Goal: Task Accomplishment & Management: Use online tool/utility

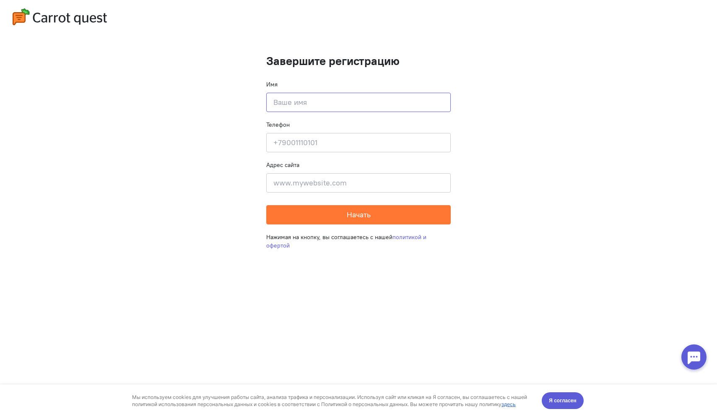
click at [293, 97] on input at bounding box center [358, 102] width 184 height 19
click at [261, 65] on cq-completion-registration "Завершите регистрацию Имя Введите своё имя Телефон Введите свой телефон Адрес с…" at bounding box center [358, 208] width 717 height 417
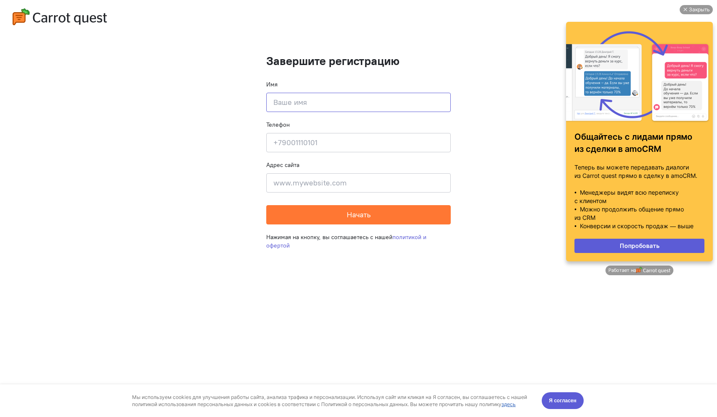
click at [318, 108] on input at bounding box center [358, 102] width 184 height 19
type input "[PERSON_NAME]"
type input "[PHONE_NUMBER]"
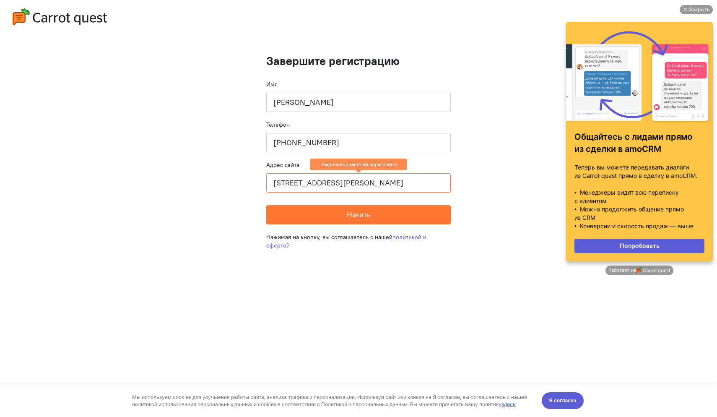
click at [344, 182] on input "[STREET_ADDRESS][PERSON_NAME]" at bounding box center [358, 182] width 184 height 19
click at [476, 321] on cq-completion-registration "Завершите регистрацию Имя [PERSON_NAME] Телефон [PHONE_NUMBER] Адрес сайта [STR…" at bounding box center [358, 208] width 717 height 417
drag, startPoint x: 275, startPoint y: 182, endPoint x: 553, endPoint y: 194, distance: 278.6
click at [553, 194] on cq-completion-registration "Завершите регистрацию Имя [PERSON_NAME] Телефон [PHONE_NUMBER] Адрес сайта [STR…" at bounding box center [358, 208] width 717 height 417
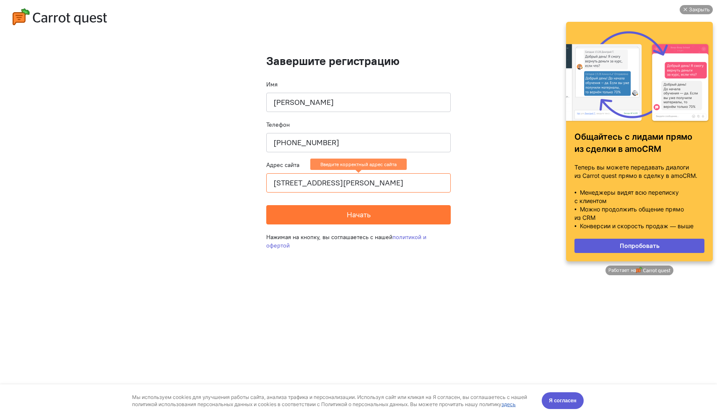
type input "г"
paste input "[URL][DOMAIN_NAME]"
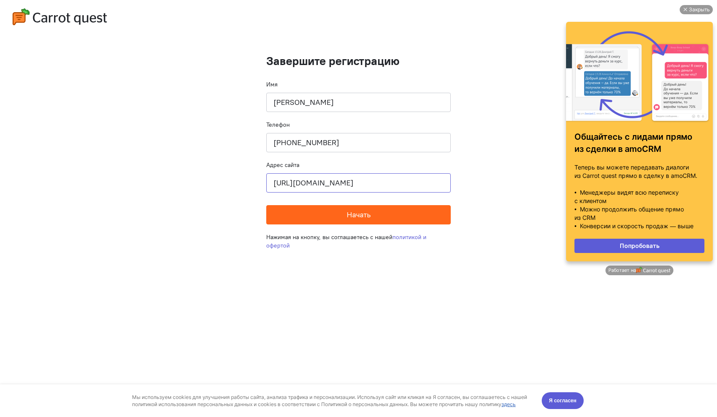
type input "[URL][DOMAIN_NAME]"
click at [404, 215] on button "Начать" at bounding box center [358, 214] width 184 height 19
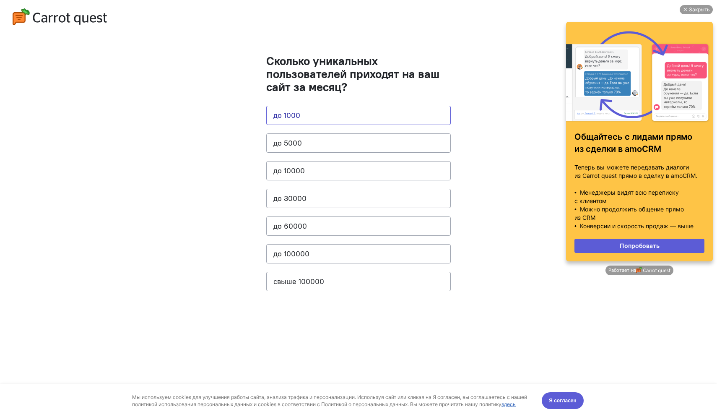
click at [340, 109] on button "до 1000" at bounding box center [358, 115] width 184 height 19
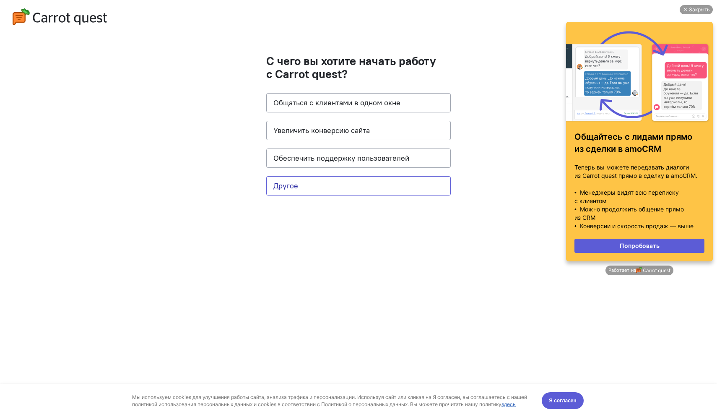
click at [342, 178] on button "Другое" at bounding box center [358, 185] width 184 height 19
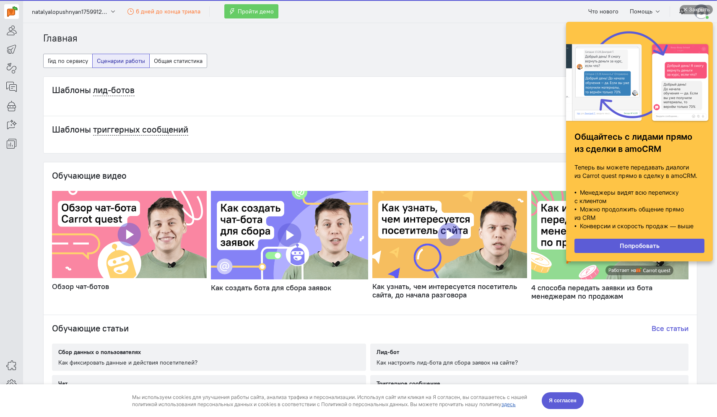
click at [335, 151] on div "Шаблоны триггерных сообщений Все сценарии" at bounding box center [370, 134] width 653 height 37
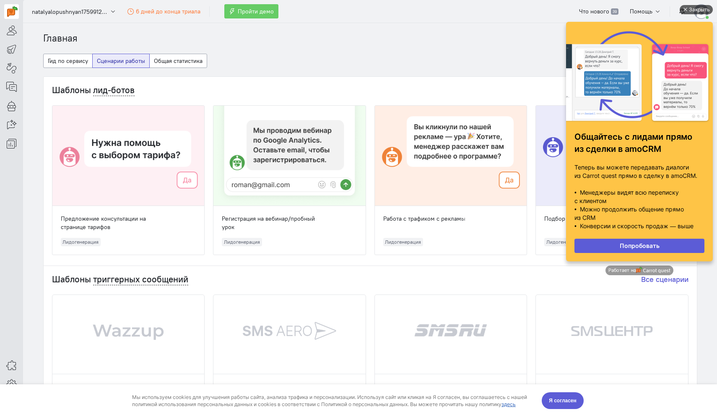
click at [696, 12] on div "Закрыть" at bounding box center [699, 9] width 21 height 9
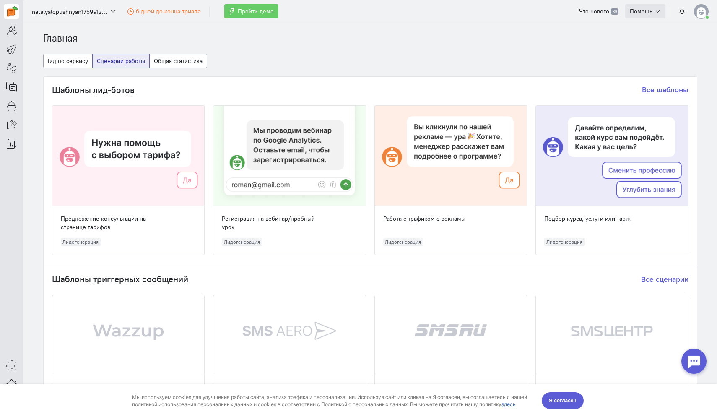
click at [652, 14] on button "Помощь" at bounding box center [645, 11] width 41 height 14
click at [634, 31] on span "База знаний сервиса" at bounding box center [630, 30] width 57 height 8
click at [275, 75] on cq-dashboard-select-dashboard-type-feature "Гид по сервису Сценарии работы Общая статистика" at bounding box center [370, 65] width 654 height 23
click at [643, 13] on span "Помощь" at bounding box center [641, 12] width 23 height 8
click at [440, 75] on cq-dashboard-select-dashboard-type-feature "Гид по сервису Сценарии работы Общая статистика" at bounding box center [370, 65] width 654 height 23
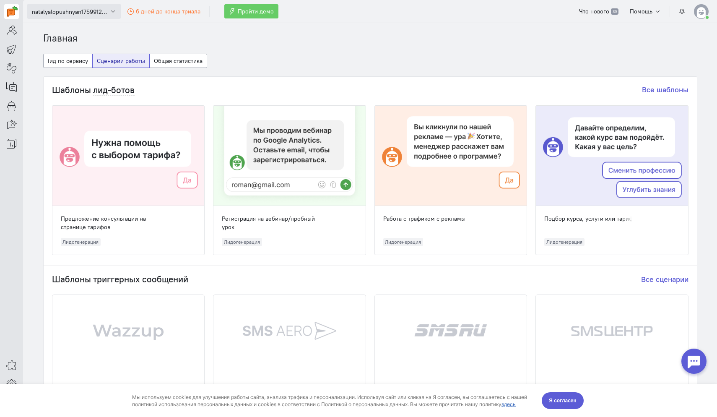
click at [79, 14] on span "natalyalopushnyan1759912758" at bounding box center [69, 12] width 75 height 8
click at [232, 28] on section "Главная Гид по сервису Сценарии работы Общая статистика Шаблоны лид-ботов Все ш…" at bounding box center [370, 220] width 694 height 394
click at [8, 13] on img at bounding box center [12, 11] width 10 height 10
click at [7, 32] on icon at bounding box center [11, 30] width 10 height 10
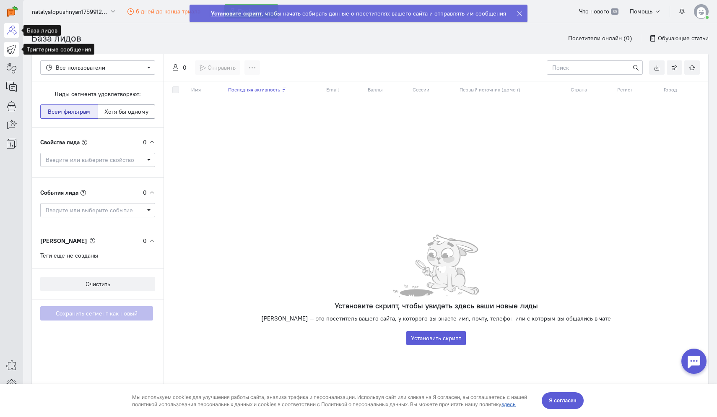
click at [13, 50] on icon at bounding box center [11, 49] width 10 height 10
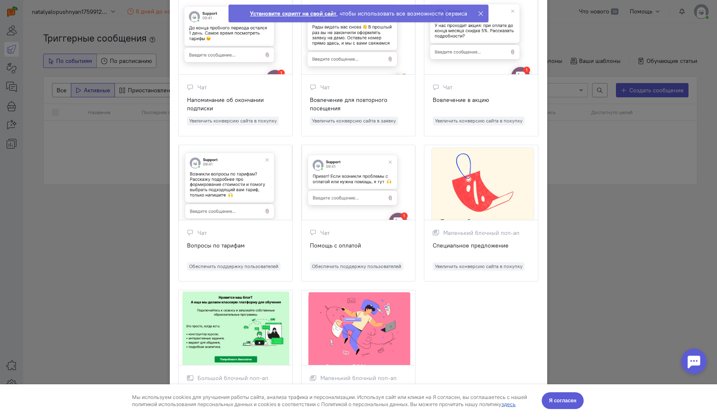
scroll to position [713, 0]
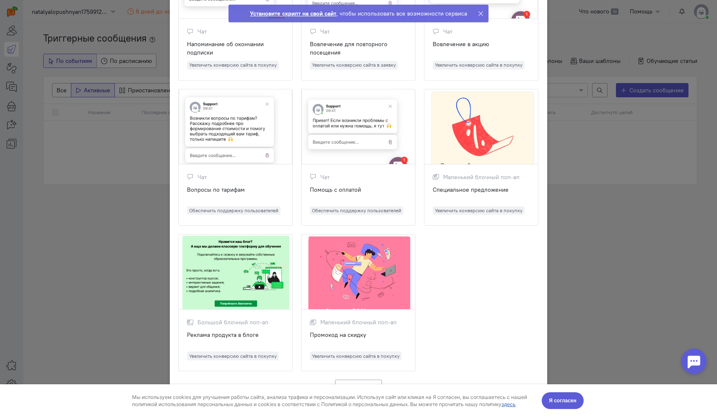
click at [619, 238] on ngb-modal-window "Шаблоны триггерных сообщений Выберите шаблон, с которого вы хотите начать созда…" at bounding box center [358, 208] width 717 height 417
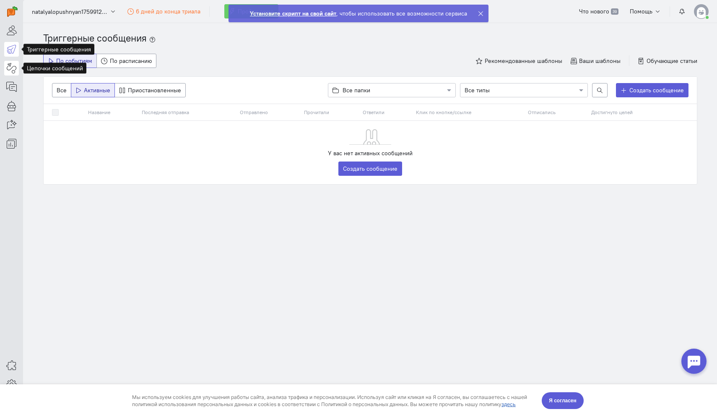
click at [12, 65] on icon at bounding box center [11, 68] width 10 height 10
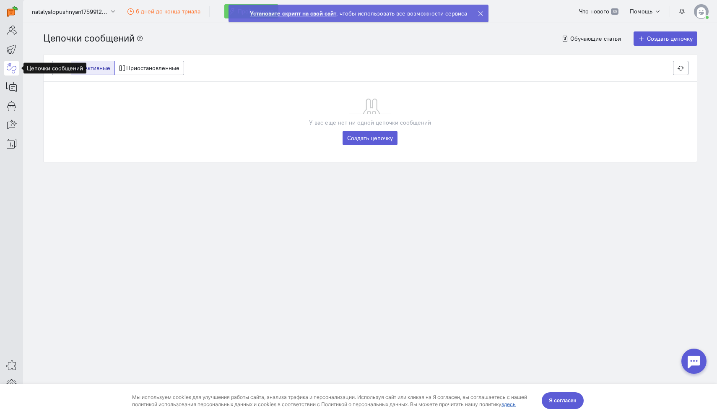
click at [19, 85] on div at bounding box center [11, 75] width 23 height 151
click at [14, 87] on icon at bounding box center [11, 87] width 10 height 10
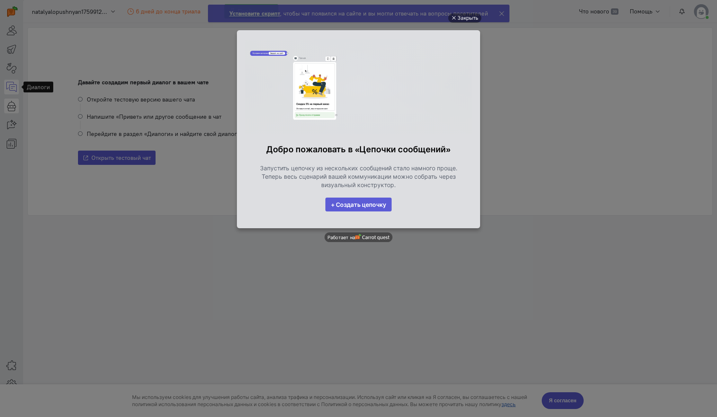
click at [8, 111] on ul "Закрыть Добро пожаловать в «Цепочки сообщений» Запустить цепочку из нескольких …" at bounding box center [358, 209] width 717 height 417
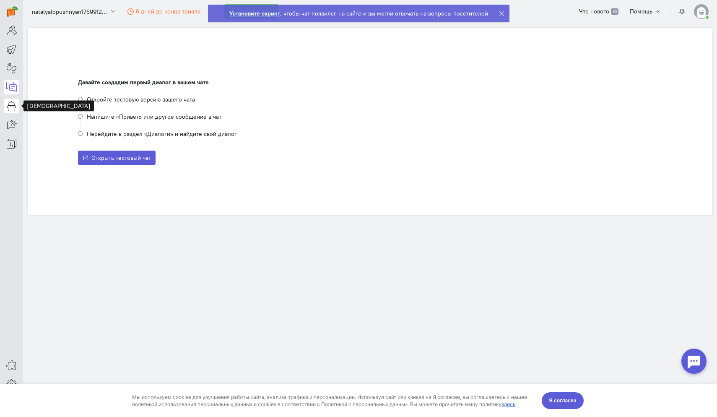
click at [8, 111] on link at bounding box center [11, 106] width 15 height 15
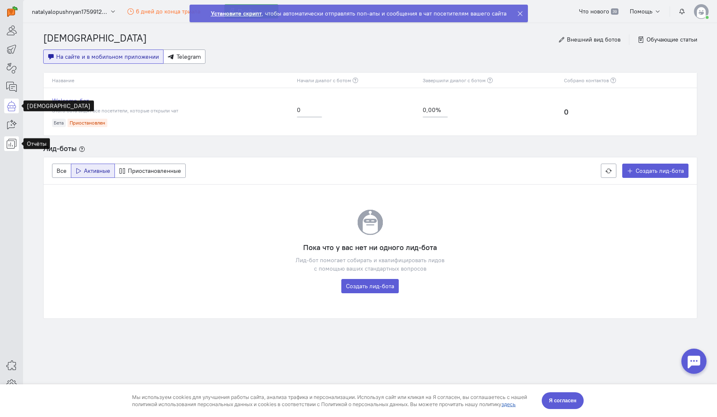
click at [13, 141] on icon at bounding box center [11, 143] width 10 height 10
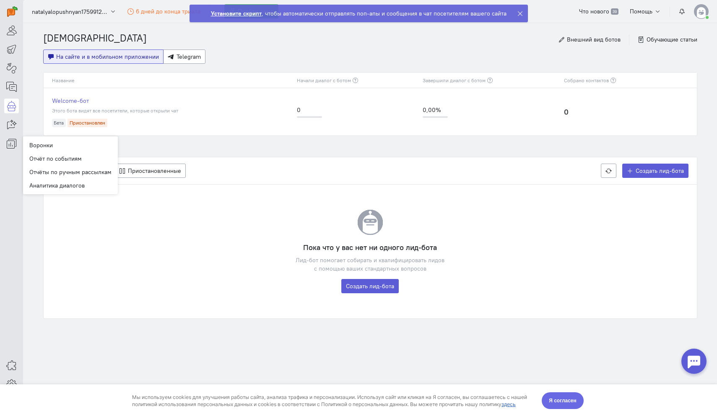
click at [555, 400] on span "Я согласен" at bounding box center [563, 400] width 28 height 8
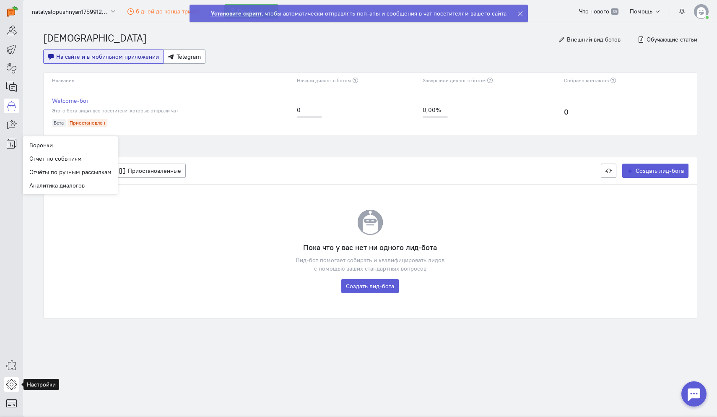
click at [11, 384] on icon at bounding box center [11, 384] width 10 height 10
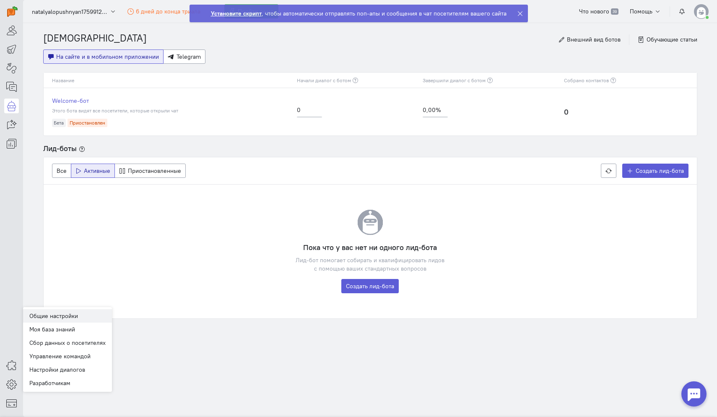
click at [62, 314] on link "Общие настройки" at bounding box center [67, 315] width 89 height 13
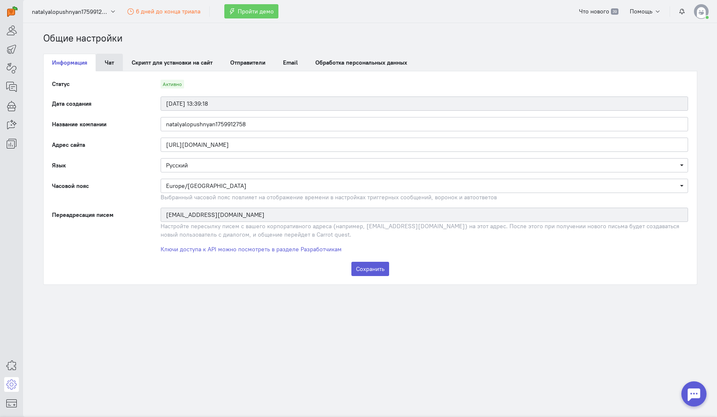
click at [114, 58] on link "Чат" at bounding box center [109, 63] width 27 height 18
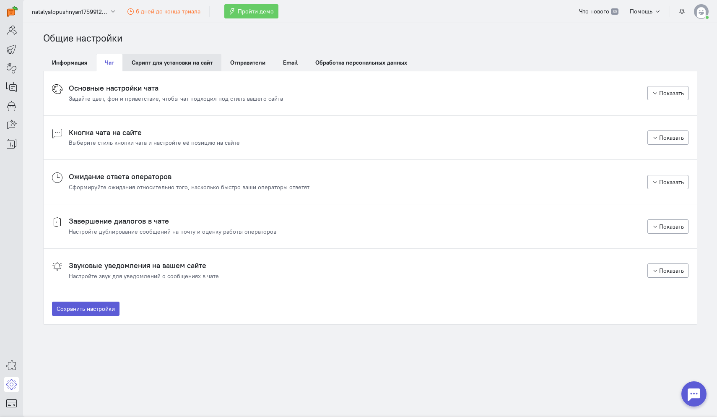
click at [147, 61] on link "Скрипт для установки на сайт" at bounding box center [172, 63] width 99 height 18
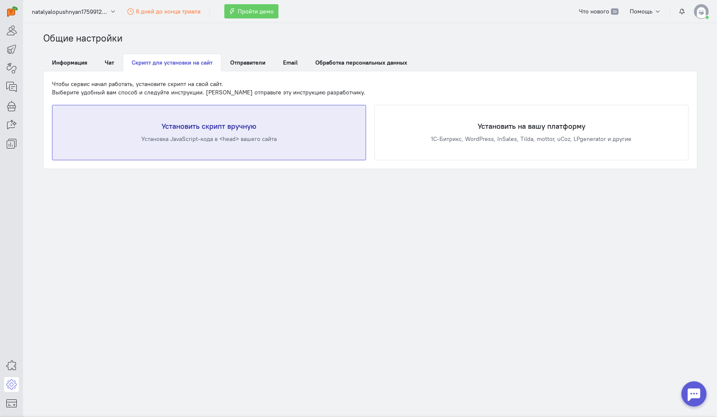
click at [302, 142] on div "Установка JavaScript-кода в <head> вашего сайта" at bounding box center [209, 139] width 280 height 8
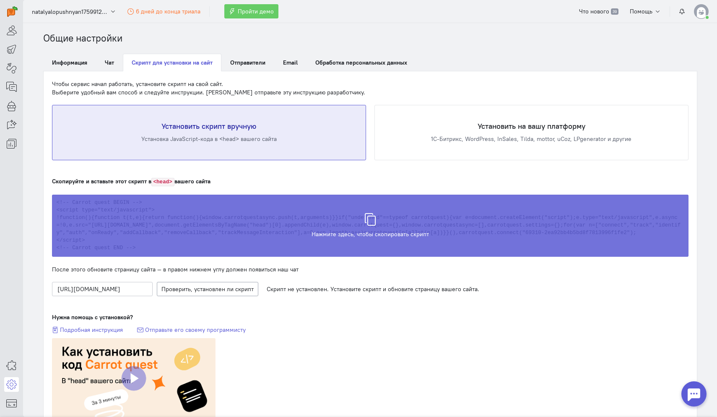
click at [368, 225] on div "Скрипт скопирован в буфер обмена" at bounding box center [370, 221] width 636 height 62
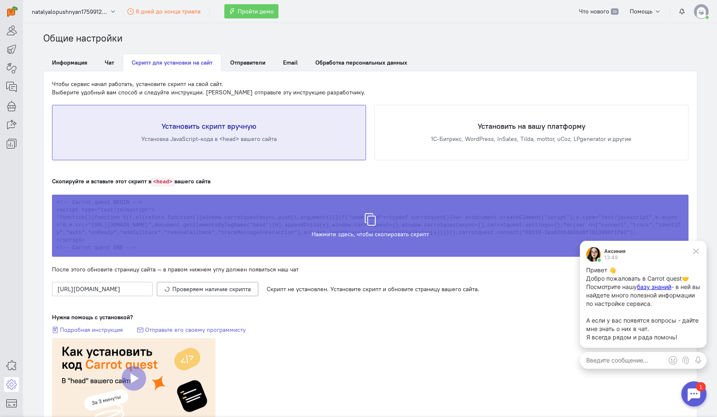
click at [378, 230] on span "Скрипт скопирован в буфер обмена" at bounding box center [370, 230] width 99 height 8
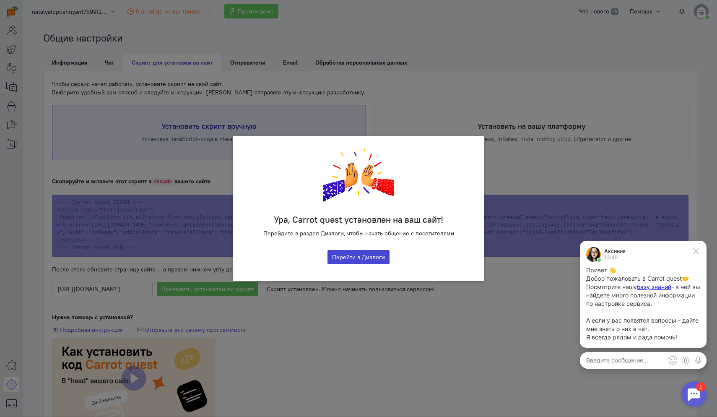
click at [356, 256] on button "Перейти в Диалоги" at bounding box center [358, 257] width 62 height 14
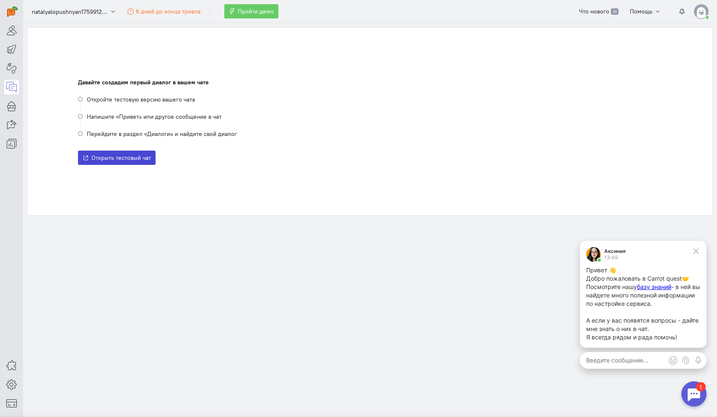
click at [125, 160] on span "Открыть тестовый чат" at bounding box center [121, 158] width 60 height 8
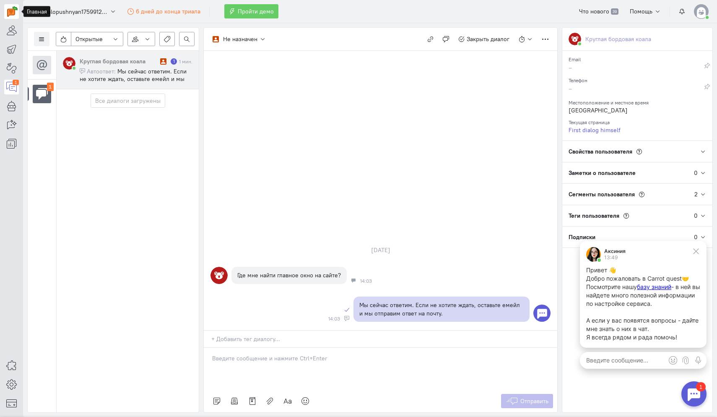
click at [8, 17] on link at bounding box center [11, 11] width 15 height 15
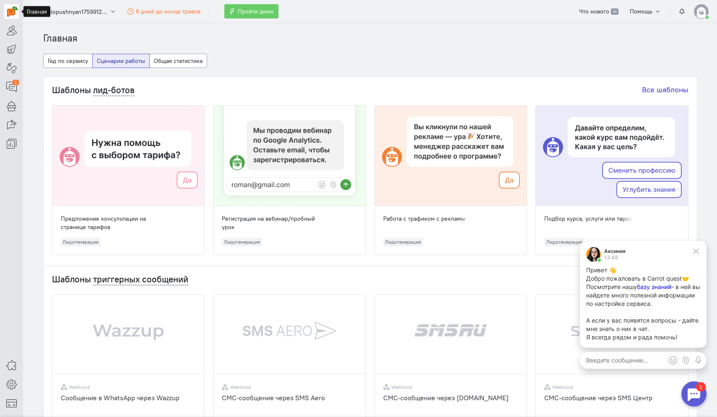
click at [667, 288] on span "базу знаний" at bounding box center [654, 286] width 34 height 7
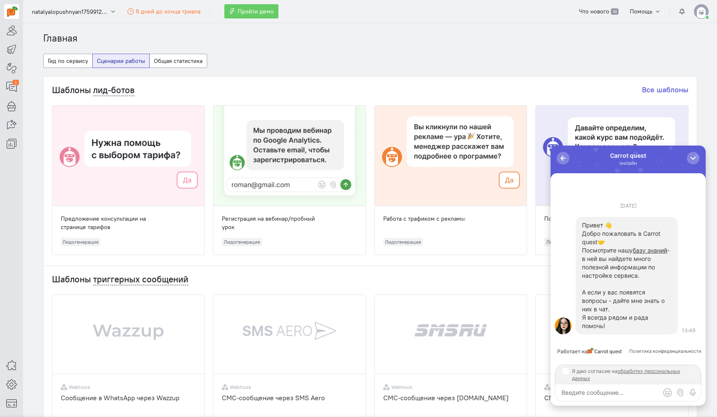
click at [563, 368] on input "Я даю согласие на обработку персональных данных" at bounding box center [565, 370] width 7 height 7
checkbox input "true"
click at [633, 254] on span "базу знаний" at bounding box center [650, 249] width 34 height 7
click at [14, 31] on icon at bounding box center [11, 30] width 10 height 10
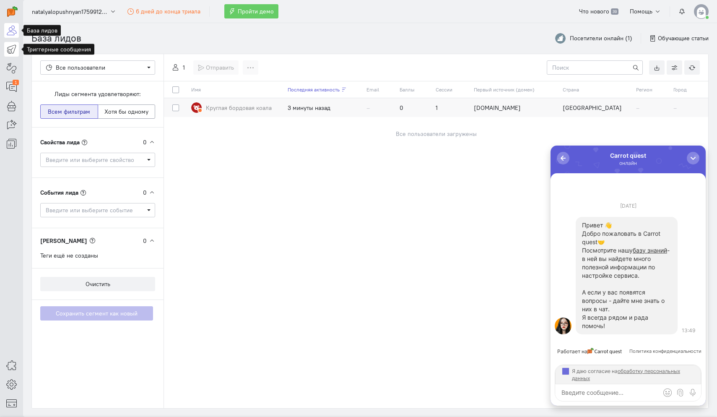
click at [14, 53] on icon at bounding box center [11, 49] width 10 height 10
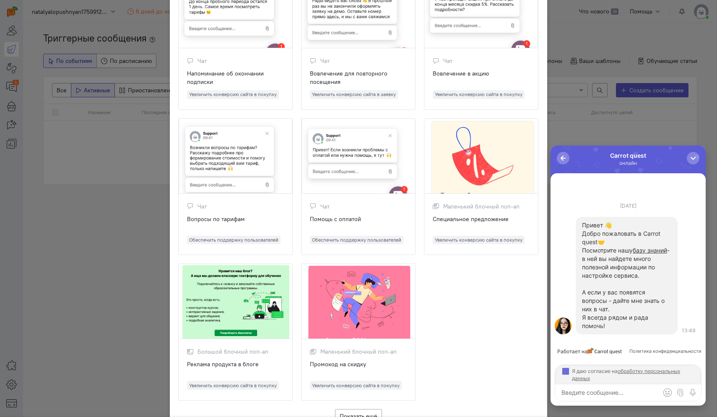
scroll to position [713, 0]
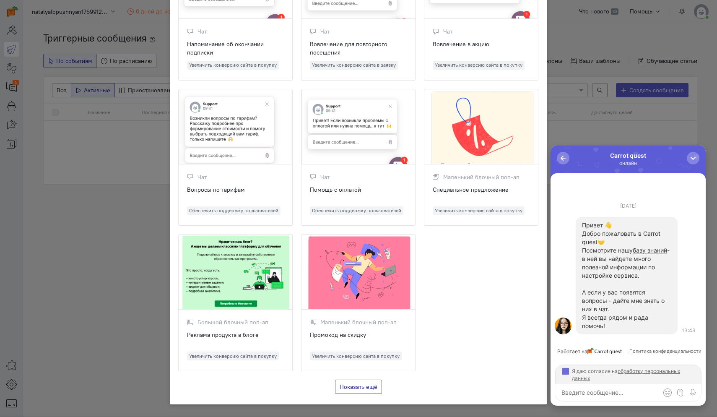
click at [346, 381] on button "Показать ещё" at bounding box center [358, 386] width 47 height 14
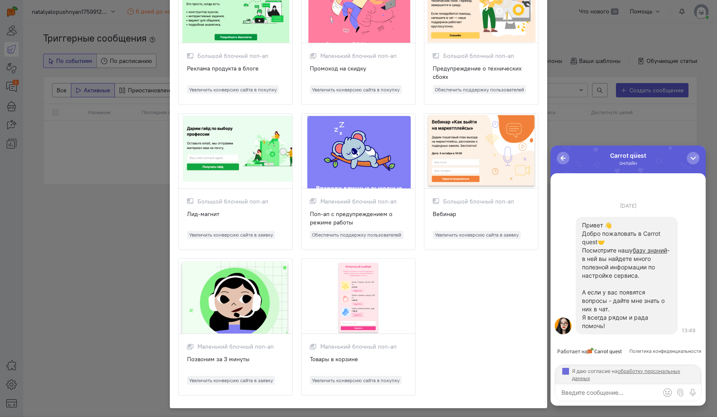
scroll to position [983, 0]
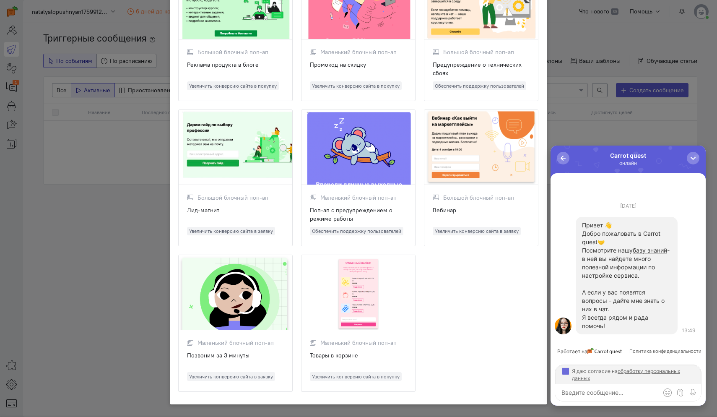
click at [622, 101] on ngb-modal-window "Шаблоны триггерных сообщений Выберите шаблон, с которого вы хотите начать созда…" at bounding box center [358, 208] width 717 height 417
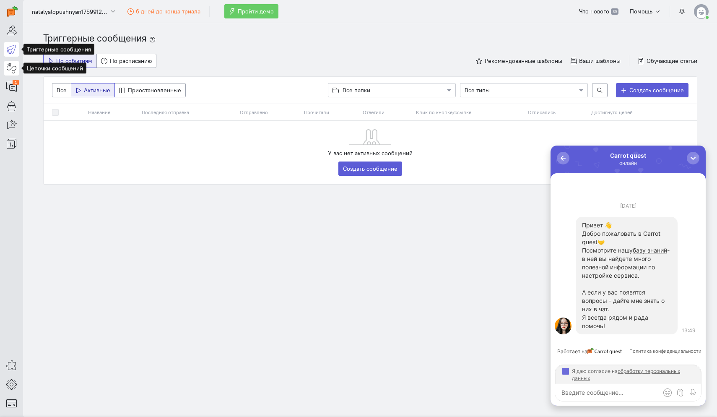
click at [13, 65] on icon at bounding box center [11, 68] width 10 height 10
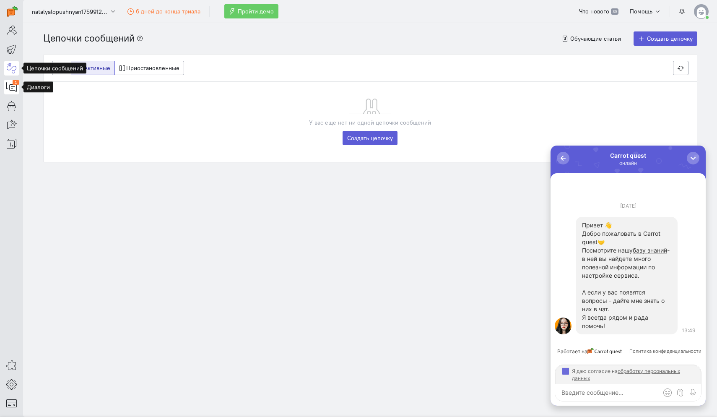
click at [8, 87] on icon at bounding box center [11, 87] width 10 height 10
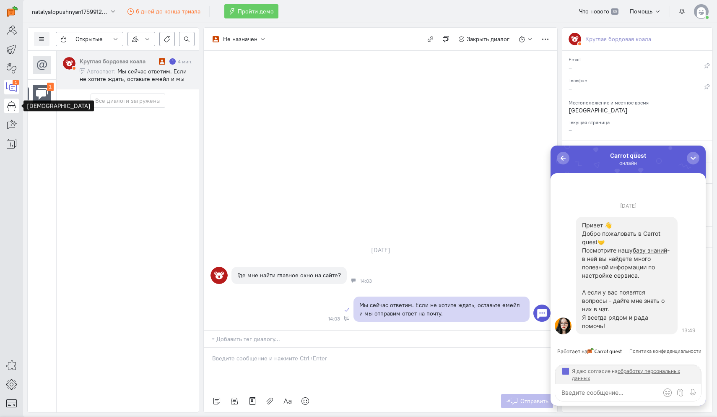
click at [15, 104] on icon at bounding box center [11, 106] width 10 height 10
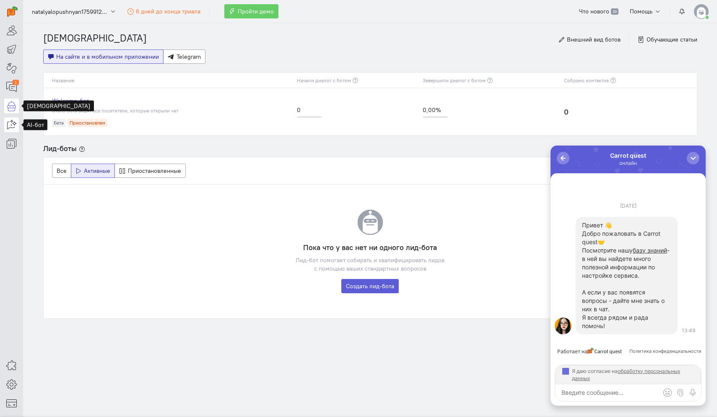
click at [15, 122] on icon at bounding box center [11, 124] width 10 height 10
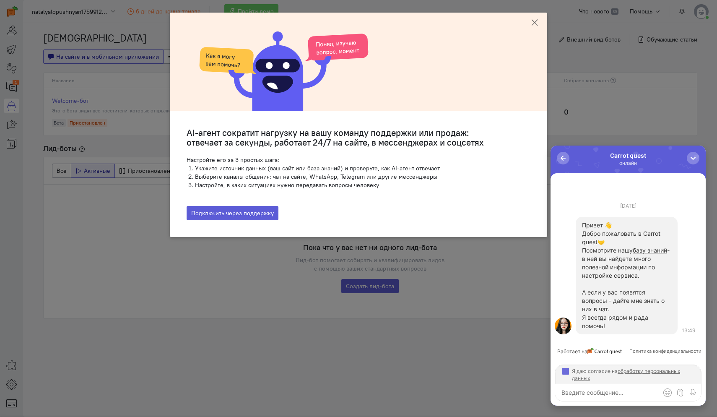
click at [529, 21] on button at bounding box center [534, 23] width 25 height 20
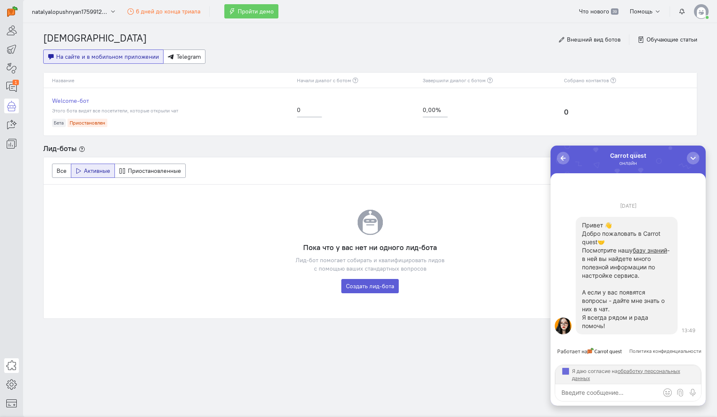
click at [11, 361] on icon at bounding box center [11, 365] width 10 height 10
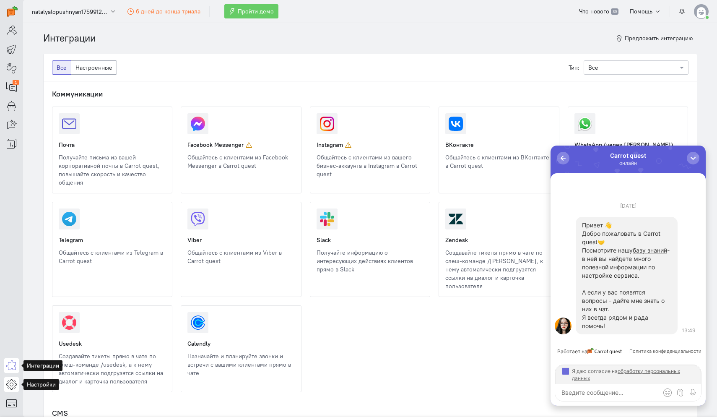
click at [12, 384] on icon at bounding box center [11, 384] width 10 height 10
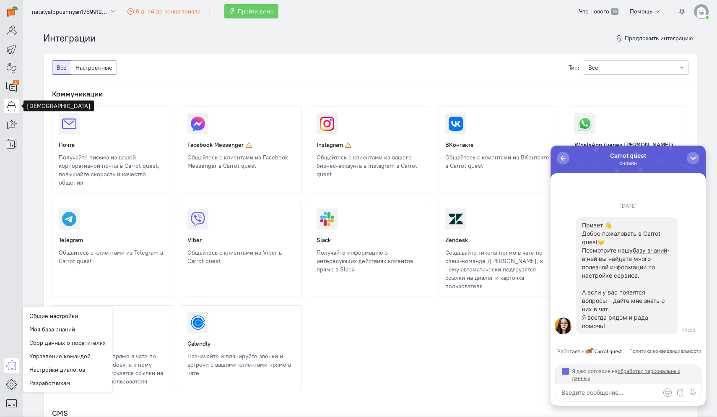
click at [15, 102] on icon at bounding box center [11, 106] width 10 height 10
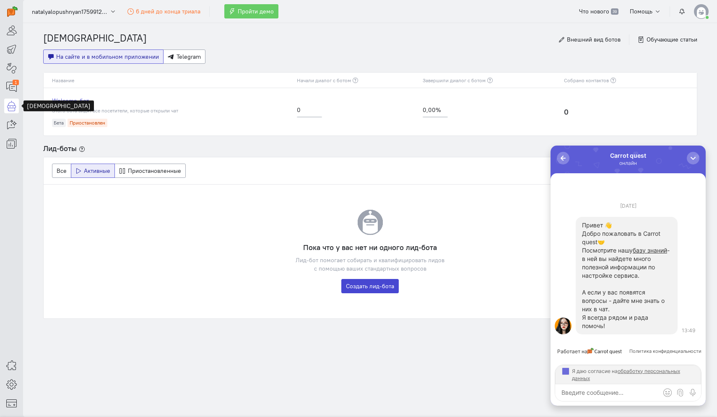
click at [386, 284] on link "Создать лид-бота" at bounding box center [369, 286] width 57 height 14
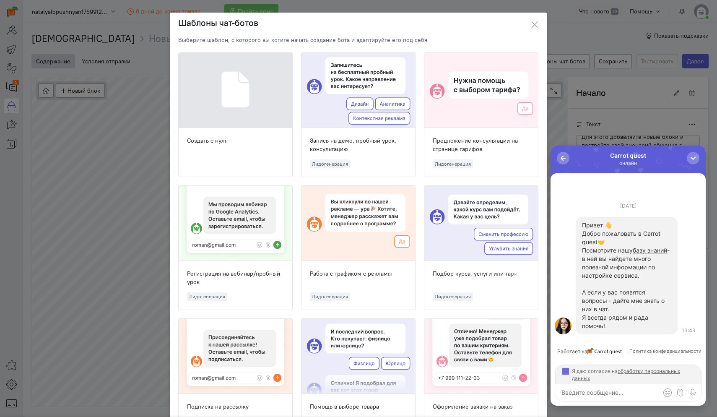
click at [251, 109] on div at bounding box center [236, 90] width 114 height 75
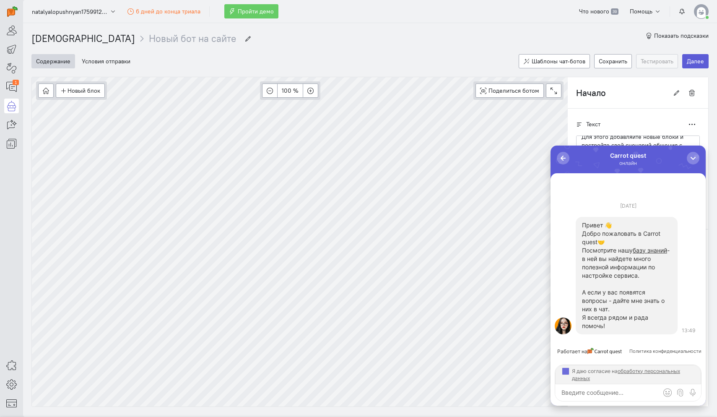
click at [149, 40] on input "Новый бот на сайте" at bounding box center [192, 39] width 87 height 14
click at [170, 39] on input "Новый бот на сайте" at bounding box center [192, 39] width 87 height 14
type input "[PERSON_NAME]"
paste input "“Квалификация по возрасту и задаче”"
click at [149, 39] on input "“Квалификация по возрасту и задаче”" at bounding box center [233, 39] width 169 height 14
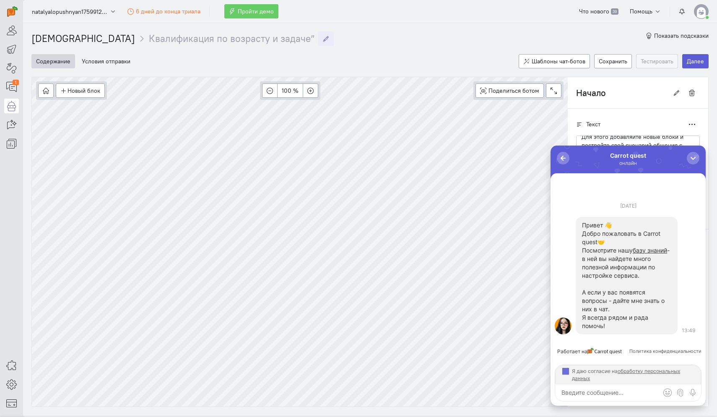
click at [248, 35] on input "Квалификация по возрасту и задаче”" at bounding box center [231, 39] width 165 height 14
type input "Квалификация по возрасту и задаче"
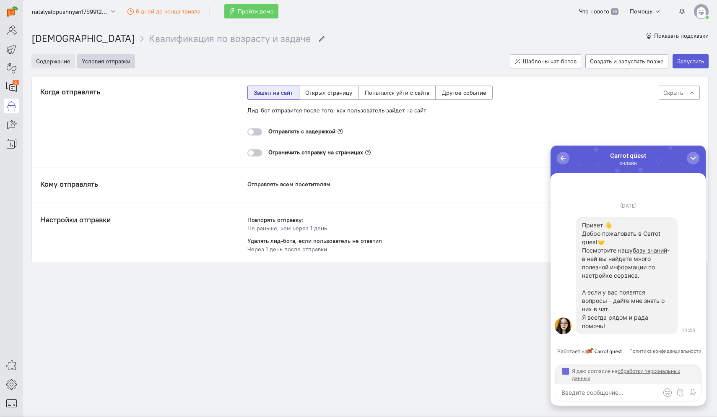
click at [48, 65] on button "Содержание" at bounding box center [53, 61] width 44 height 14
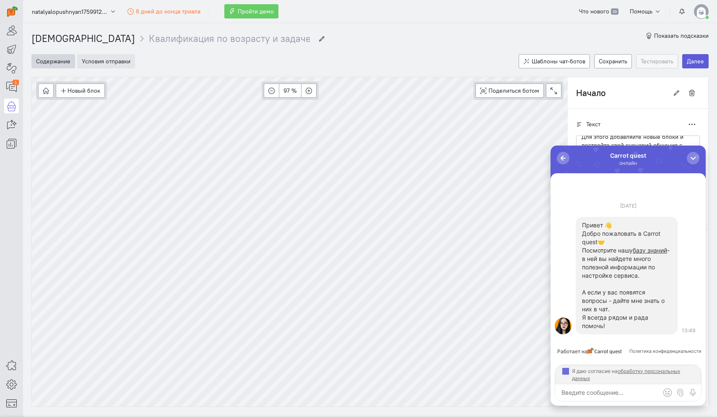
click at [86, 60] on button "Условия отправки" at bounding box center [106, 61] width 58 height 14
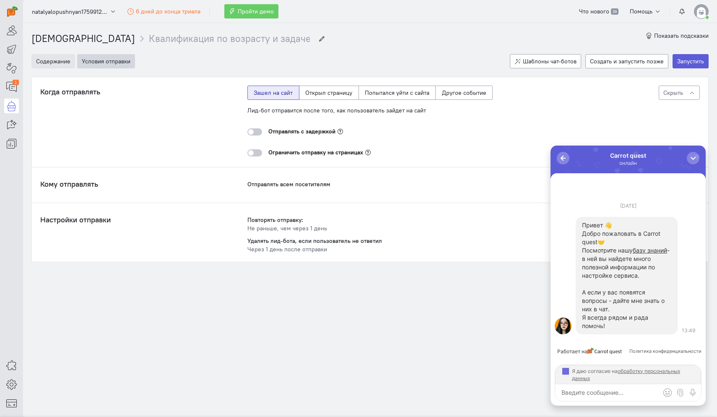
click at [60, 61] on button "Содержание" at bounding box center [53, 61] width 44 height 14
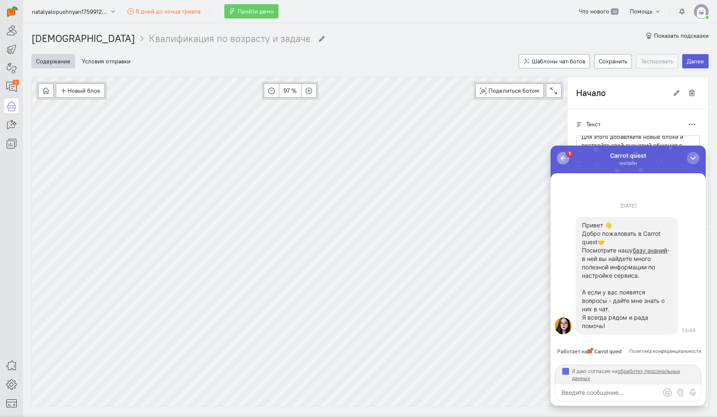
click at [563, 158] on div "button" at bounding box center [563, 158] width 8 height 8
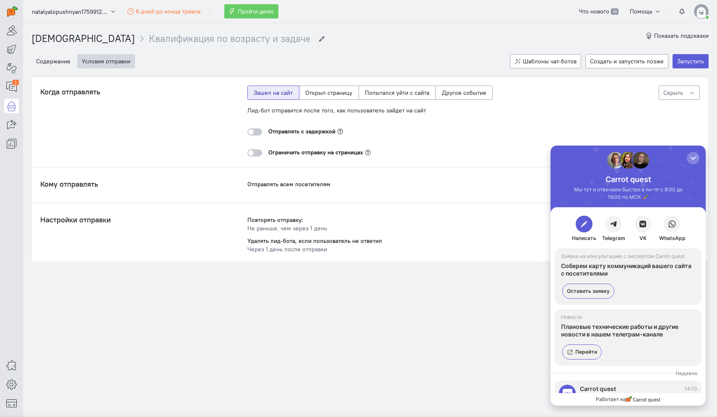
click at [695, 164] on div at bounding box center [693, 158] width 13 height 13
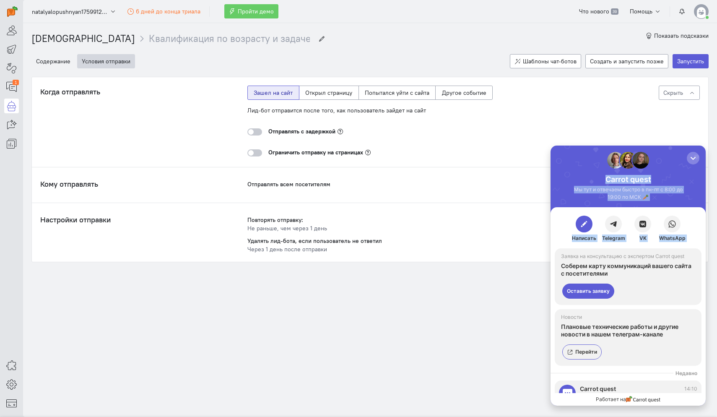
drag, startPoint x: 606, startPoint y: 157, endPoint x: 556, endPoint y: 256, distance: 110.8
click at [556, 256] on div "Carrot quest Мы тут и отвечаем быстро в пн-пт с 8:00 до 19:00 по МСК 🥕 Написать…" at bounding box center [627, 275] width 155 height 260
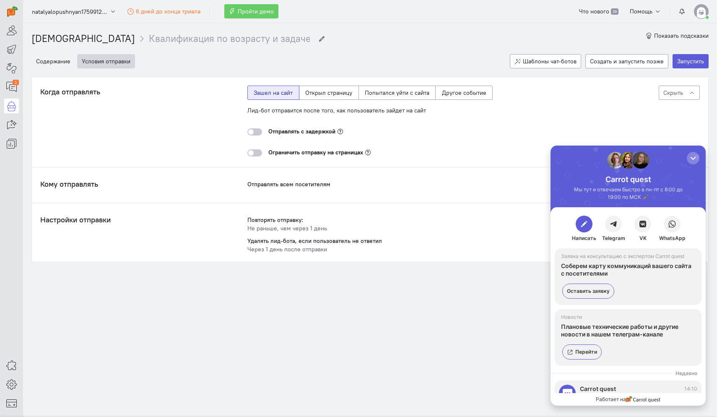
drag, startPoint x: 583, startPoint y: 171, endPoint x: 487, endPoint y: 235, distance: 115.4
click at [550, 235] on html "Carrot quest Мы тут и отвечаем быстро в пн-пт с 8:00 до 19:00 по МСК 🥕 Написать…" at bounding box center [627, 275] width 155 height 260
click at [253, 133] on div at bounding box center [254, 131] width 15 height 7
click at [0, 0] on input "checkbox" at bounding box center [0, 0] width 0 height 0
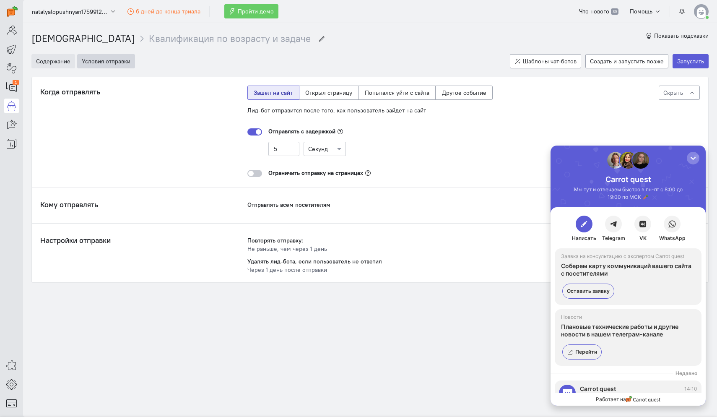
click at [47, 60] on button "Содержание" at bounding box center [53, 61] width 44 height 14
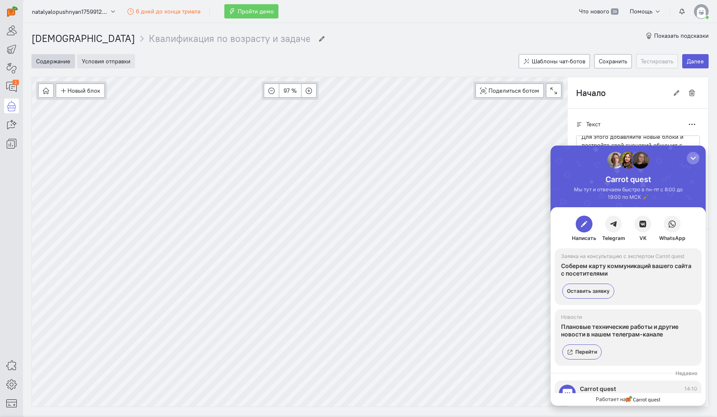
click at [108, 61] on button "Условия отправки" at bounding box center [106, 61] width 58 height 14
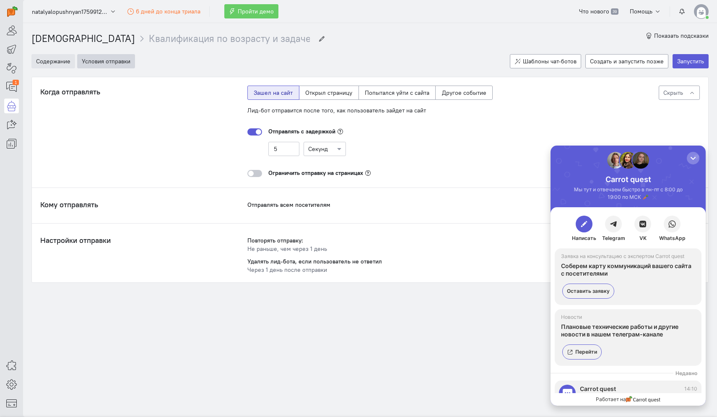
click at [50, 65] on button "Содержание" at bounding box center [53, 61] width 44 height 14
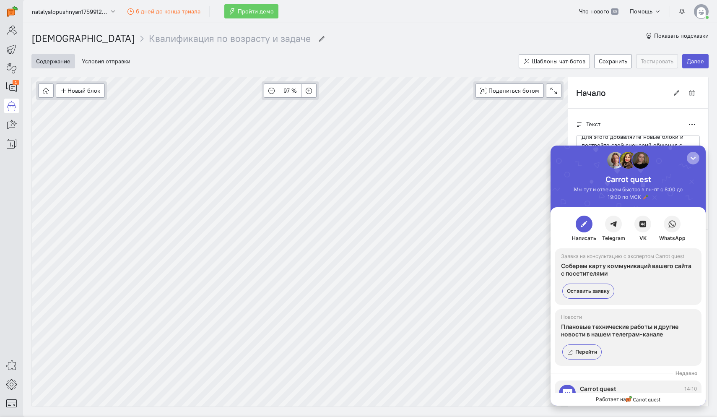
click at [693, 160] on div "button" at bounding box center [693, 158] width 8 height 8
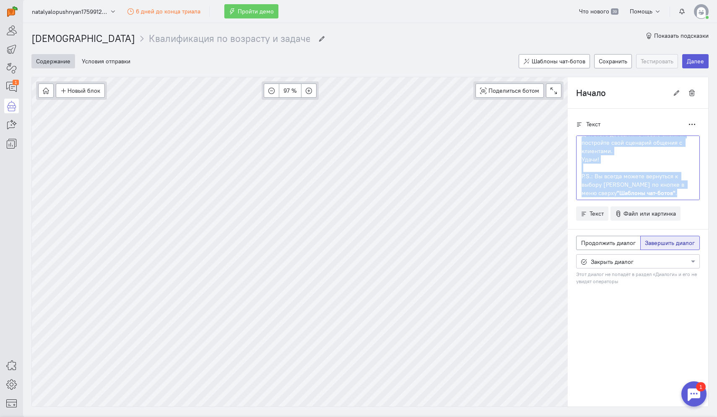
drag, startPoint x: 581, startPoint y: 150, endPoint x: 648, endPoint y: 225, distance: 100.9
click at [648, 225] on cq-block-branch-editor "Текст Дублировать Привет!👋 Начните создавать чат-бота с самого начала. Для этог…" at bounding box center [638, 208] width 124 height 182
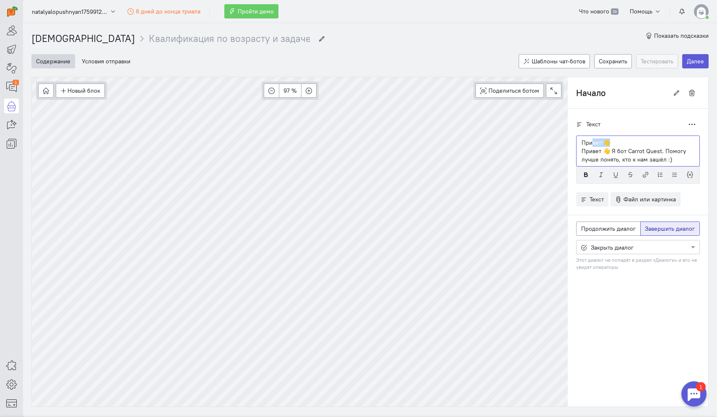
drag, startPoint x: 618, startPoint y: 140, endPoint x: 592, endPoint y: 141, distance: 26.0
click at [592, 141] on p "Привет!👋" at bounding box center [637, 142] width 113 height 8
click at [610, 153] on p "Привет 👋 Я бот Carrot Quest. Помогу лучше понять, кто к нам зашёл :)" at bounding box center [637, 155] width 113 height 17
click at [633, 161] on p "Я бот Carrot Quest. Помогу лучше понять, кто к нам зашёл :)" at bounding box center [637, 155] width 113 height 17
click at [646, 319] on div "Текст Дублировать Привет!👋 Я бот Carrot Quest. Помогу лучше понять, кто к нам з…" at bounding box center [638, 258] width 140 height 298
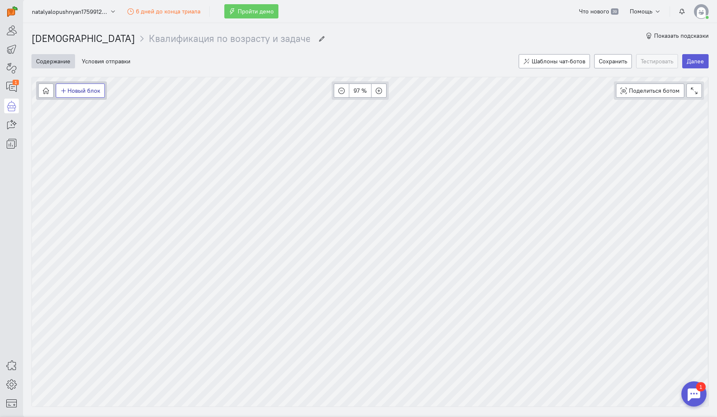
click at [82, 89] on button "Новый блок" at bounding box center [80, 90] width 49 height 14
click at [337, 143] on icon "button" at bounding box center [337, 143] width 6 height 6
click at [119, 61] on button "Условия отправки" at bounding box center [106, 61] width 58 height 14
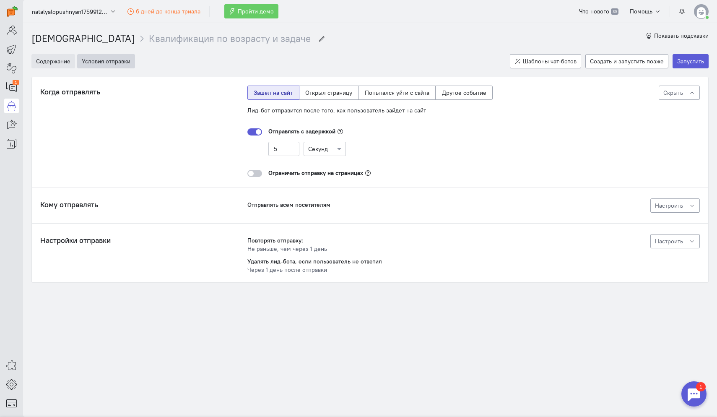
click at [49, 63] on button "Содержание" at bounding box center [53, 61] width 44 height 14
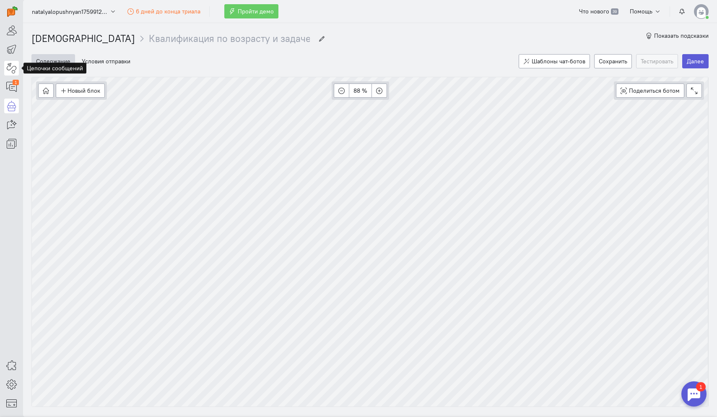
click at [14, 71] on icon at bounding box center [11, 68] width 10 height 10
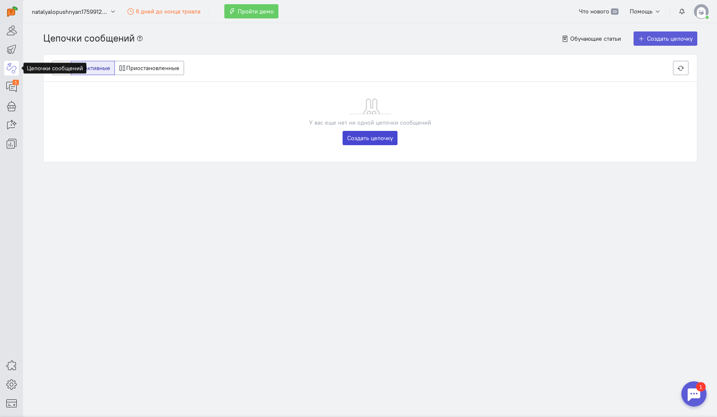
click at [347, 141] on link "Создать цепочку" at bounding box center [369, 138] width 55 height 14
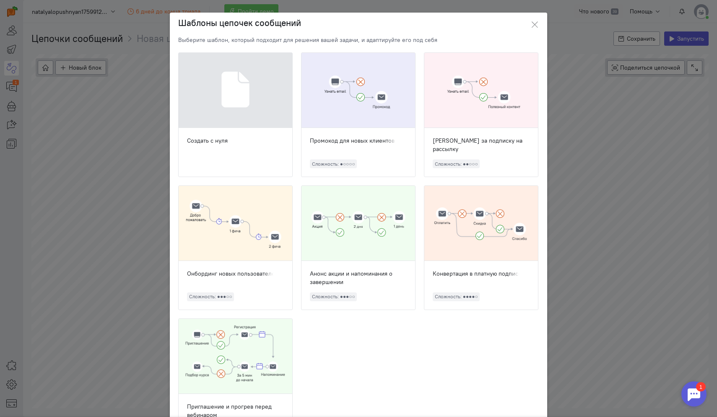
click at [231, 92] on div at bounding box center [236, 90] width 114 height 75
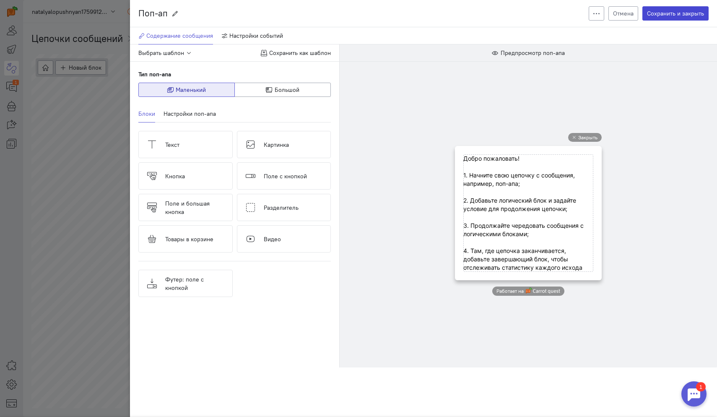
click at [652, 14] on button "Сохранить и закрыть" at bounding box center [675, 13] width 66 height 14
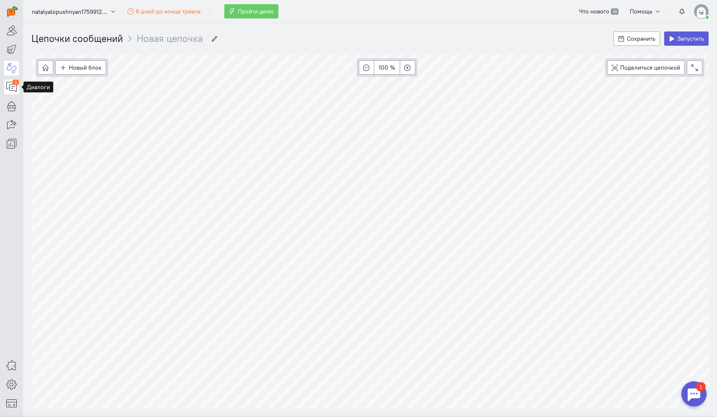
click at [9, 88] on icon at bounding box center [11, 87] width 10 height 10
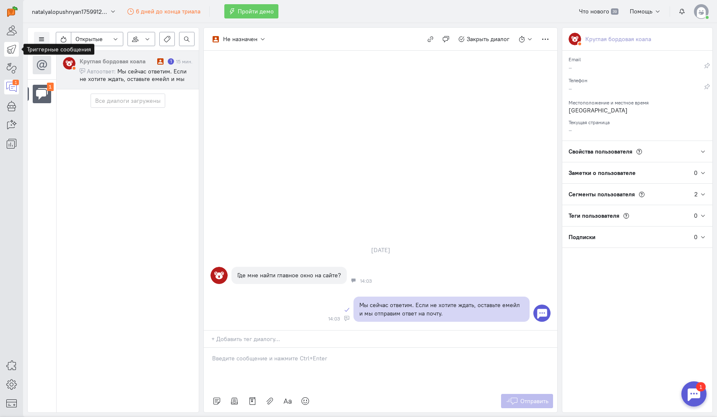
click at [12, 49] on icon at bounding box center [11, 49] width 10 height 10
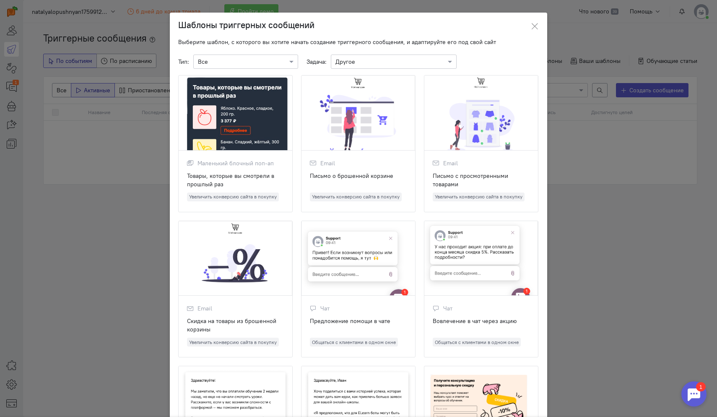
click at [565, 236] on ngb-modal-window "Шаблоны триггерных сообщений Выберите шаблон, с которого вы хотите начать созда…" at bounding box center [358, 208] width 717 height 417
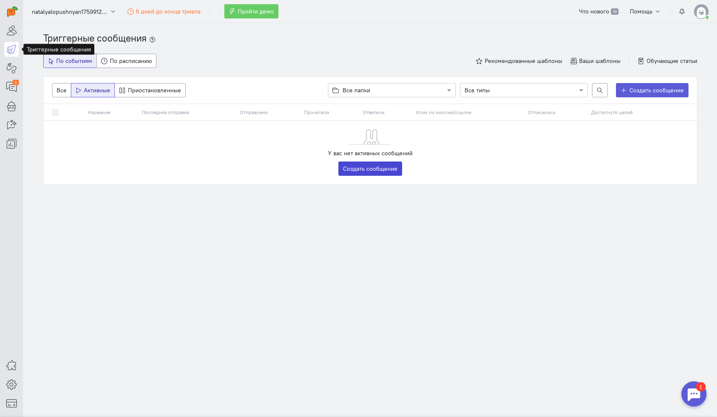
click at [393, 165] on link "Создать сообщение" at bounding box center [370, 168] width 64 height 14
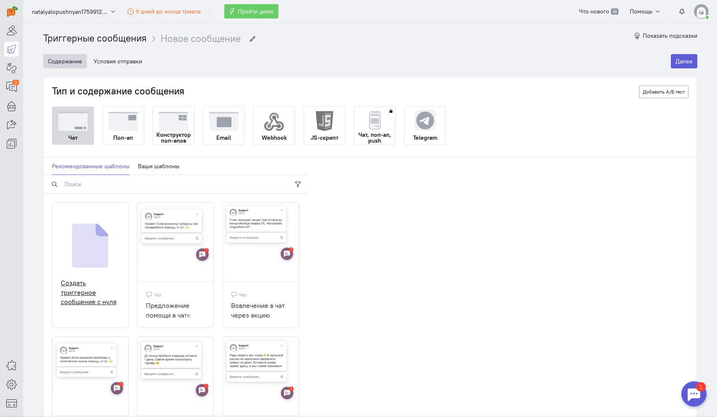
click at [87, 243] on img at bounding box center [90, 245] width 36 height 44
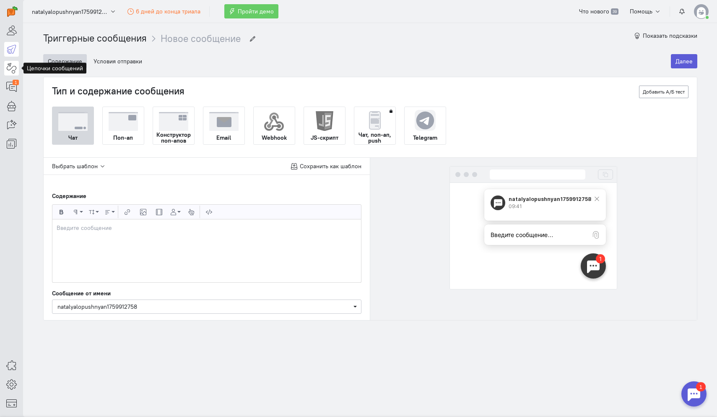
click at [11, 71] on icon at bounding box center [11, 68] width 10 height 10
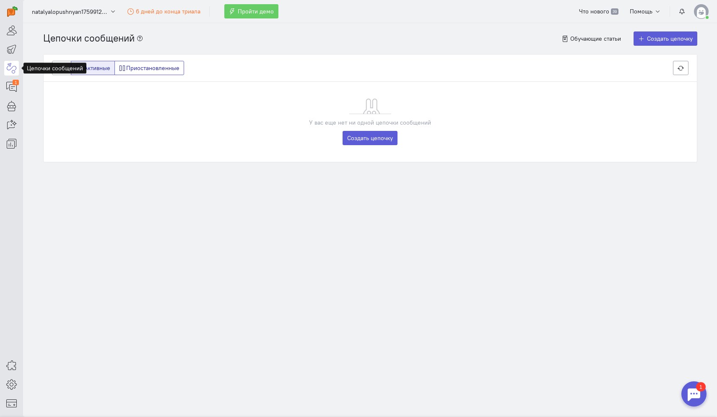
click at [143, 64] on label "Приостановленные" at bounding box center [149, 68] width 70 height 14
click at [124, 64] on input "Приостановленные" at bounding box center [121, 66] width 5 height 5
click at [96, 70] on label "Активные" at bounding box center [93, 68] width 44 height 14
click at [81, 69] on input "Активные" at bounding box center [77, 66] width 5 height 5
click at [66, 69] on label "Все" at bounding box center [61, 68] width 19 height 14
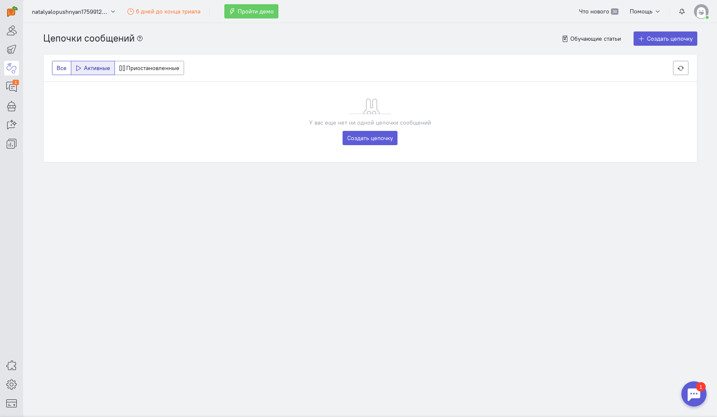
click at [62, 69] on input "Все" at bounding box center [59, 66] width 5 height 5
click at [13, 88] on icon at bounding box center [11, 87] width 10 height 10
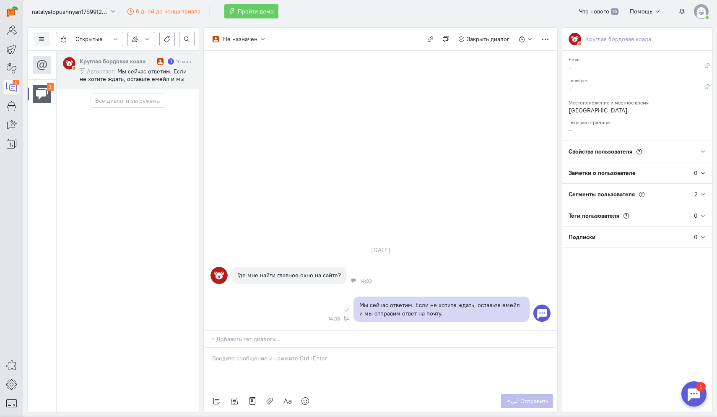
click at [179, 65] on div "16 мин." at bounding box center [184, 61] width 16 height 7
click at [145, 73] on span "Мы сейчас ответим. Если не хотите ждать, оставьте емейл и мы отправим ответ на …" at bounding box center [133, 78] width 107 height 23
click at [42, 39] on icon at bounding box center [42, 39] width 6 height 6
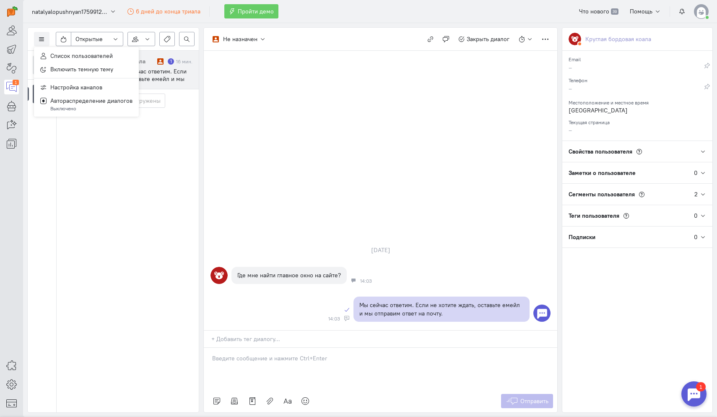
click at [273, 121] on div "[DATE] Где мне найти главное окно на сайте? 14:03 Мы сейчас ответим. Если не хо…" at bounding box center [380, 190] width 353 height 279
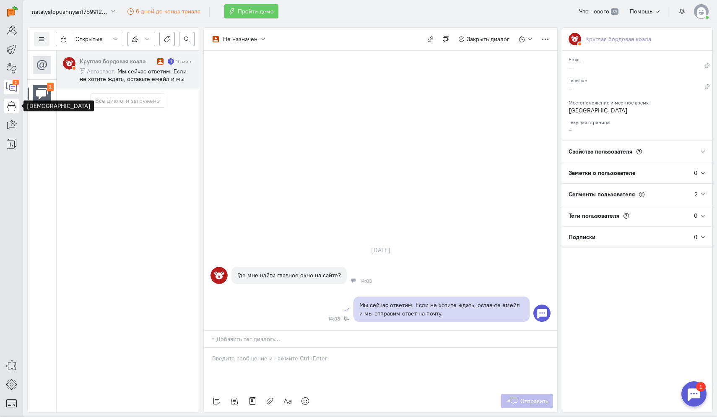
click at [16, 108] on icon at bounding box center [11, 106] width 10 height 10
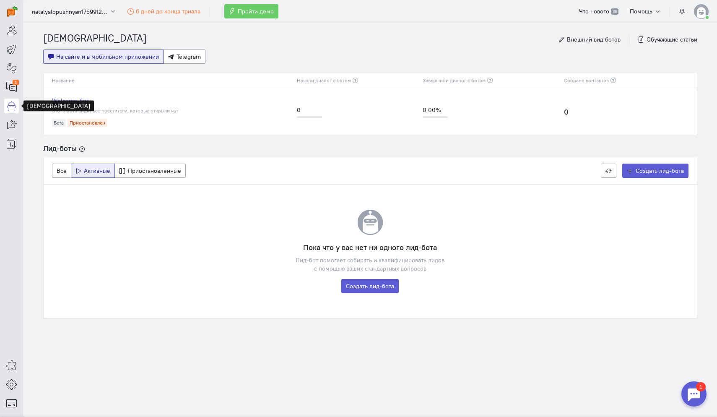
click at [84, 100] on link "Welcome-бот" at bounding box center [170, 100] width 236 height 8
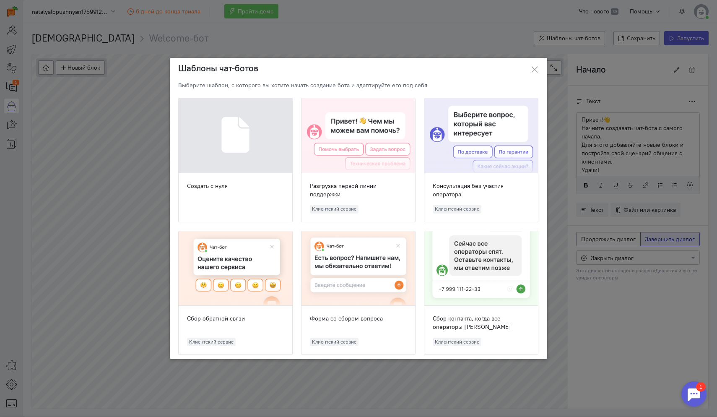
scroll to position [31, 0]
click at [534, 70] on icon at bounding box center [534, 69] width 8 height 8
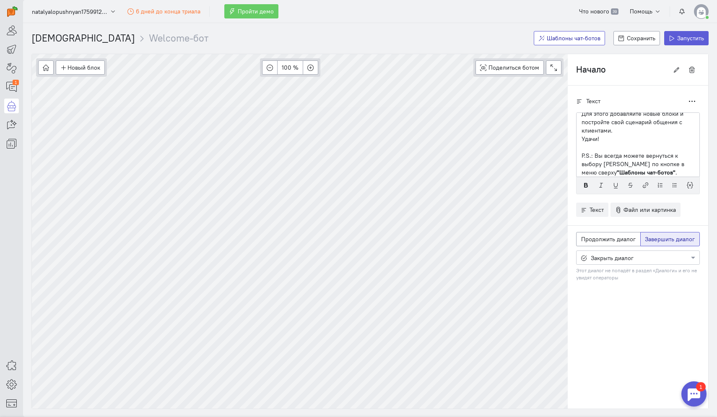
click at [568, 31] on button "Шаблоны чат-ботов" at bounding box center [570, 38] width 72 height 14
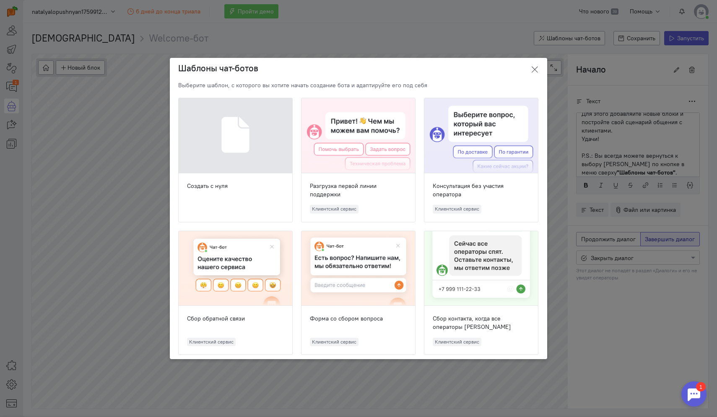
click at [534, 72] on icon at bounding box center [534, 69] width 8 height 8
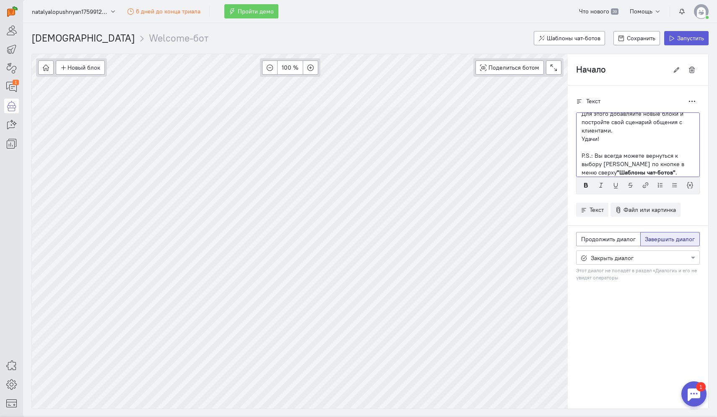
click at [640, 144] on p at bounding box center [637, 147] width 113 height 8
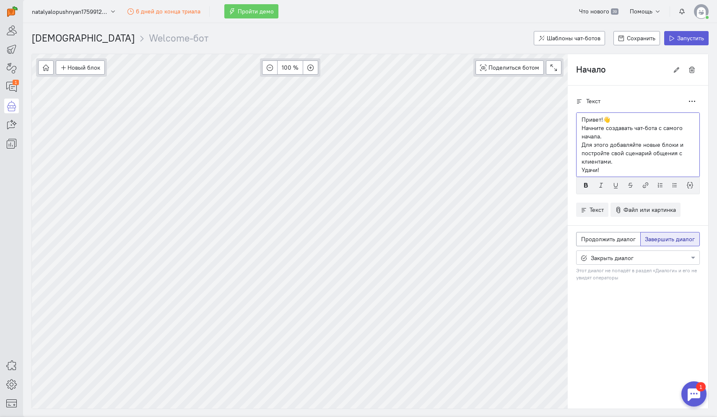
click at [611, 138] on p "Начните создавать чат-бота с самого начала." at bounding box center [637, 132] width 113 height 17
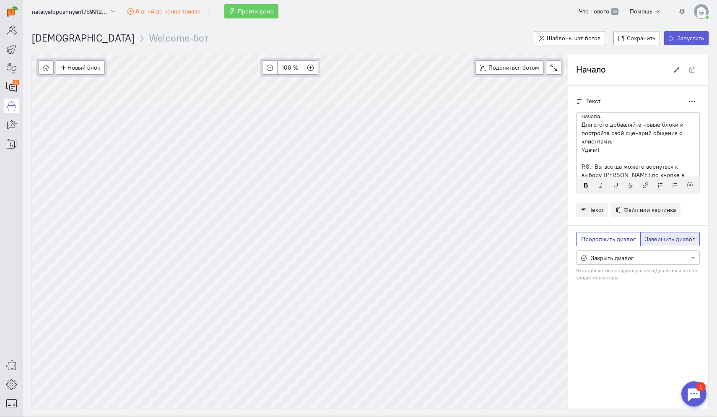
click at [621, 239] on span "Продолжить диалог" at bounding box center [608, 239] width 54 height 8
click at [586, 239] on input "Продолжить диалог" at bounding box center [583, 237] width 5 height 5
radio input "true"
radio input "false"
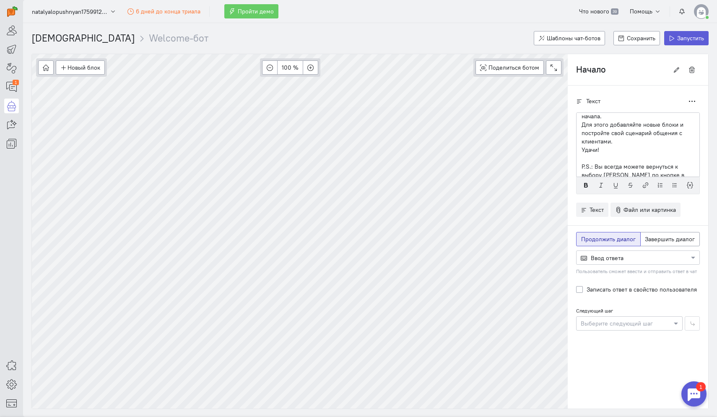
click at [629, 258] on div at bounding box center [637, 257] width 123 height 8
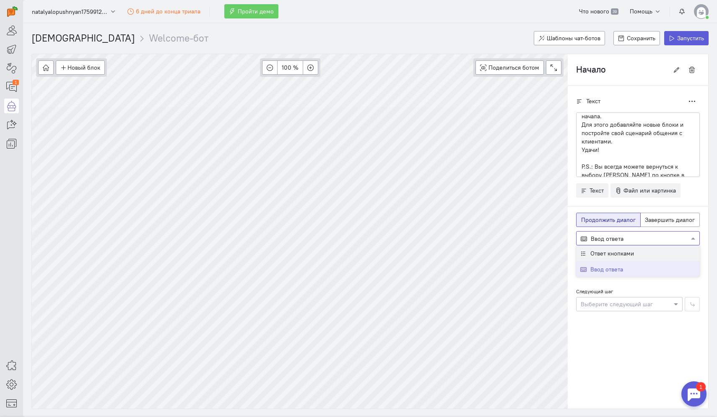
click at [623, 252] on span "Ответ кнопками" at bounding box center [612, 253] width 44 height 8
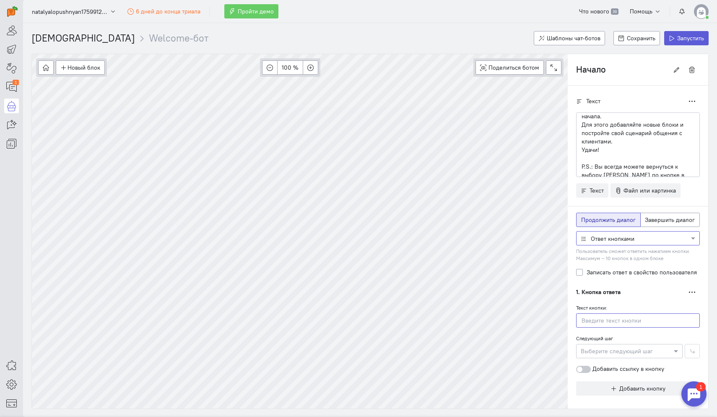
click at [612, 319] on input "text" at bounding box center [638, 320] width 124 height 14
type input "О"
type input "Начнем"
click at [617, 134] on p "Для этого добавляйте новые блоки и постройте свой сценарий общения с клиентами." at bounding box center [637, 132] width 113 height 25
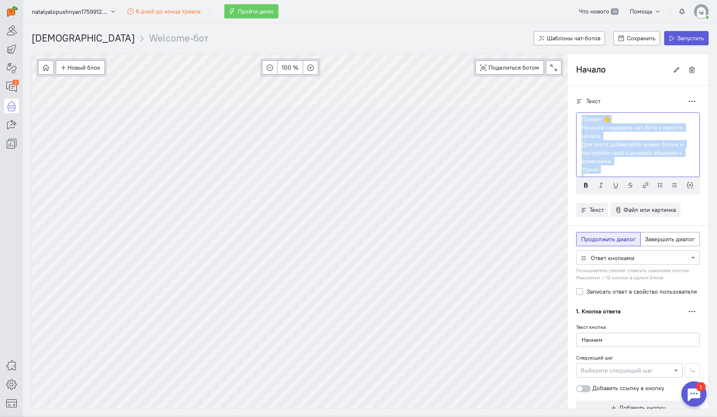
scroll to position [0, 0]
drag, startPoint x: 680, startPoint y: 171, endPoint x: 573, endPoint y: 110, distance: 122.7
click at [573, 110] on div "Текст Дублировать Привет!👋 Начните создавать чат-бота с самого начала. Для этог…" at bounding box center [638, 259] width 140 height 346
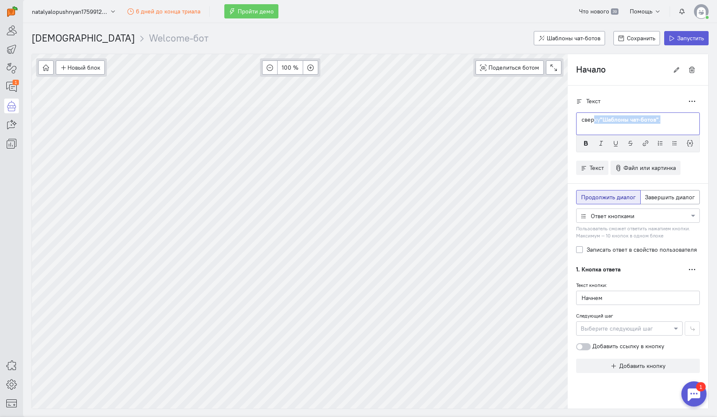
drag, startPoint x: 664, startPoint y: 119, endPoint x: 590, endPoint y: 120, distance: 73.8
click at [590, 120] on p "сверху "Шаблоны чат-ботов" ." at bounding box center [637, 119] width 113 height 8
click at [610, 119] on p "Привет 👋 Я бот Carrot Quest. Помогу лучше понять, кто к нам зашёл :)" at bounding box center [637, 123] width 113 height 17
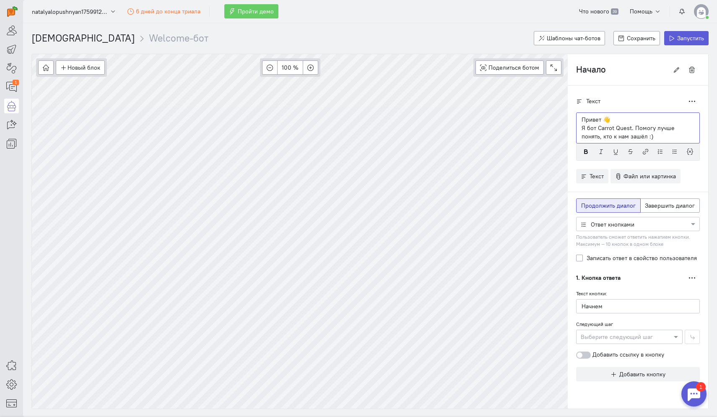
click at [585, 119] on p "Привет 👋" at bounding box center [637, 119] width 113 height 8
click at [602, 119] on p "Привет 👋" at bounding box center [637, 119] width 113 height 8
click at [584, 126] on p "Я бот Carrot Quest. Помогу лучше понять, кто к нам зашёл :)" at bounding box center [637, 132] width 113 height 17
click at [633, 138] on p "Я бот Carrot Quest. Помогу лучше понять, кто к нам зашёл :)" at bounding box center [637, 132] width 113 height 17
click at [586, 259] on label "Записать ответ в свойство пользователя" at bounding box center [641, 258] width 110 height 8
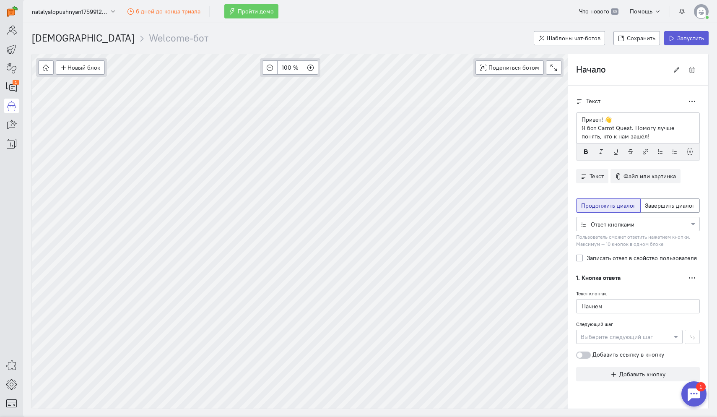
click at [577, 259] on input "Записать ответ в свойство пользователя" at bounding box center [579, 258] width 7 height 8
checkbox input "true"
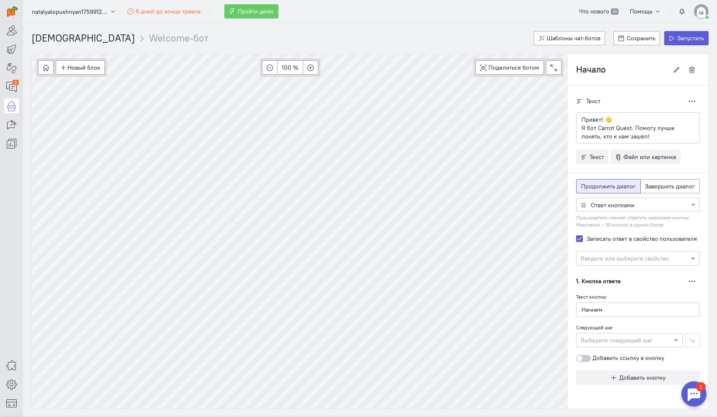
click at [603, 260] on input "text" at bounding box center [630, 258] width 98 height 8
click at [599, 284] on div "Email" at bounding box center [638, 286] width 124 height 15
click at [695, 278] on icon "button" at bounding box center [692, 281] width 6 height 6
click at [670, 309] on span "Удалить" at bounding box center [661, 311] width 22 height 8
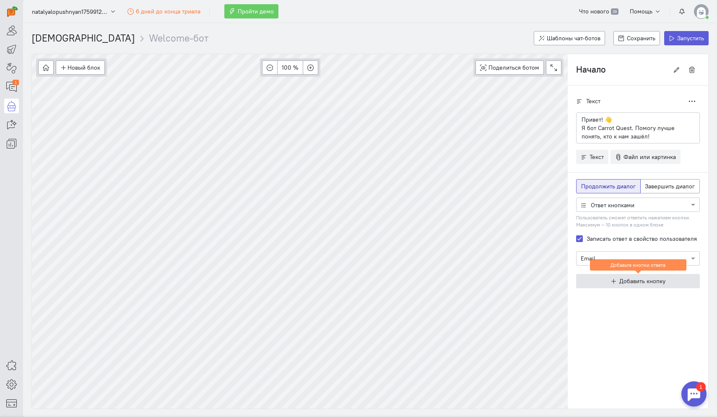
click at [625, 283] on span "Добавить кнопку" at bounding box center [642, 281] width 46 height 8
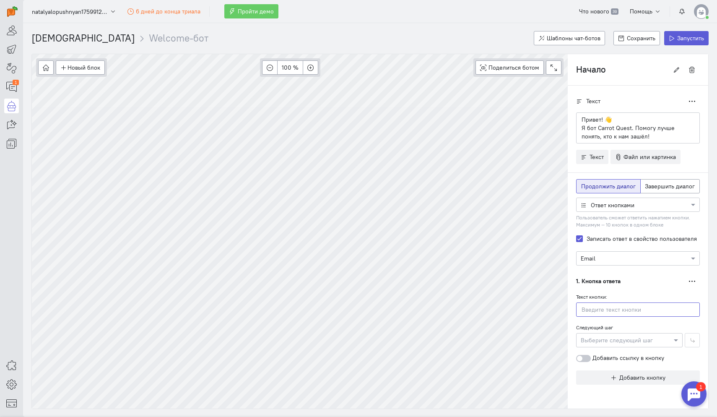
click at [613, 303] on input "text" at bounding box center [638, 309] width 124 height 14
type input "Начнем"
click at [664, 342] on div at bounding box center [629, 339] width 106 height 8
click at [616, 359] on span "Новое сообщение" at bounding box center [616, 357] width 50 height 8
click at [636, 336] on div at bounding box center [629, 339] width 106 height 8
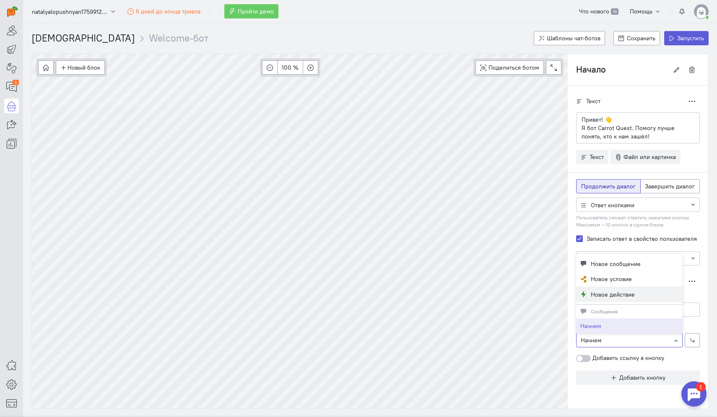
click at [613, 293] on span "Новое действие" at bounding box center [613, 294] width 44 height 8
click at [606, 341] on div at bounding box center [629, 339] width 106 height 8
click at [607, 241] on span "Новое условие" at bounding box center [611, 244] width 41 height 8
click at [614, 337] on div at bounding box center [629, 339] width 106 height 8
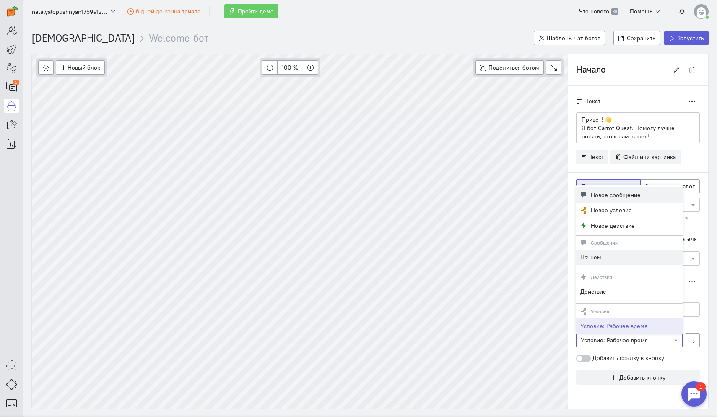
click at [624, 198] on span "Новое сообщение" at bounding box center [616, 195] width 50 height 8
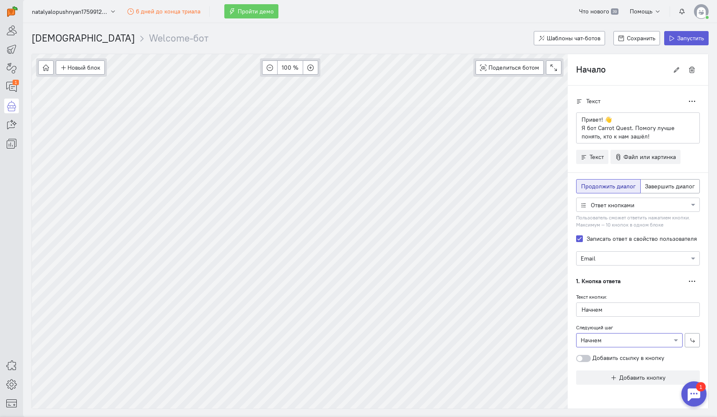
click at [617, 359] on label "Добавить ссылку в кнопку" at bounding box center [620, 357] width 88 height 8
click at [0, 0] on input "Добавить ссылку в кнопку" at bounding box center [0, 0] width 0 height 0
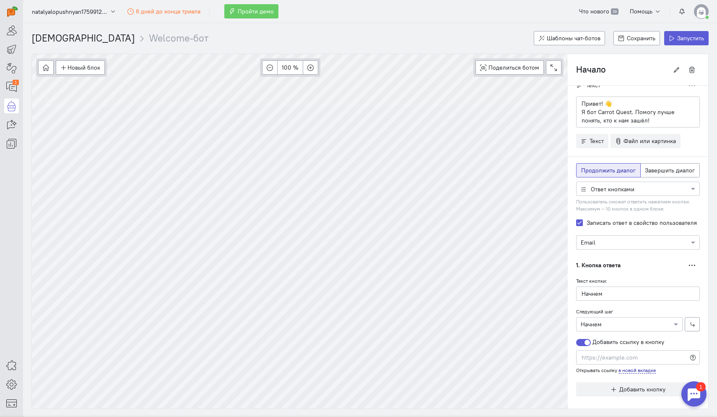
scroll to position [21, 0]
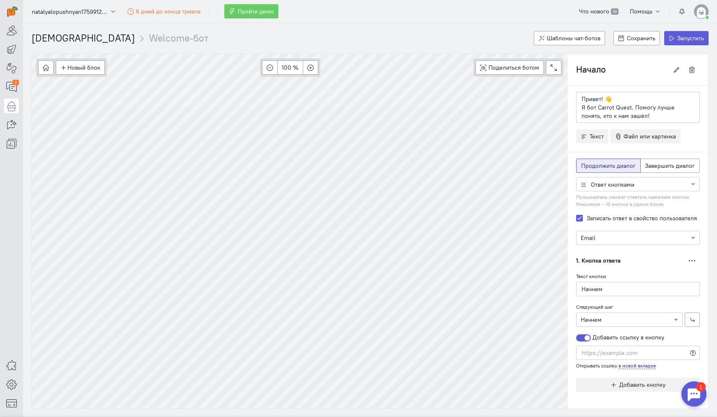
click at [584, 339] on div at bounding box center [583, 337] width 15 height 7
click at [0, 0] on input "Добавить ссылку в кнопку" at bounding box center [0, 0] width 0 height 0
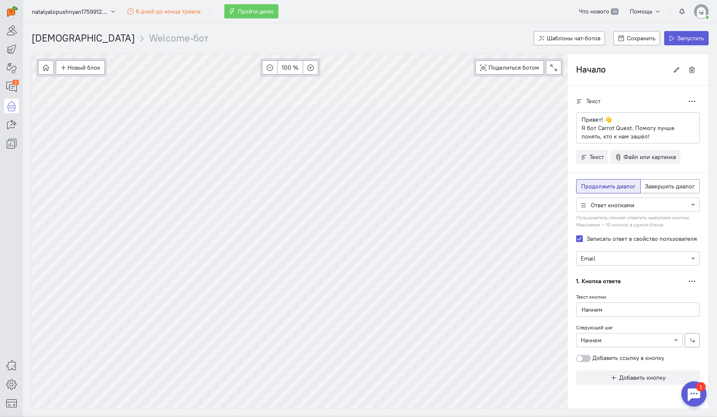
scroll to position [0, 0]
click at [695, 340] on icon "button" at bounding box center [692, 340] width 6 height 6
type input "Начнем"
radio input "false"
radio input "true"
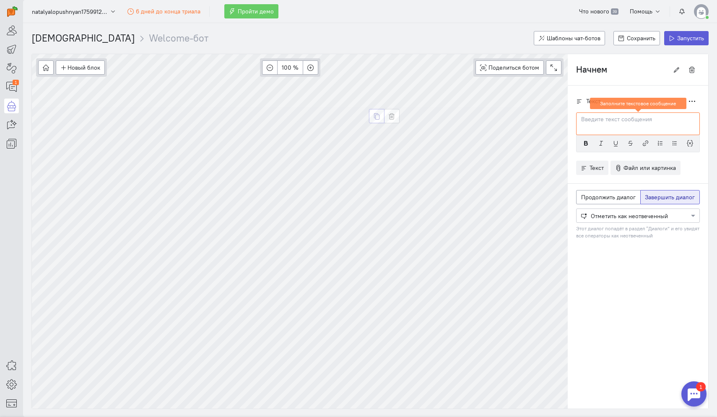
click at [379, 117] on icon "button" at bounding box center [376, 116] width 6 height 6
click at [393, 117] on icon "button" at bounding box center [392, 116] width 6 height 6
click at [392, 116] on icon "button" at bounding box center [392, 116] width 6 height 6
click at [392, 118] on icon "button" at bounding box center [392, 116] width 6 height 6
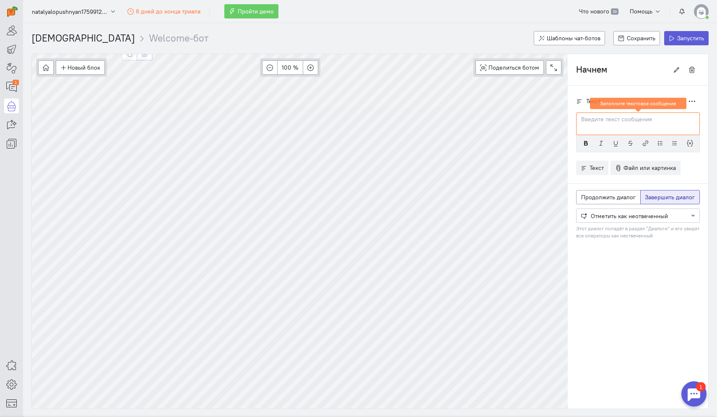
click at [143, 57] on button "button" at bounding box center [145, 53] width 16 height 14
click at [173, 126] on icon "button" at bounding box center [175, 123] width 6 height 6
click at [593, 120] on p at bounding box center [637, 119] width 113 height 8
click at [613, 200] on span "Продолжить диалог" at bounding box center [608, 197] width 54 height 8
click at [586, 198] on input "Продолжить диалог" at bounding box center [583, 195] width 5 height 5
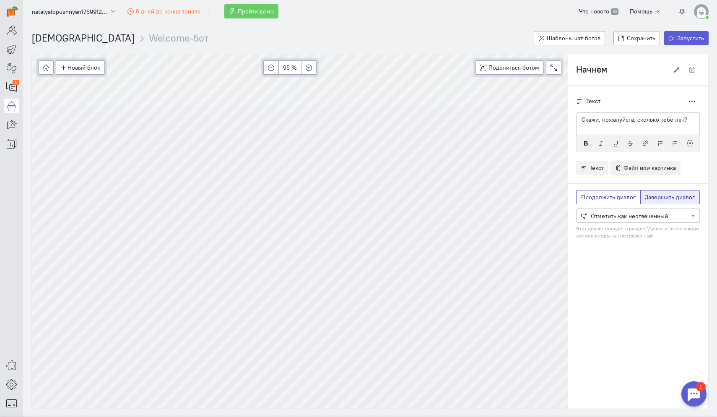
radio input "true"
radio input "false"
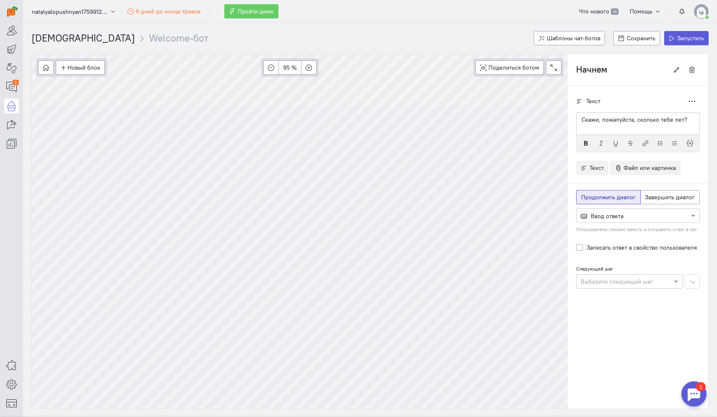
click at [589, 244] on label "Записать ответ в свойство пользователя" at bounding box center [641, 247] width 110 height 8
click at [583, 244] on input "Записать ответ в свойство пользователя" at bounding box center [579, 247] width 7 height 8
checkbox input "true"
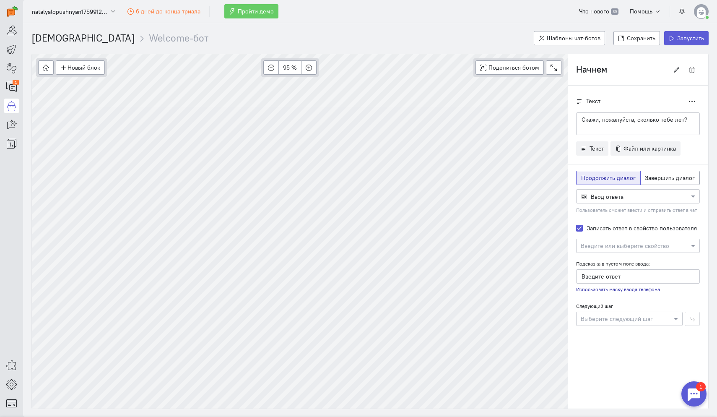
click at [607, 245] on input "text" at bounding box center [630, 245] width 98 height 8
click at [591, 278] on span "Email" at bounding box center [587, 274] width 15 height 8
type input "Введите почту"
click at [609, 198] on div at bounding box center [637, 196] width 123 height 8
click at [615, 218] on div "Ответ кнопками" at bounding box center [638, 211] width 124 height 16
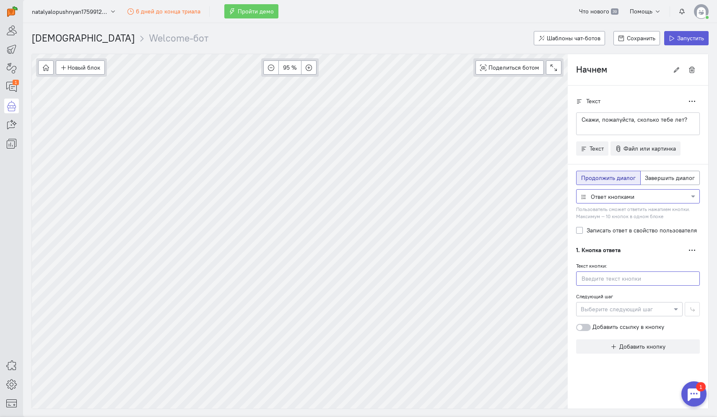
click at [601, 277] on input "text" at bounding box center [638, 278] width 124 height 14
paste input "<18"
type input "<18"
click at [634, 352] on button "Добавить кнопку" at bounding box center [638, 346] width 124 height 14
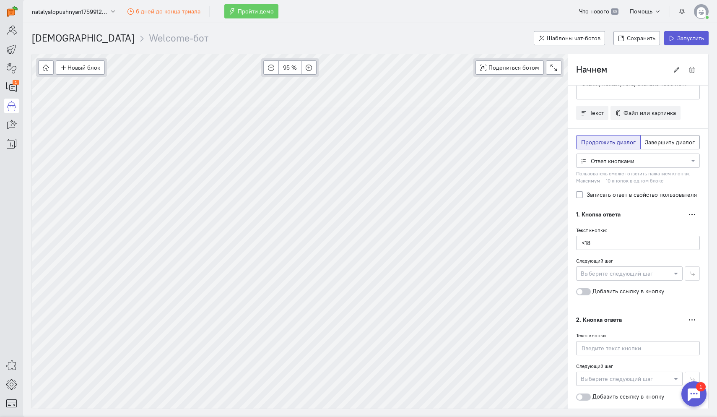
scroll to position [49, 0]
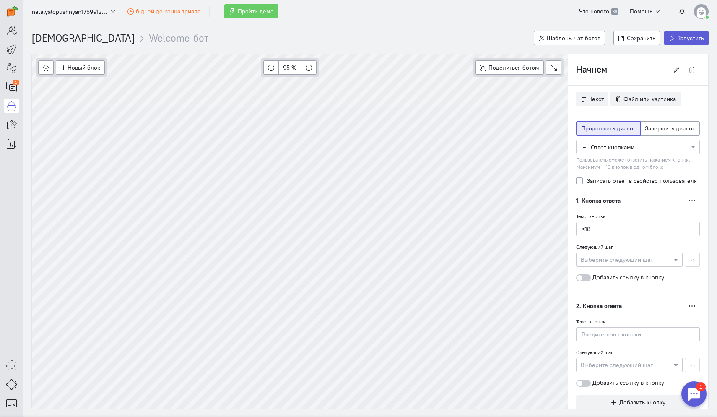
click at [617, 262] on div at bounding box center [629, 259] width 106 height 8
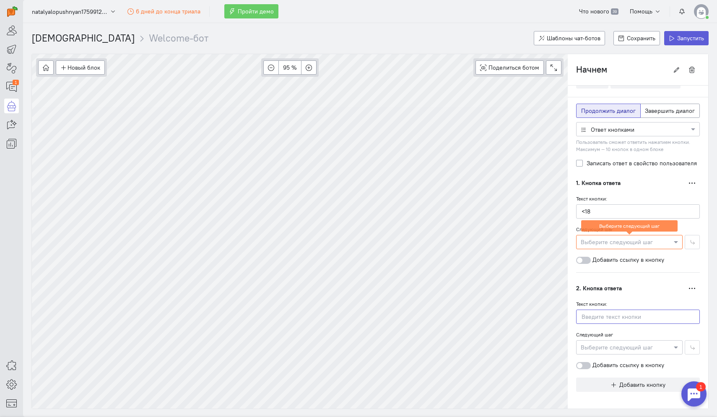
click at [606, 319] on input "text" at bounding box center [638, 316] width 124 height 14
paste input "18–30"
type input "18–30"
click at [627, 381] on span "Добавить кнопку" at bounding box center [642, 385] width 46 height 8
click at [586, 162] on label "Записать ответ в свойство пользователя" at bounding box center [641, 162] width 110 height 8
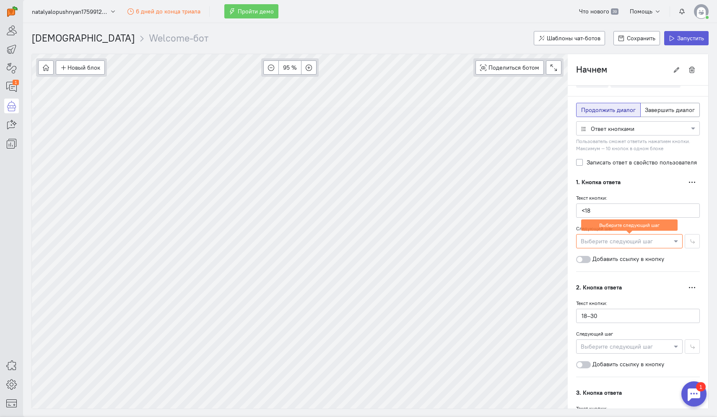
click at [581, 162] on input "Записать ответ в свойство пользователя" at bounding box center [579, 162] width 7 height 8
checkbox input "true"
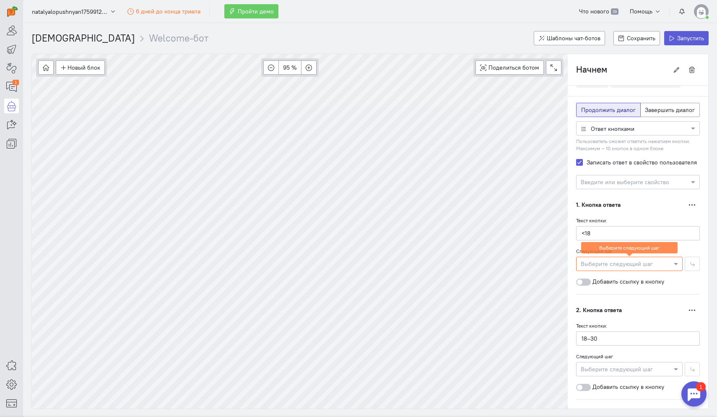
click at [622, 184] on input "text" at bounding box center [630, 181] width 98 height 8
click at [628, 254] on button "Создать новое свойство" at bounding box center [638, 254] width 118 height 14
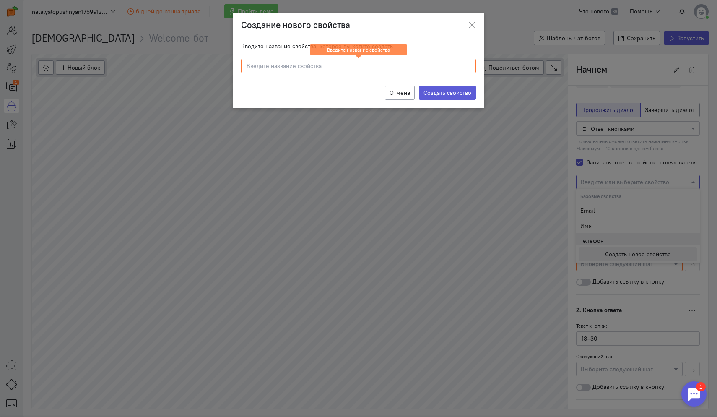
type input "о"
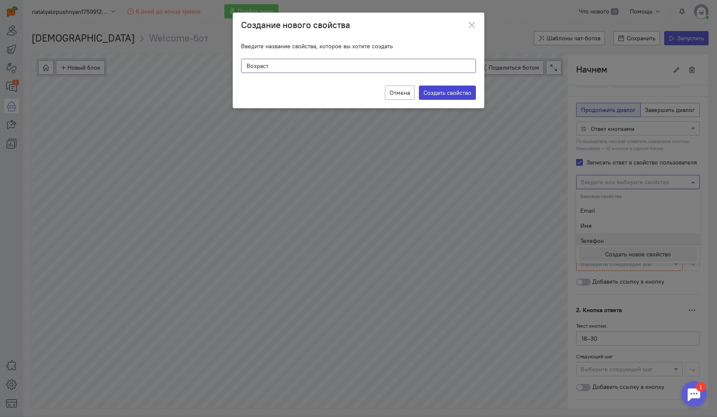
type input "Возраст"
click at [447, 97] on label "Создать свойство" at bounding box center [447, 93] width 57 height 14
click at [0, 0] on input "Создать свойство" at bounding box center [0, 0] width 0 height 0
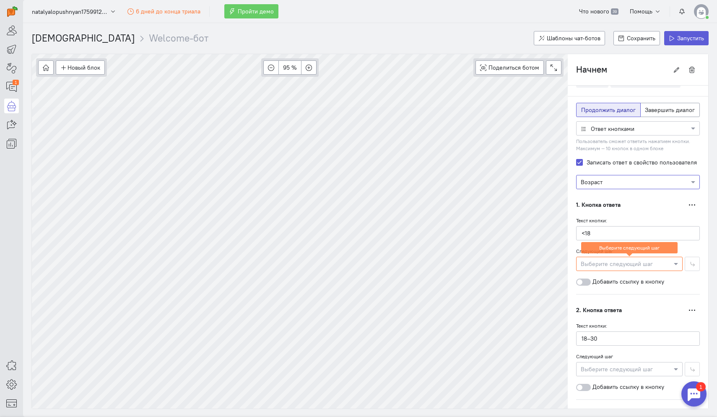
click at [658, 209] on div "1. Кнопка ответа Переместить ниже Дублировать Удалить" at bounding box center [638, 204] width 124 height 14
click at [658, 175] on div "Введите или выберите свойство × Возраст" at bounding box center [638, 182] width 124 height 14
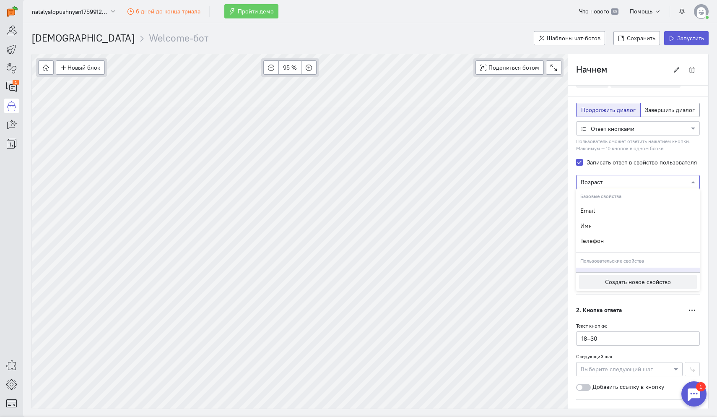
scroll to position [10, 0]
click at [621, 265] on div "Возраст" at bounding box center [638, 264] width 124 height 15
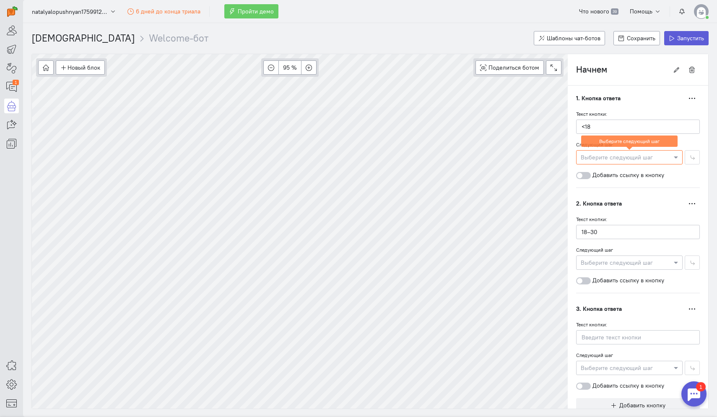
scroll to position [186, 0]
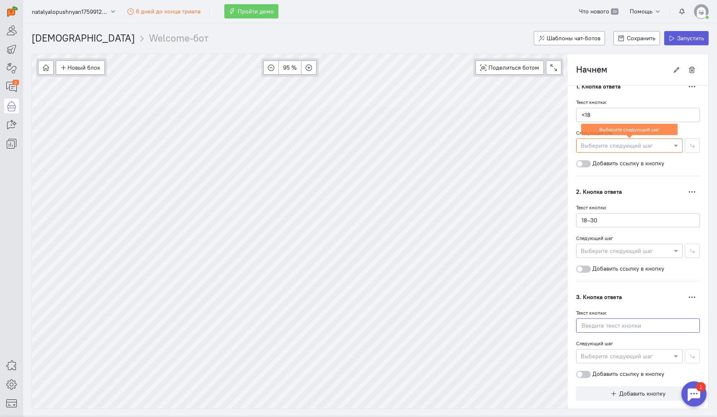
click at [617, 324] on input "text" at bounding box center [638, 325] width 124 height 14
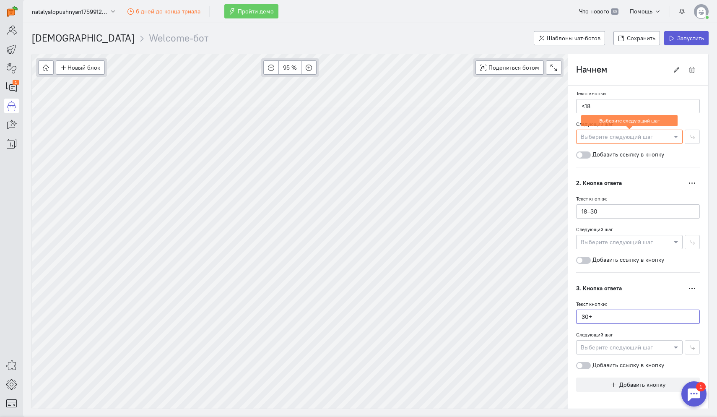
type input "30+"
click at [605, 348] on div at bounding box center [629, 346] width 106 height 8
click at [612, 267] on span "Новое сообщение" at bounding box center [616, 270] width 50 height 8
click at [609, 135] on div at bounding box center [629, 136] width 106 height 8
click at [695, 159] on cq-branch-action-container "1. Кнопка ответа Переместить ниже Дублировать Удалить Текст кнопки: <18 Следующ…" at bounding box center [638, 118] width 124 height 96
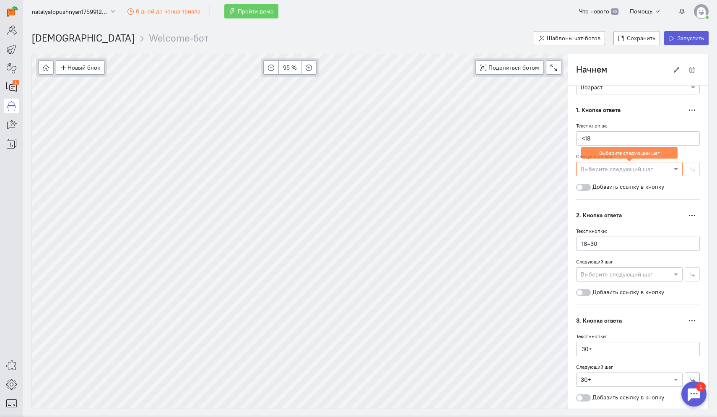
scroll to position [162, 0]
click at [615, 167] on div at bounding box center [629, 169] width 106 height 8
click at [615, 190] on span "Новое сообщение" at bounding box center [616, 186] width 50 height 8
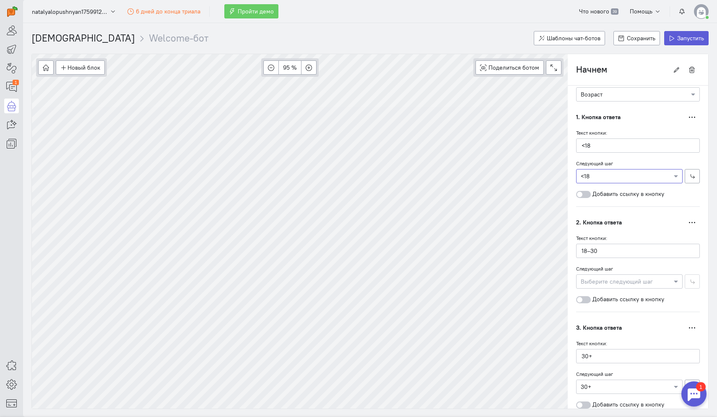
click at [614, 281] on div at bounding box center [629, 281] width 106 height 8
click at [610, 301] on span "Новое сообщение" at bounding box center [616, 299] width 50 height 8
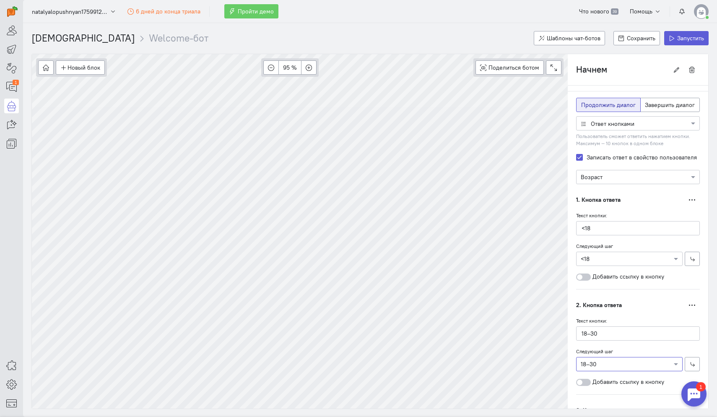
scroll to position [70, 0]
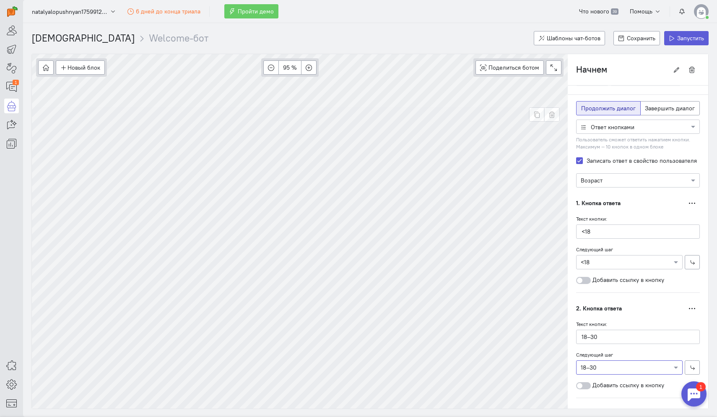
type input "18–30"
radio input "false"
radio input "true"
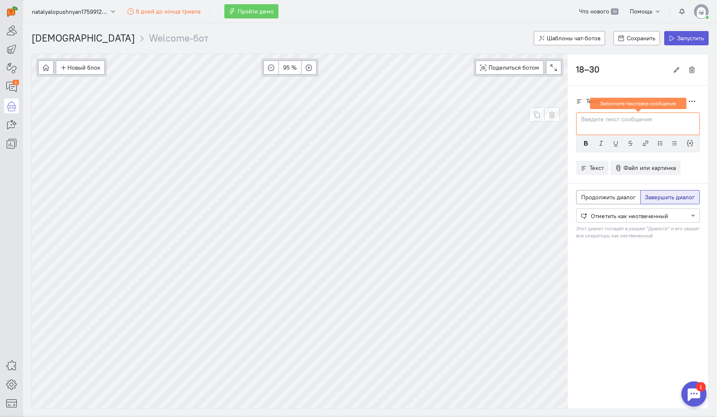
scroll to position [0, 0]
type input "Начнем"
radio input "true"
radio input "false"
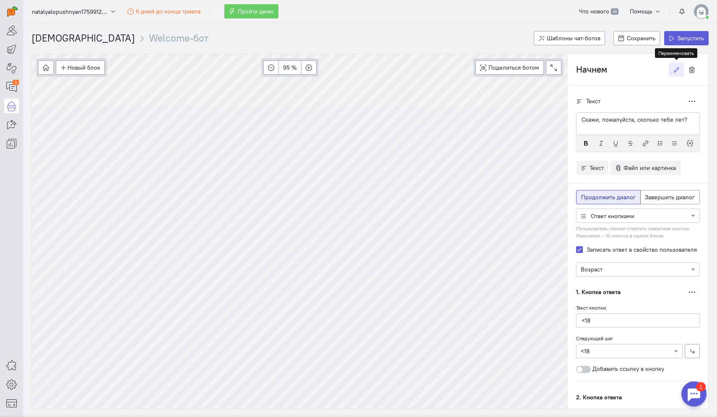
click at [675, 69] on icon "button" at bounding box center [676, 70] width 6 height 6
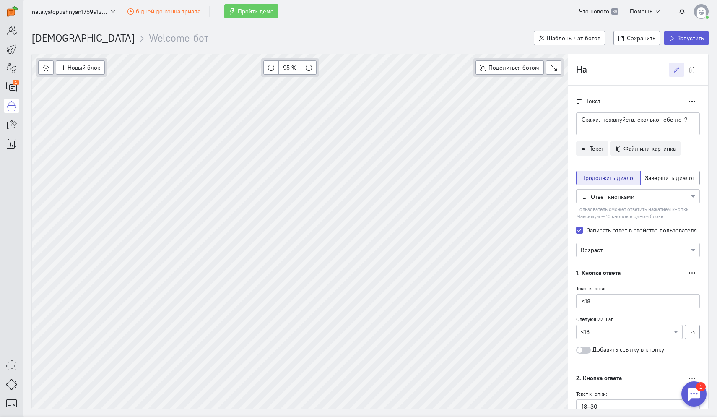
type input "[PERSON_NAME]"
type input "Вопрос о возрасте"
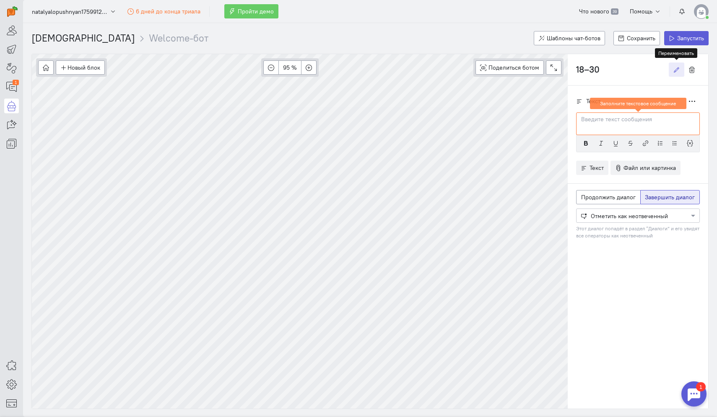
click at [673, 72] on icon "button" at bounding box center [676, 70] width 6 height 6
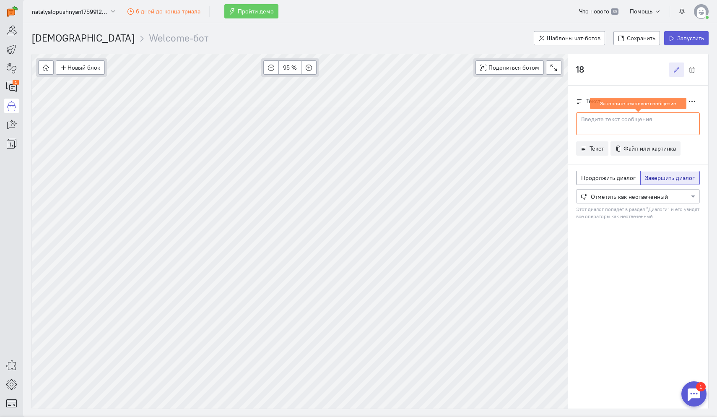
type input "1"
type input "[PERSON_NAME]"
click at [590, 127] on div at bounding box center [638, 123] width 124 height 23
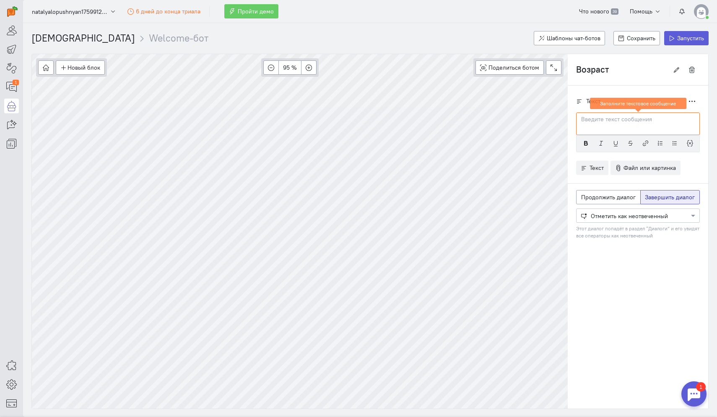
click at [612, 72] on input "Возраст" at bounding box center [622, 69] width 93 height 14
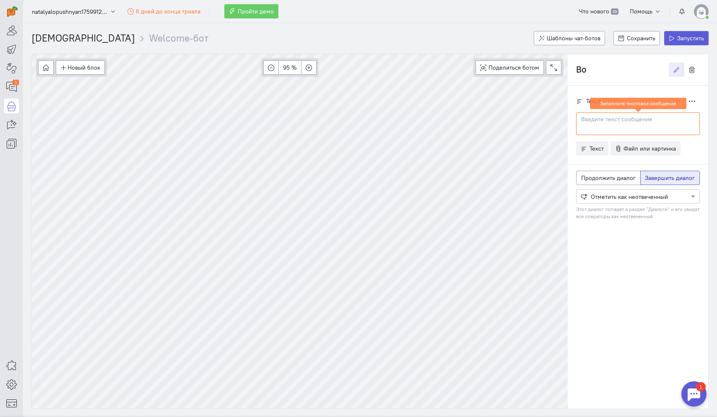
type input "В"
type input "Вопрос о цели визита"
click at [605, 129] on div at bounding box center [638, 123] width 124 height 23
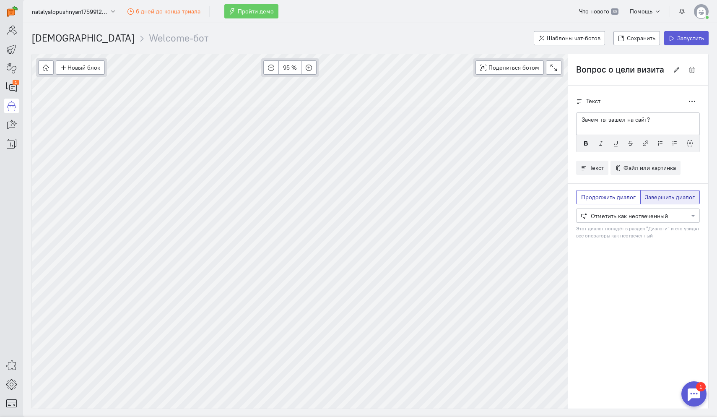
click at [622, 202] on label "Продолжить диалог" at bounding box center [608, 197] width 65 height 14
click at [586, 198] on input "Продолжить диалог" at bounding box center [583, 195] width 5 height 5
radio input "true"
radio input "false"
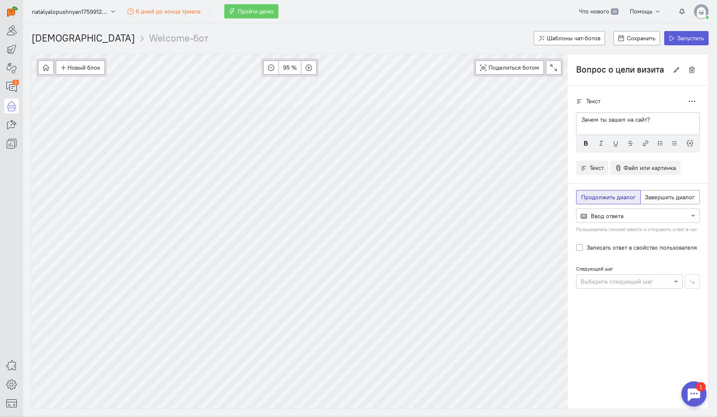
click at [617, 251] on label "Записать ответ в свойство пользователя" at bounding box center [641, 247] width 110 height 8
click at [583, 251] on input "Записать ответ в свойство пользователя" at bounding box center [579, 247] width 7 height 8
checkbox input "true"
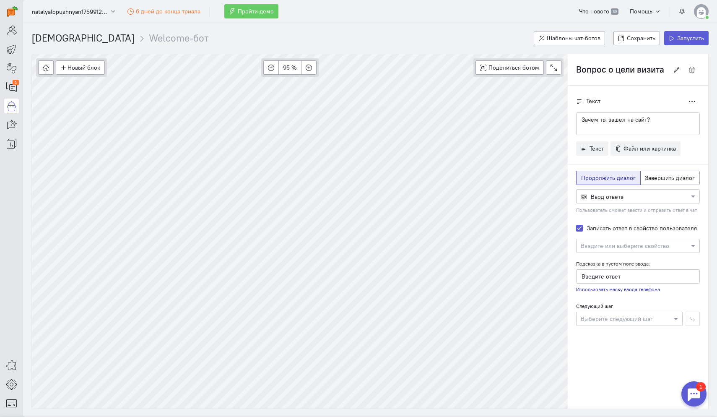
click at [610, 248] on input "text" at bounding box center [630, 245] width 98 height 8
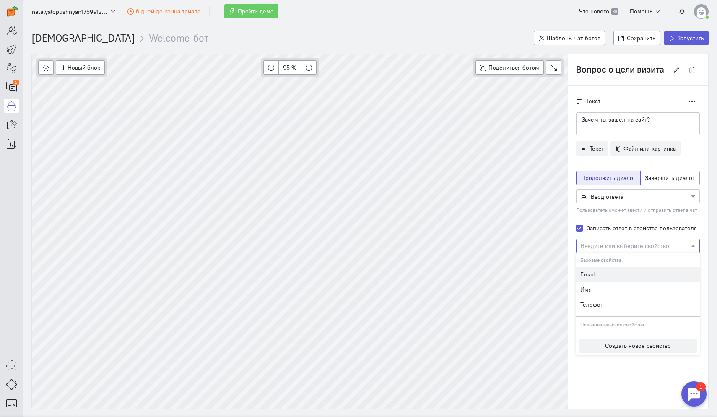
click at [597, 273] on div "Email" at bounding box center [638, 274] width 124 height 15
type input "Введите почту"
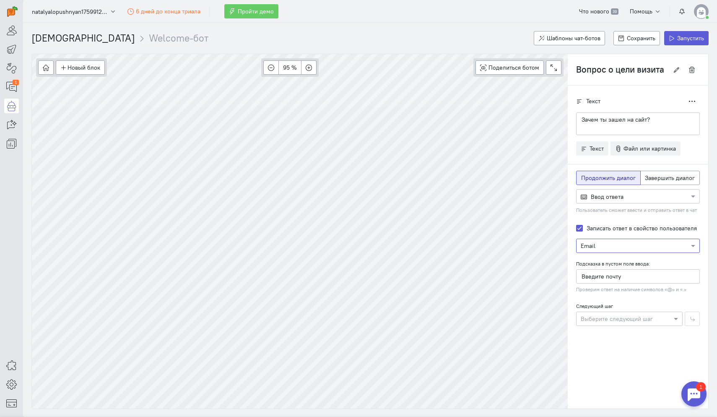
click at [613, 315] on div at bounding box center [629, 318] width 106 height 8
click at [618, 346] on div "Текст Дублировать Зачем ты зашел на сайт?" at bounding box center [638, 247] width 140 height 323
click at [621, 195] on div at bounding box center [637, 196] width 123 height 8
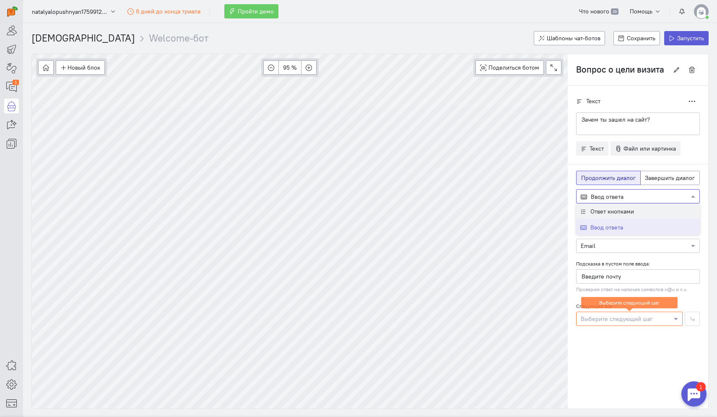
click at [606, 212] on span "Ответ кнопками" at bounding box center [612, 211] width 44 height 8
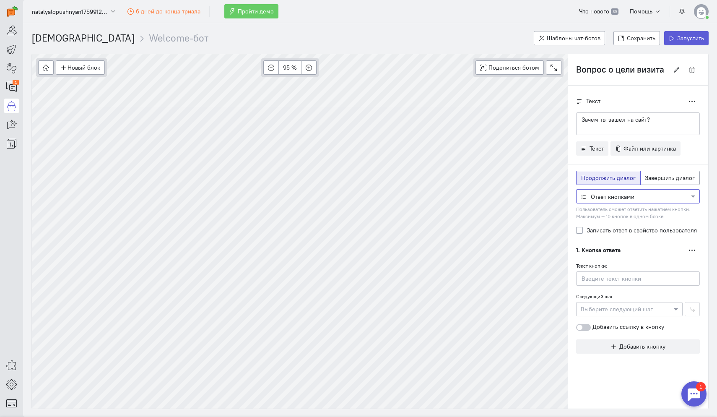
click at [586, 230] on label "Записать ответ в свойство пользователя" at bounding box center [641, 230] width 110 height 8
click at [581, 230] on input "Записать ответ в свойство пользователя" at bounding box center [579, 230] width 7 height 8
checkbox input "true"
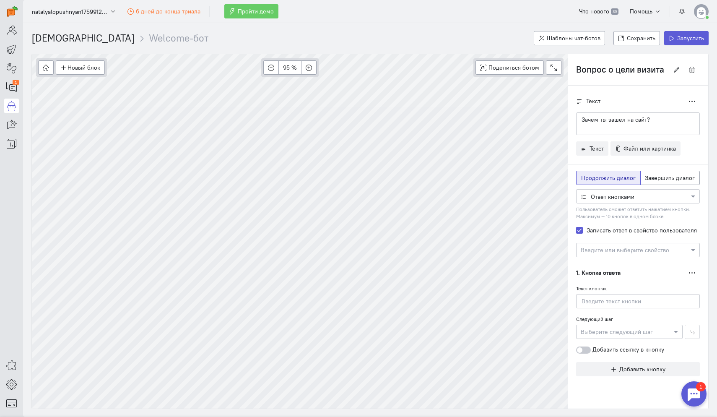
click at [607, 254] on div "Введите или выберите свойство" at bounding box center [625, 250] width 88 height 8
click at [607, 275] on div "Email" at bounding box center [638, 278] width 124 height 15
click at [620, 299] on input "text" at bounding box center [638, 301] width 124 height 14
type input "Просто смотрю"
click at [638, 367] on span "Добавить кнопку" at bounding box center [642, 369] width 46 height 8
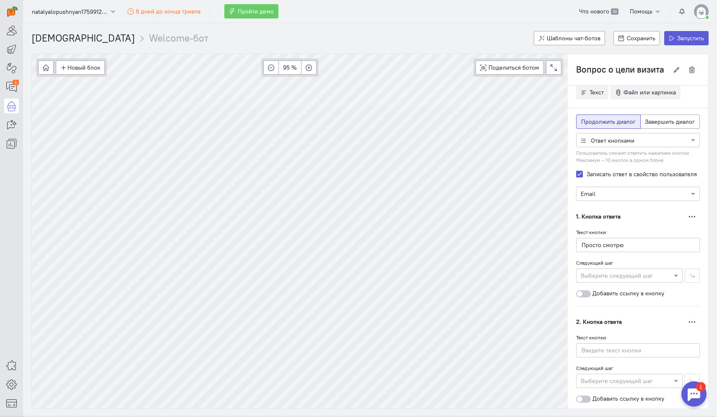
scroll to position [91, 0]
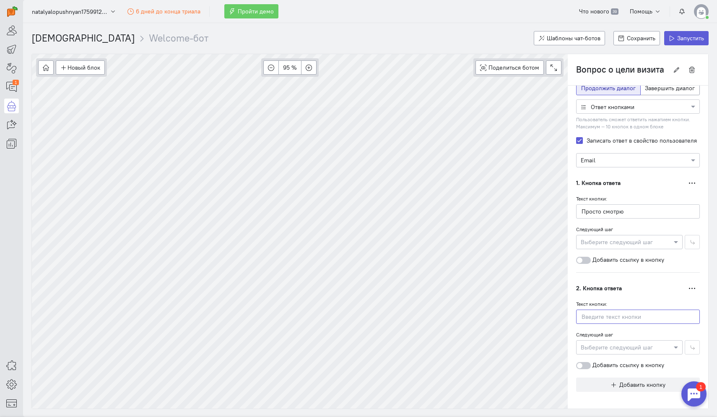
click at [589, 314] on input "text" at bounding box center [638, 316] width 124 height 14
paste input "Хочу протестировать продукт"
type input "Хочу протестировать продукт"
click at [638, 381] on span "Добавить кнопку" at bounding box center [642, 385] width 46 height 8
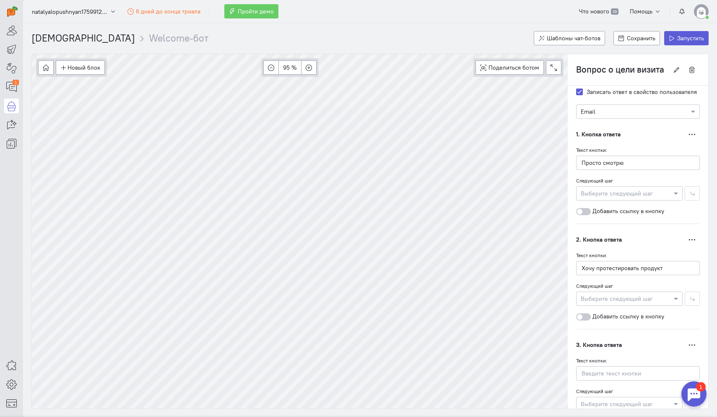
scroll to position [154, 0]
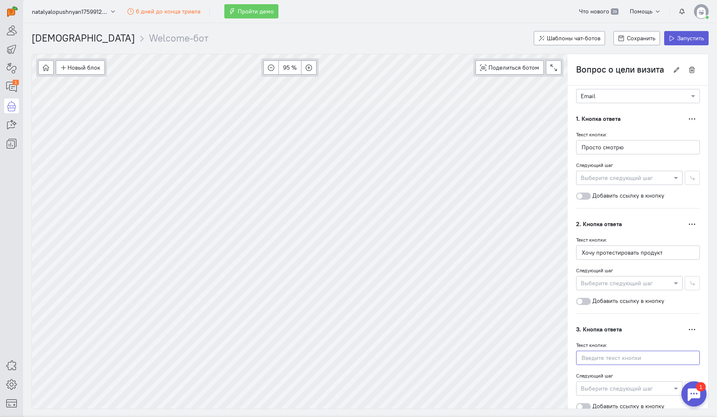
click at [638, 355] on input "text" at bounding box center [638, 357] width 124 height 14
paste input "[PERSON_NAME] использовать в своём бизнесе"
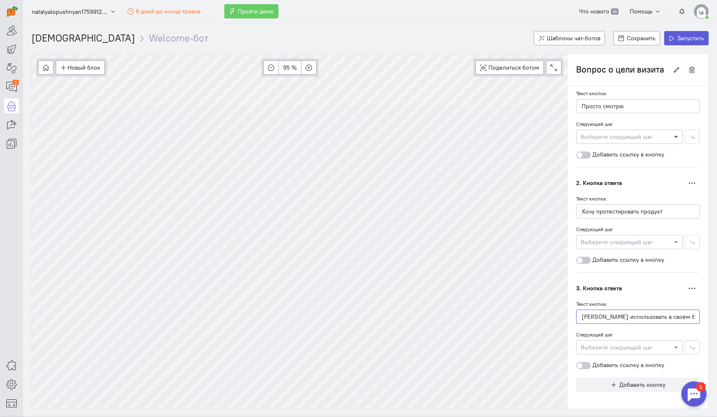
type input "[PERSON_NAME] использовать в своём бизнесе"
click at [672, 136] on span at bounding box center [677, 136] width 10 height 8
click at [634, 157] on button "Новое сообщение" at bounding box center [629, 153] width 106 height 16
click at [661, 238] on div at bounding box center [629, 241] width 106 height 8
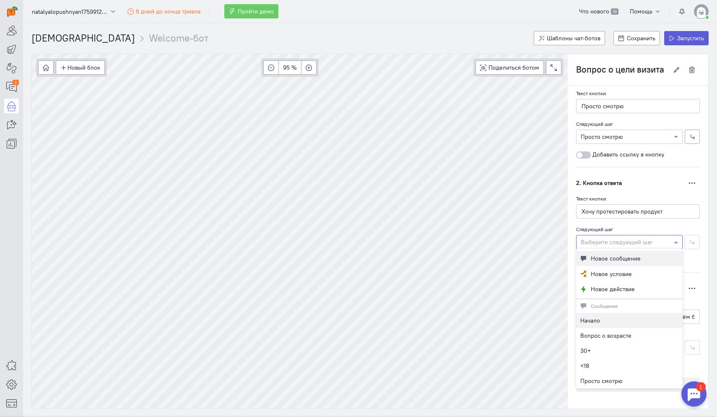
click at [617, 257] on span "Новое сообщение" at bounding box center [616, 258] width 50 height 8
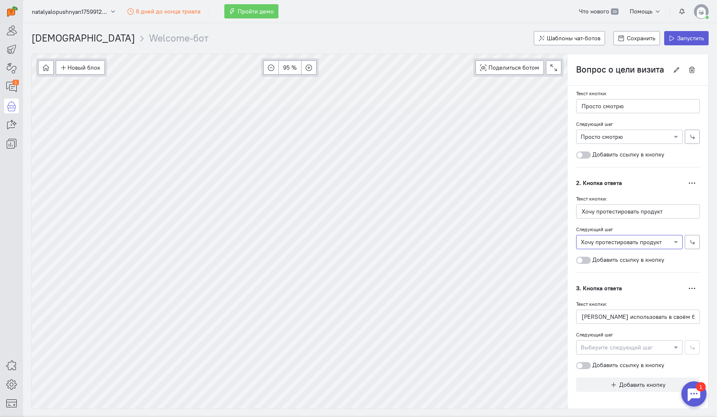
click at [625, 346] on div at bounding box center [629, 346] width 106 height 8
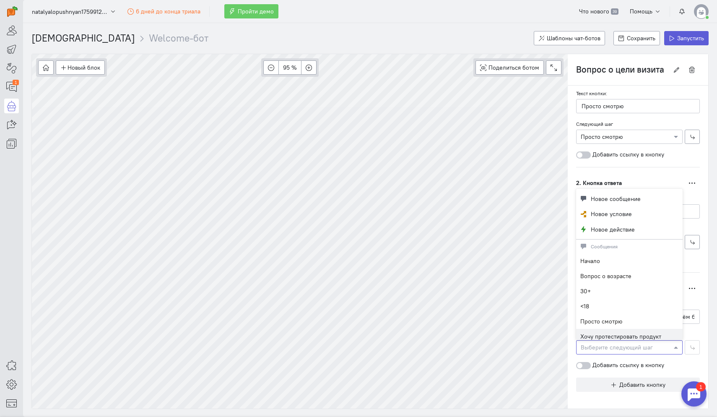
click at [625, 348] on div at bounding box center [629, 346] width 106 height 8
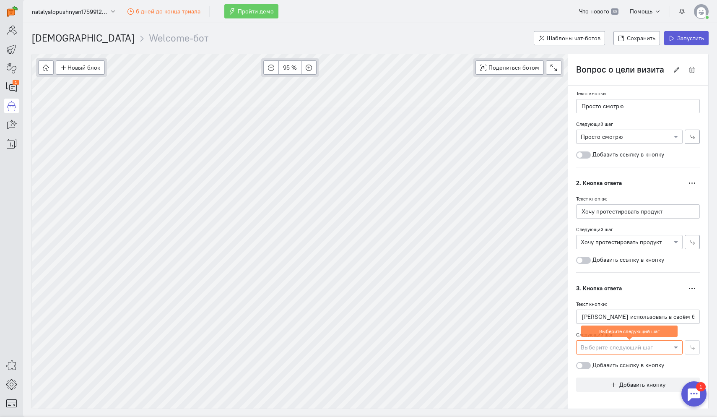
click at [625, 348] on div at bounding box center [629, 346] width 106 height 8
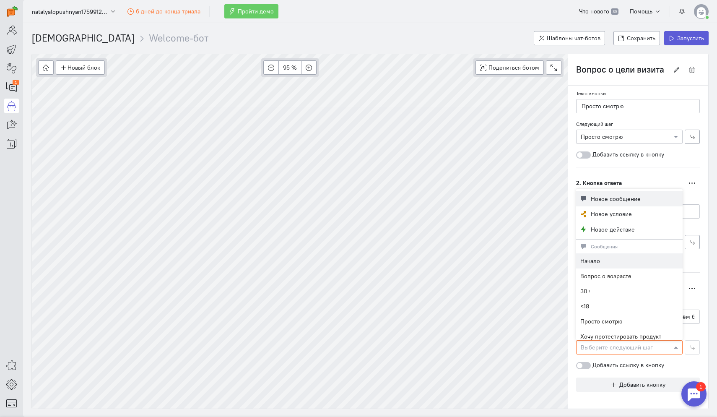
click at [597, 203] on button "Новое сообщение" at bounding box center [629, 199] width 106 height 16
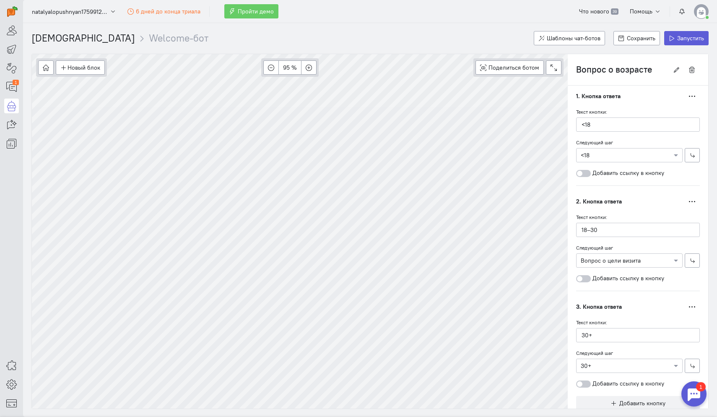
scroll to position [215, 0]
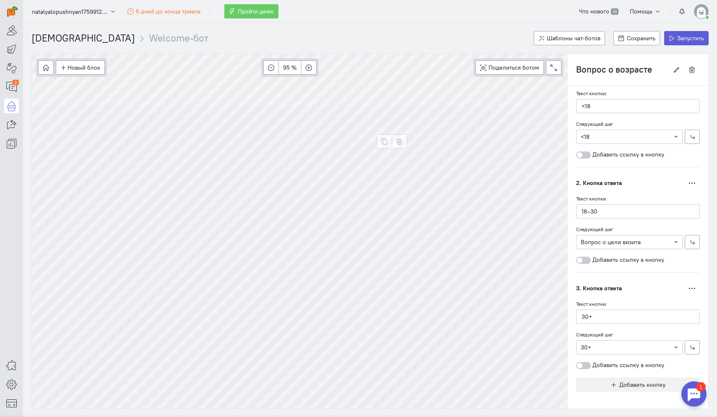
type input "[PERSON_NAME] использовать в своём бизнесе"
radio input "false"
radio input "true"
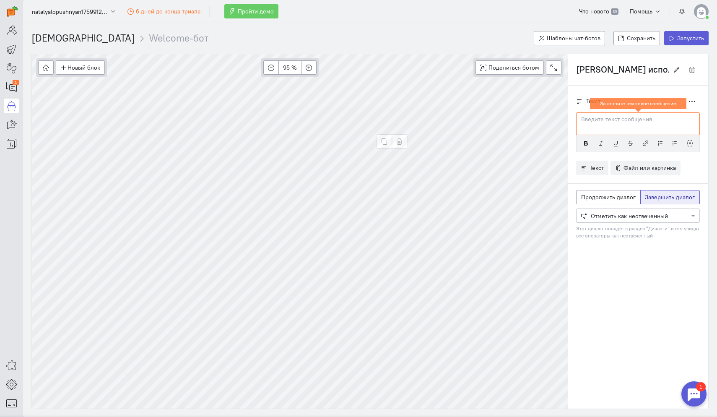
scroll to position [0, 0]
click at [678, 69] on icon "button" at bounding box center [676, 70] width 6 height 6
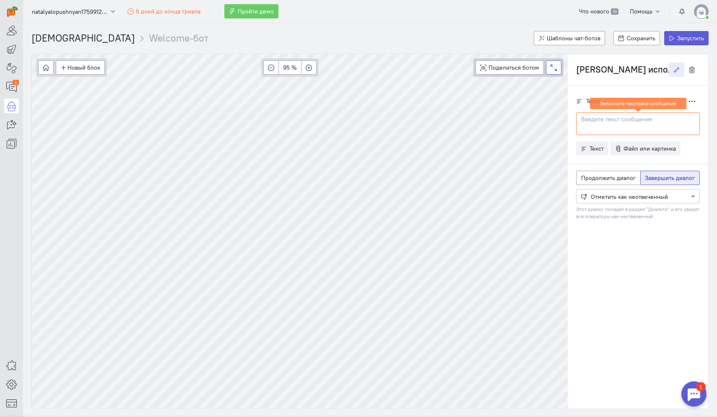
drag, startPoint x: 667, startPoint y: 71, endPoint x: 558, endPoint y: 73, distance: 108.6
click at [558, 73] on div "Новый блок Сообщение Условие Действия Запись на встречу 95 % Поделиться ботом B…" at bounding box center [369, 231] width 677 height 355
click at [561, 73] on button at bounding box center [554, 67] width 16 height 14
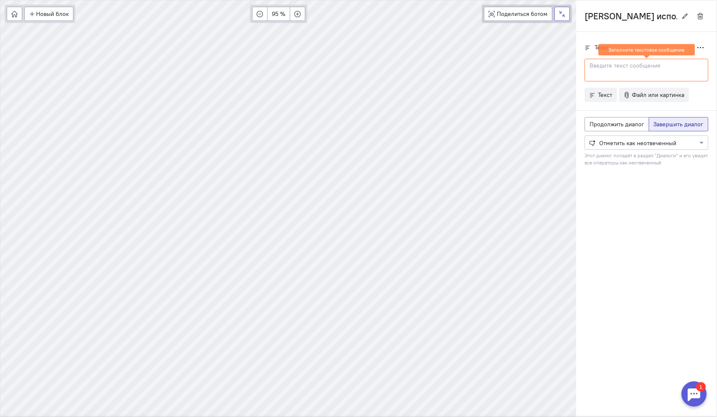
click at [562, 17] on icon at bounding box center [562, 14] width 6 height 6
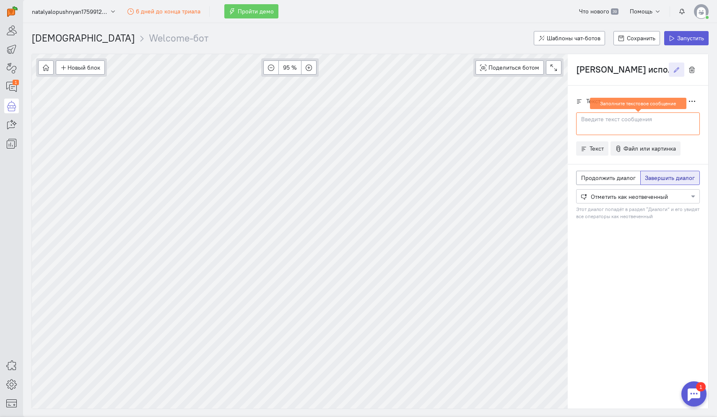
scroll to position [0, 16]
drag, startPoint x: 577, startPoint y: 71, endPoint x: 666, endPoint y: 80, distance: 89.4
click at [667, 80] on div "[PERSON_NAME] использовать в своём бизнесе" at bounding box center [638, 69] width 140 height 31
paste input "Завершение"
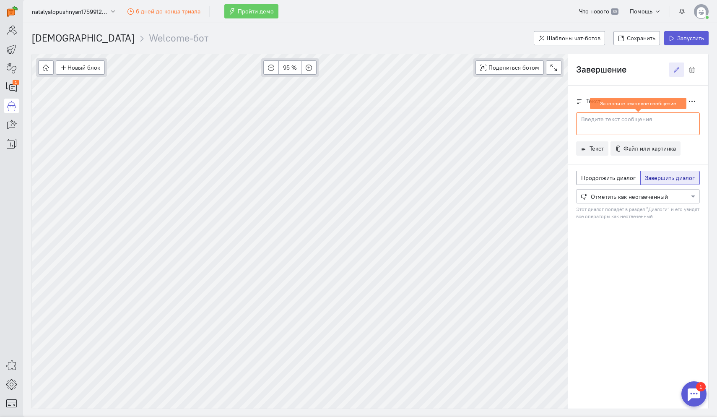
click at [651, 118] on p at bounding box center [637, 119] width 113 height 8
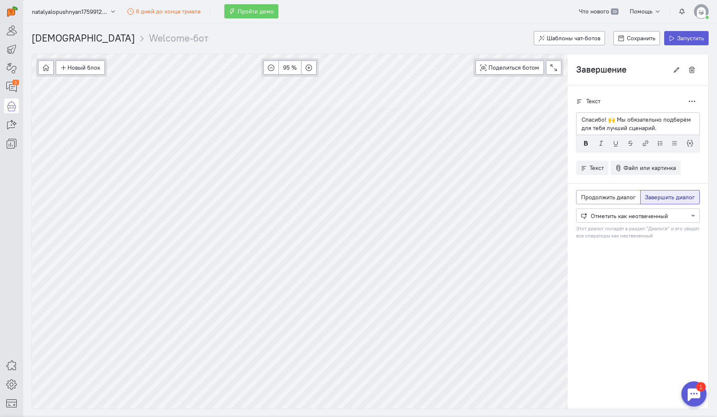
click at [628, 213] on div at bounding box center [637, 215] width 123 height 8
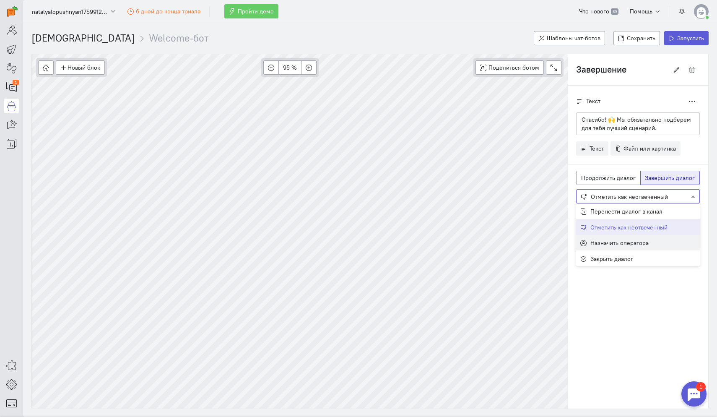
click at [605, 246] on span "Назначить оператора" at bounding box center [619, 243] width 58 height 8
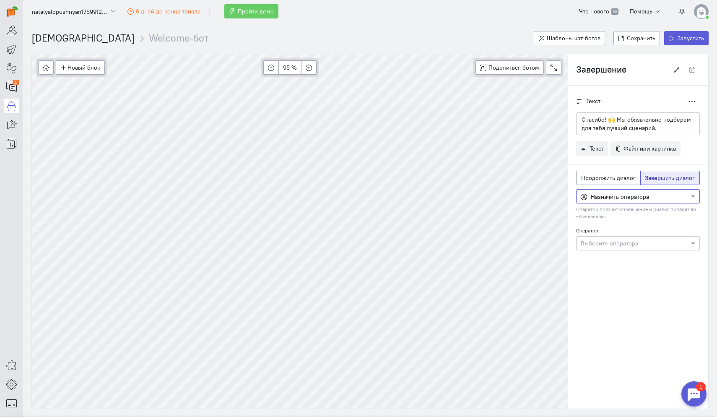
click at [617, 244] on input "text" at bounding box center [630, 243] width 98 height 8
click at [611, 260] on span "[PERSON_NAME]" at bounding box center [617, 258] width 47 height 8
click at [614, 100] on div "Текст Дублировать" at bounding box center [638, 101] width 124 height 14
click at [692, 104] on button "button" at bounding box center [692, 101] width 16 height 14
click at [638, 305] on div "Текст Дублировать Спасибо! 🙌 Мы обязательно подберём для тебя лучший сценарий." at bounding box center [638, 247] width 140 height 323
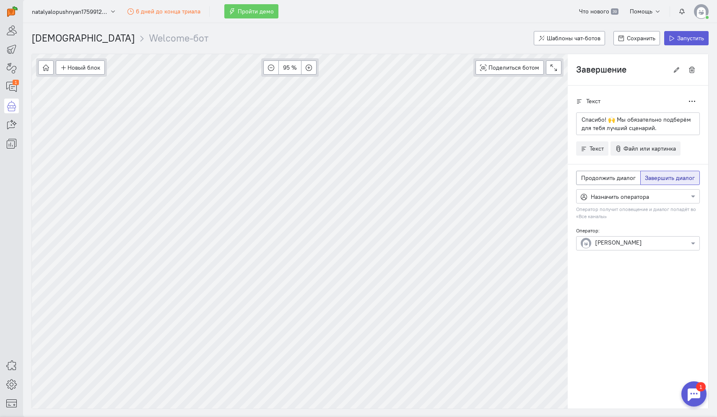
click at [578, 100] on icon at bounding box center [579, 101] width 6 height 6
click at [631, 37] on span "Сохранить" at bounding box center [641, 38] width 29 height 8
type input "30+"
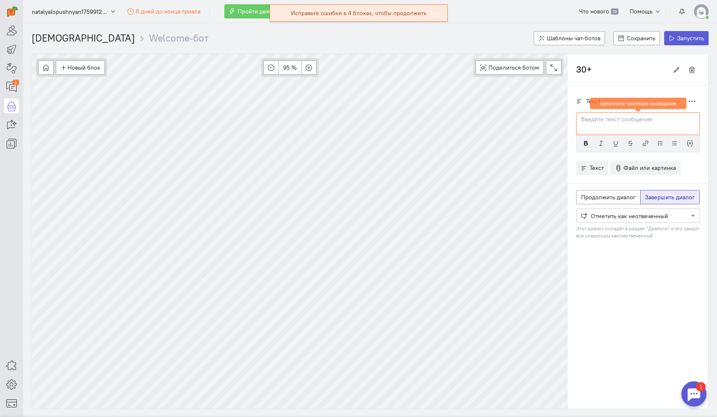
click at [386, 12] on div "Исправьте ошибки в 4 блоках, чтобы продолжить" at bounding box center [358, 13] width 135 height 8
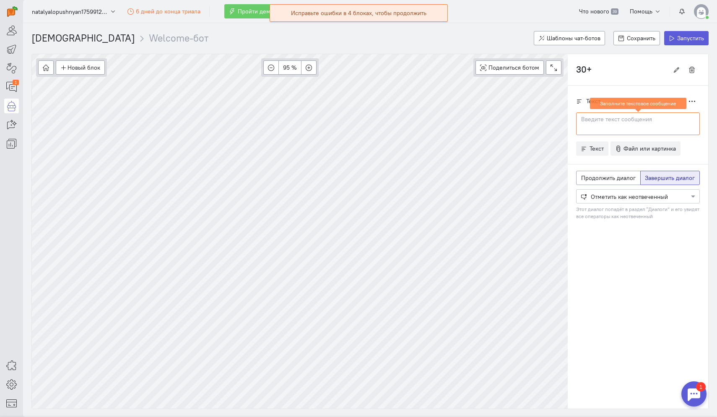
click at [621, 117] on p at bounding box center [637, 119] width 113 height 8
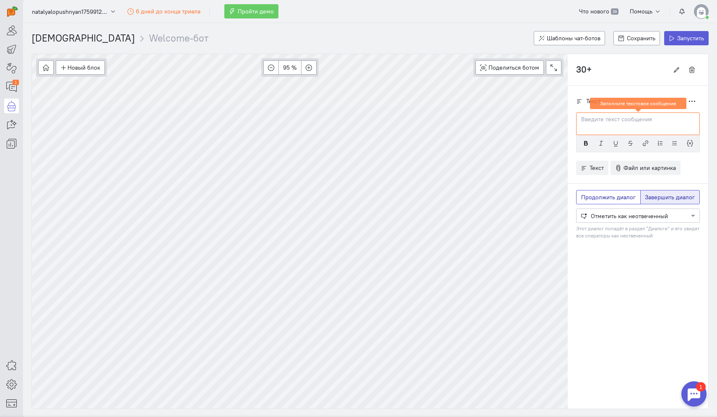
click at [624, 194] on span "Продолжить диалог" at bounding box center [608, 197] width 54 height 8
click at [586, 194] on input "Продолжить диалог" at bounding box center [583, 195] width 5 height 5
radio input "true"
radio input "false"
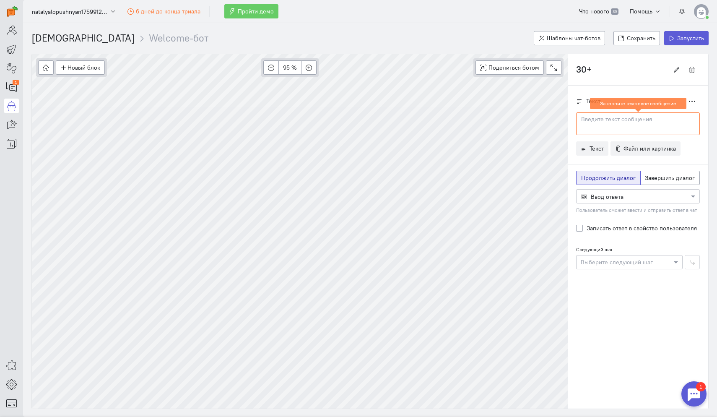
click at [597, 197] on div at bounding box center [637, 196] width 123 height 8
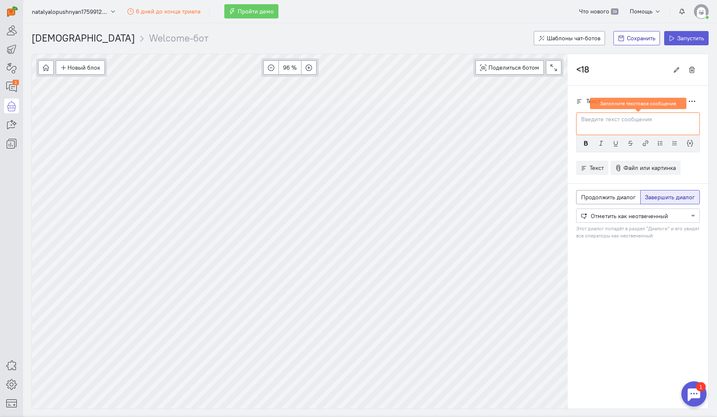
click at [634, 41] on span "Сохранить" at bounding box center [641, 38] width 29 height 8
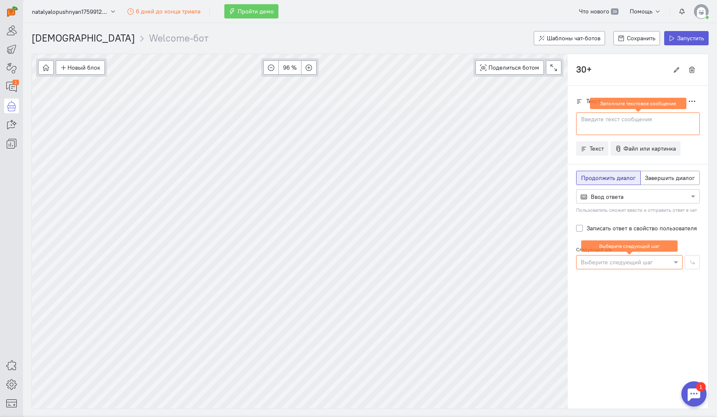
click at [620, 263] on div at bounding box center [629, 261] width 106 height 8
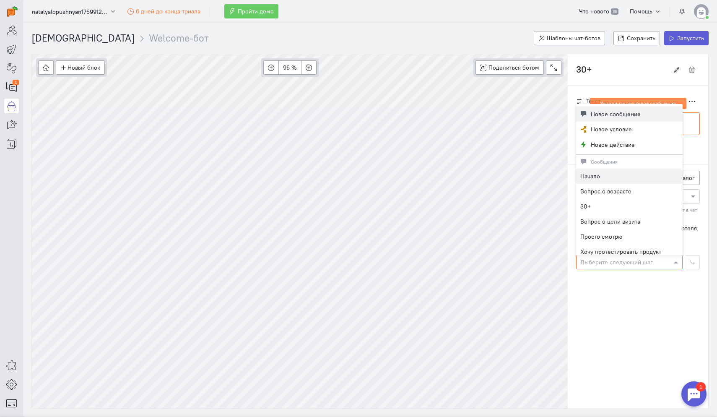
click at [602, 114] on span "Новое сообщение" at bounding box center [616, 114] width 50 height 8
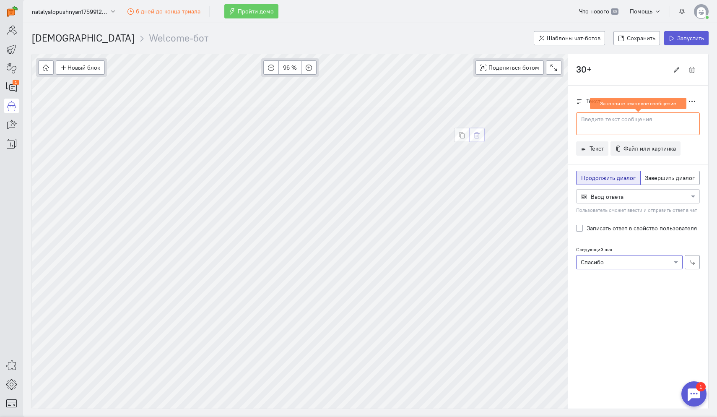
click at [477, 137] on icon "button" at bounding box center [477, 135] width 6 height 6
type input "<18"
radio input "false"
radio input "true"
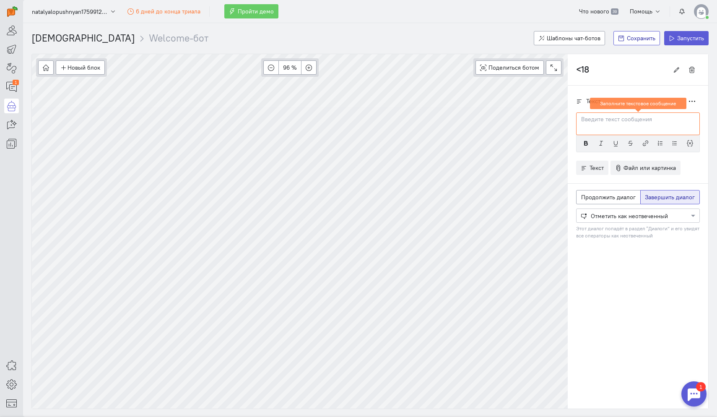
click at [630, 42] on button "Сохранить" at bounding box center [636, 38] width 47 height 14
type input "30+"
radio input "true"
radio input "false"
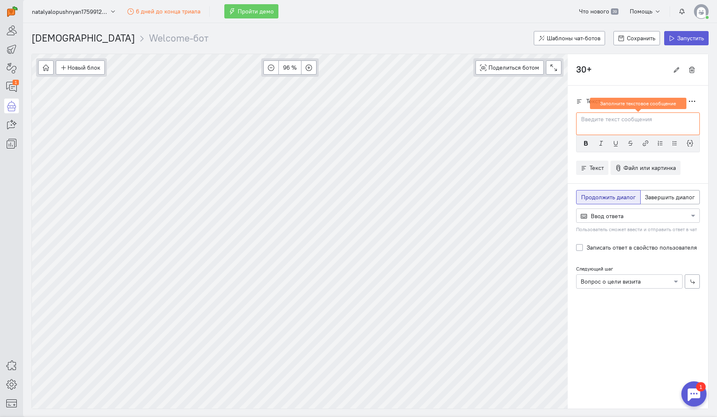
click at [669, 118] on p at bounding box center [637, 119] width 113 height 8
click at [693, 101] on icon "button" at bounding box center [692, 101] width 6 height 6
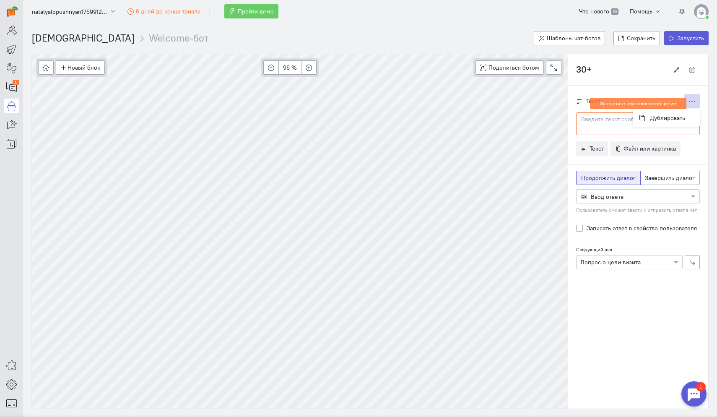
click at [617, 282] on div "Текст Дублировать Заполните текстовое сообщение" at bounding box center [638, 186] width 140 height 200
click at [626, 192] on div at bounding box center [637, 196] width 123 height 8
click at [627, 261] on div at bounding box center [629, 261] width 106 height 8
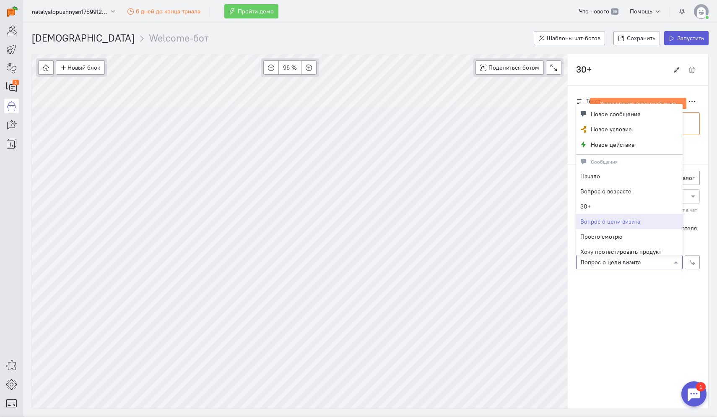
click at [627, 261] on div at bounding box center [629, 261] width 106 height 8
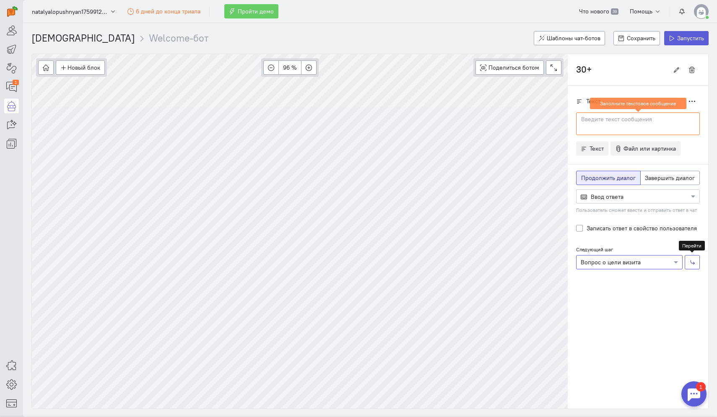
click at [691, 263] on icon "button" at bounding box center [692, 262] width 6 height 6
type input "Вопрос о цели визита"
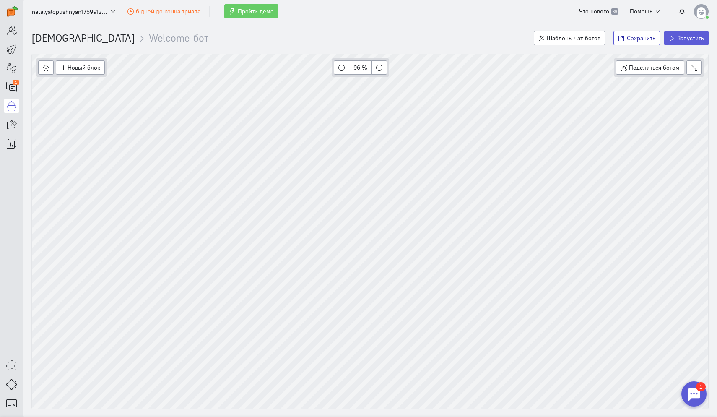
click at [623, 41] on icon at bounding box center [621, 38] width 6 height 6
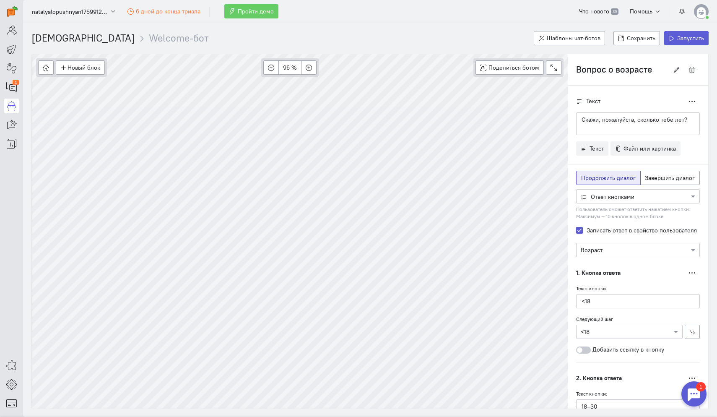
type input "30+"
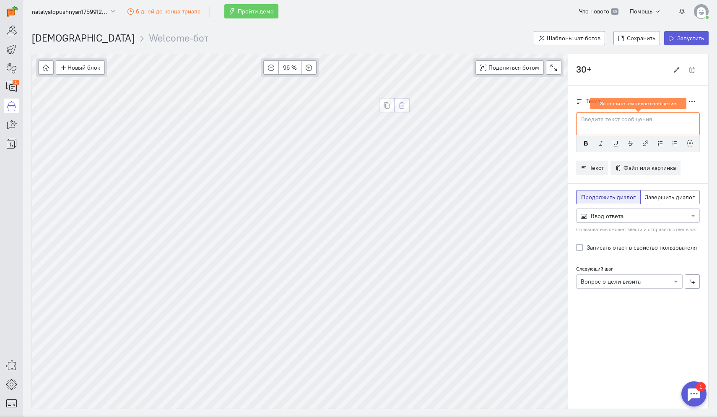
click at [401, 106] on icon "button" at bounding box center [402, 105] width 6 height 6
click at [409, 169] on icon "button" at bounding box center [407, 168] width 6 height 6
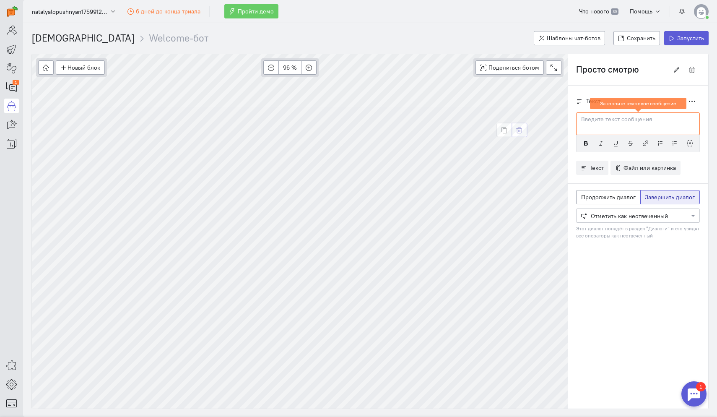
click at [518, 130] on icon "button" at bounding box center [519, 130] width 6 height 6
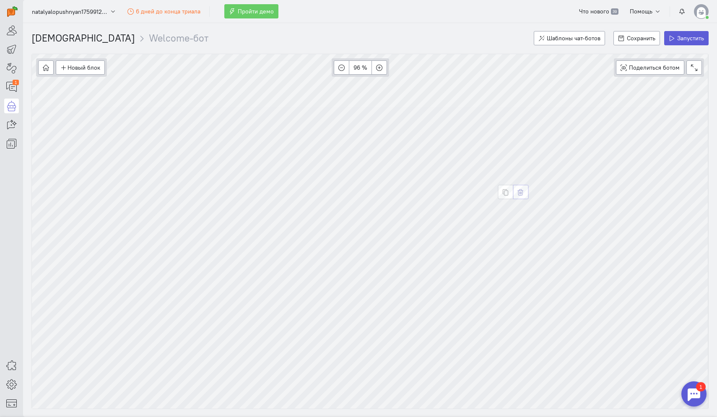
click at [523, 194] on icon "button" at bounding box center [520, 192] width 6 height 6
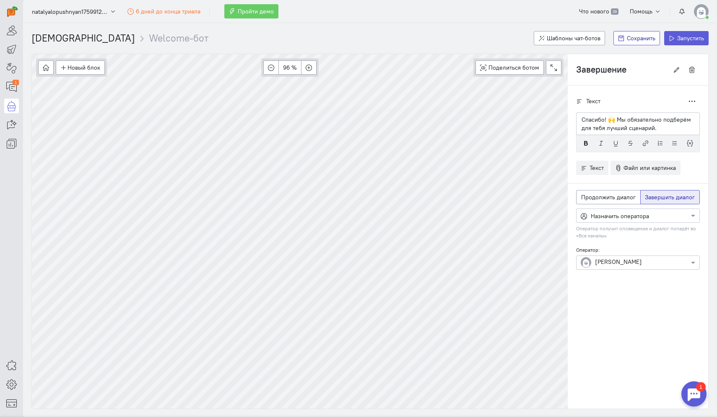
click at [634, 41] on span "Сохранить" at bounding box center [641, 38] width 29 height 8
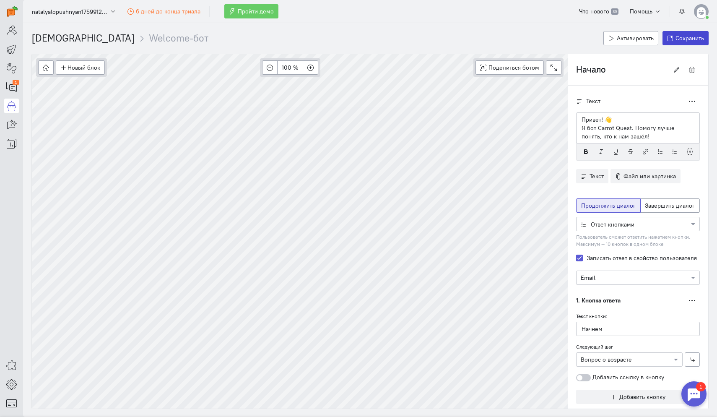
click at [679, 34] on button "Сохранить" at bounding box center [685, 38] width 47 height 14
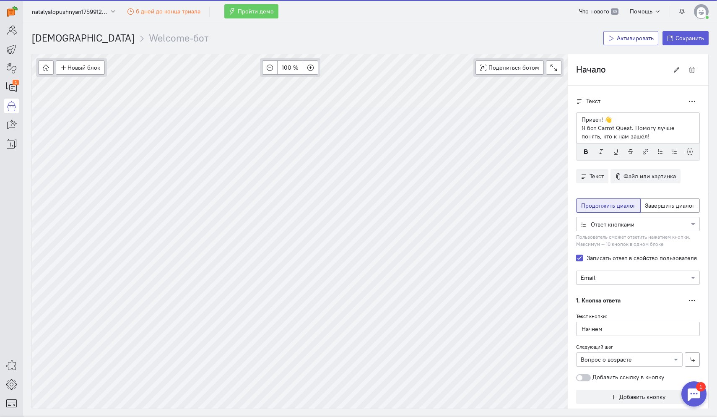
click at [638, 39] on span "Активировать" at bounding box center [635, 38] width 37 height 8
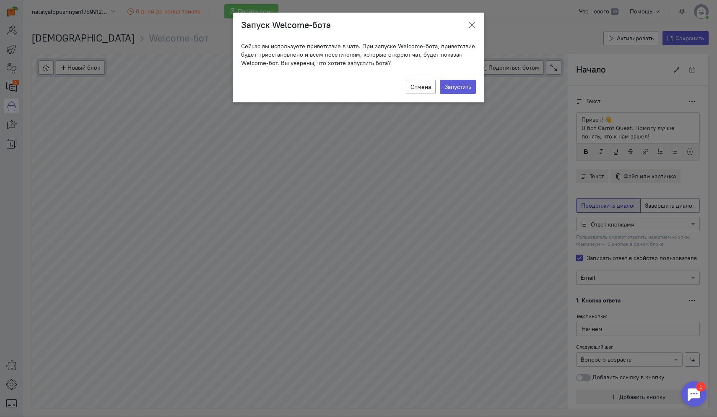
click at [470, 28] on icon at bounding box center [471, 25] width 8 height 8
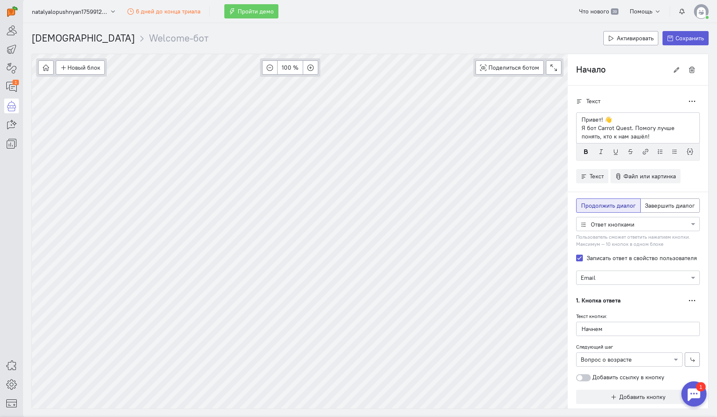
click at [135, 39] on li "Welcome-бот" at bounding box center [171, 38] width 73 height 14
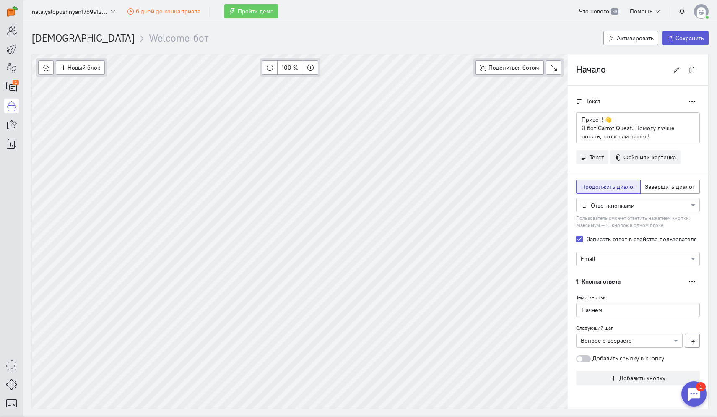
click at [145, 39] on div "[DEMOGRAPHIC_DATA] Welcome-бот Активировать Сохранить" at bounding box center [370, 38] width 694 height 31
click at [135, 39] on li "Welcome-бот" at bounding box center [171, 38] width 73 height 14
click at [631, 40] on span "Активировать" at bounding box center [635, 38] width 37 height 8
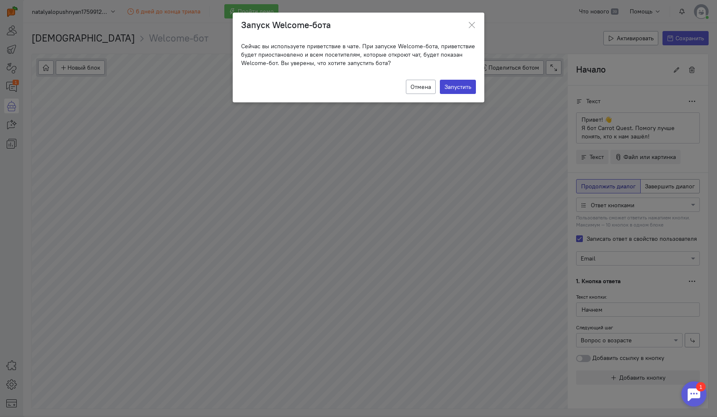
click at [454, 90] on button "Запустить" at bounding box center [458, 87] width 36 height 14
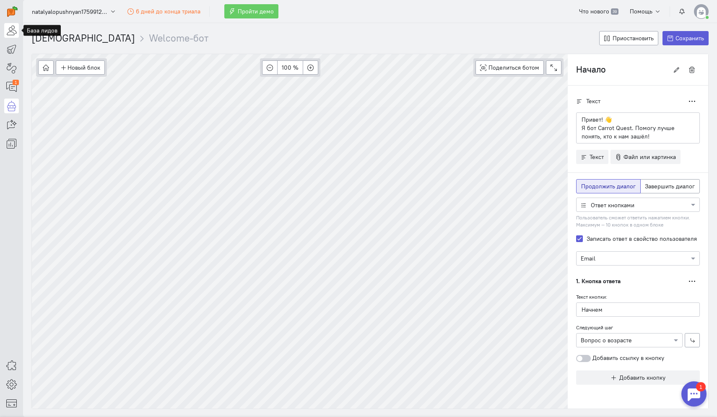
click at [10, 32] on icon at bounding box center [11, 30] width 10 height 10
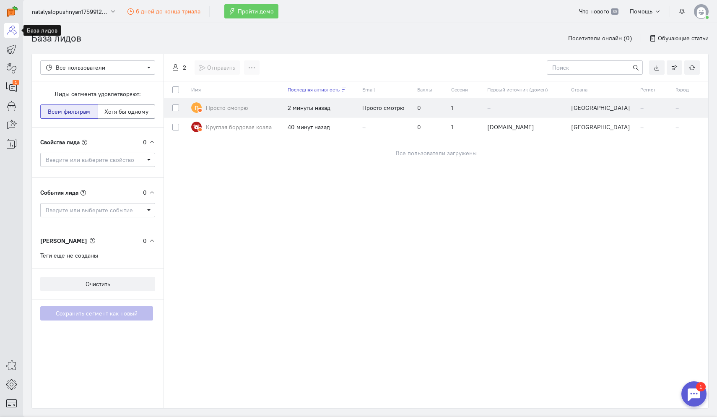
click at [405, 106] on div "Просто смотрю" at bounding box center [385, 107] width 47 height 8
click at [327, 110] on div "2 минуты назад" at bounding box center [321, 107] width 66 height 8
click at [228, 109] on span "Просто смотрю" at bounding box center [227, 107] width 42 height 8
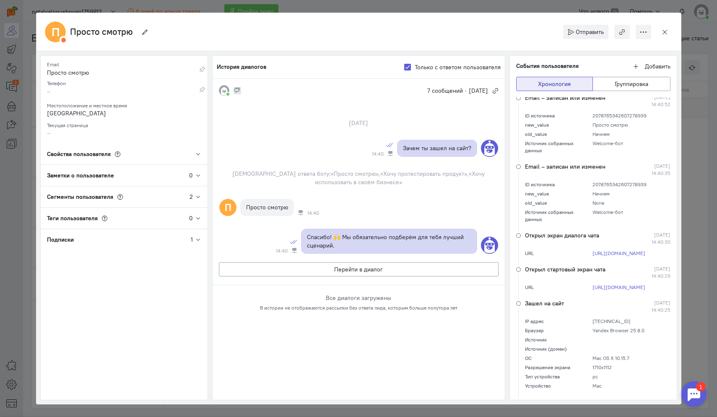
scroll to position [82, 0]
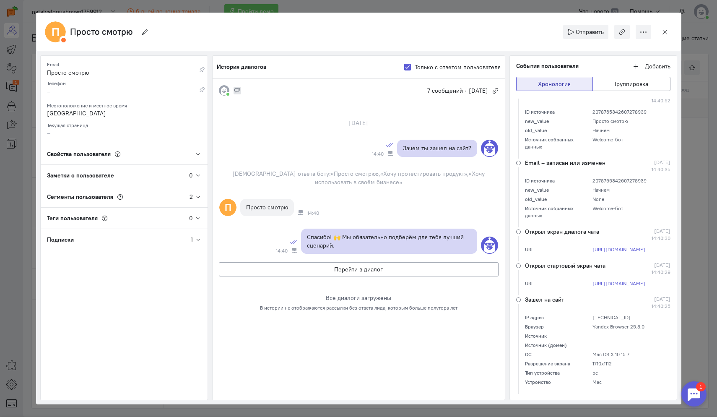
click at [708, 276] on div "П Просто смотрю Отправить Сообщение в чат Поп-ап Письмо" at bounding box center [358, 208] width 717 height 417
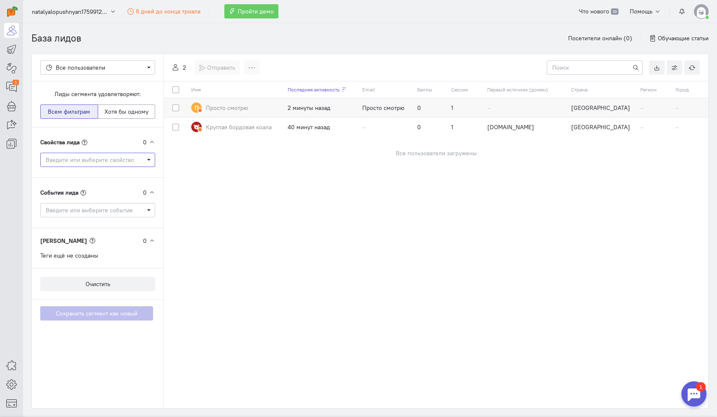
click at [109, 160] on span "Введите или выберите свойство" at bounding box center [95, 160] width 98 height 8
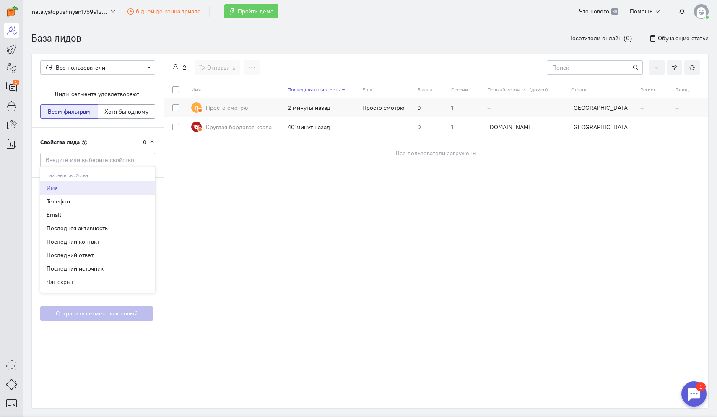
click at [229, 247] on cdk-virtual-scroll-viewport "Имя Последняя активность Email Баллы Сессии Первый источник (домен) Страна Реги…" at bounding box center [436, 244] width 544 height 327
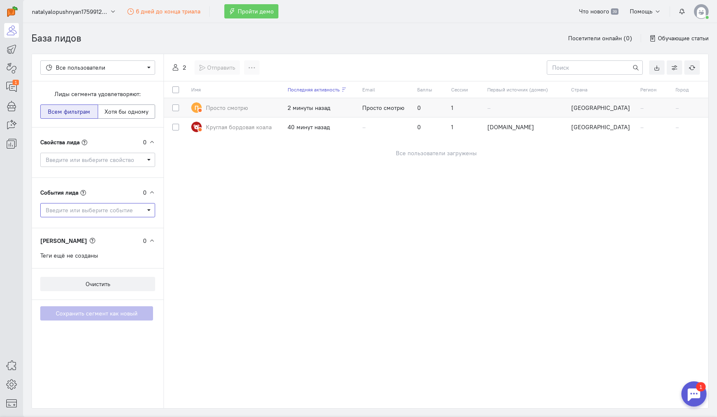
click at [104, 212] on span "Введите или выберите событие" at bounding box center [95, 210] width 98 height 8
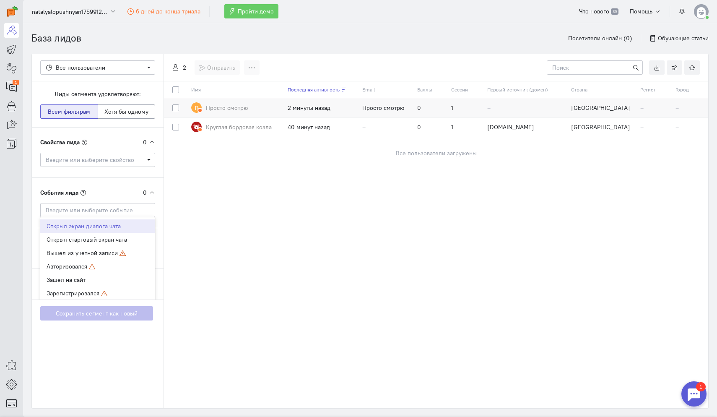
click at [198, 246] on cdk-virtual-scroll-viewport "Имя Последняя активность Email Баллы Сессии Первый источник (домен) Страна Реги…" at bounding box center [436, 244] width 544 height 327
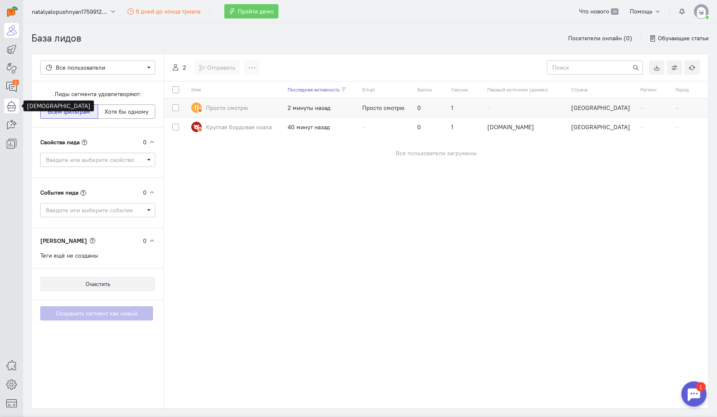
click at [13, 107] on icon at bounding box center [11, 106] width 10 height 10
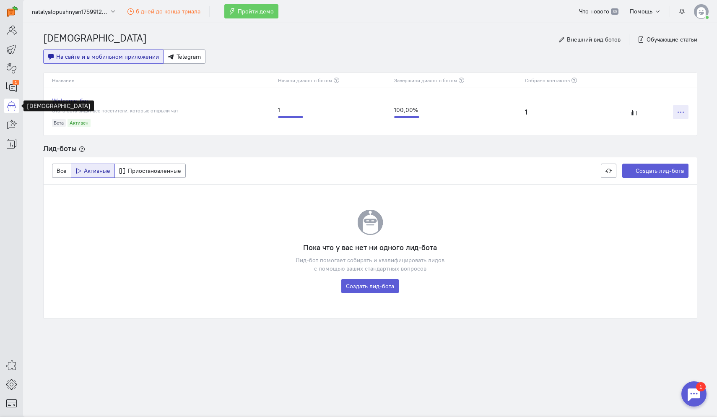
click at [680, 117] on button at bounding box center [681, 112] width 16 height 14
click at [524, 143] on div "[DEMOGRAPHIC_DATA] Внешний вид ботов Обучающие статьи На сайте и в мобильном пр…" at bounding box center [370, 187] width 671 height 329
click at [13, 47] on icon at bounding box center [11, 49] width 10 height 10
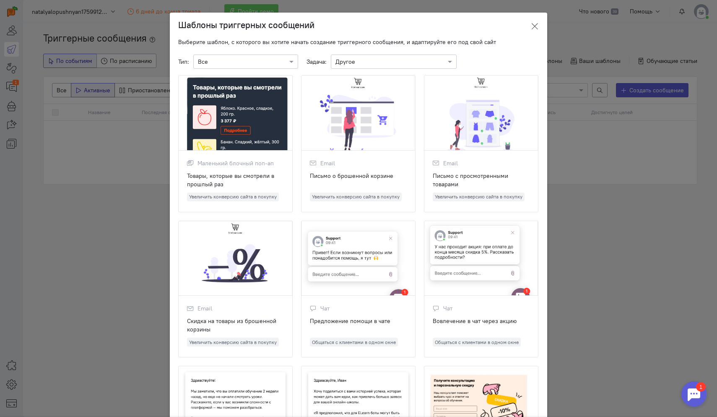
click at [535, 29] on icon at bounding box center [534, 26] width 8 height 8
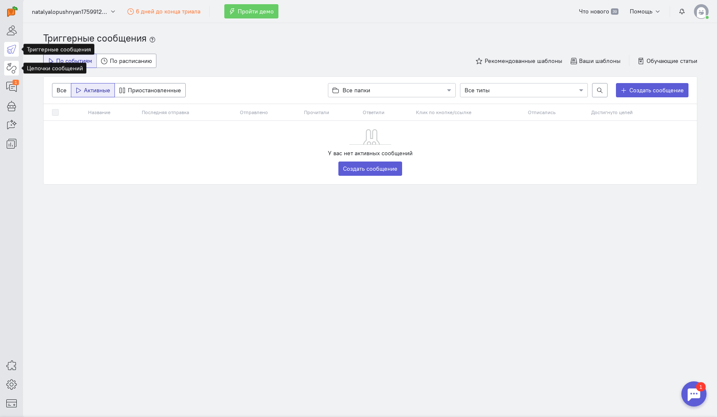
click at [14, 67] on icon at bounding box center [11, 68] width 10 height 10
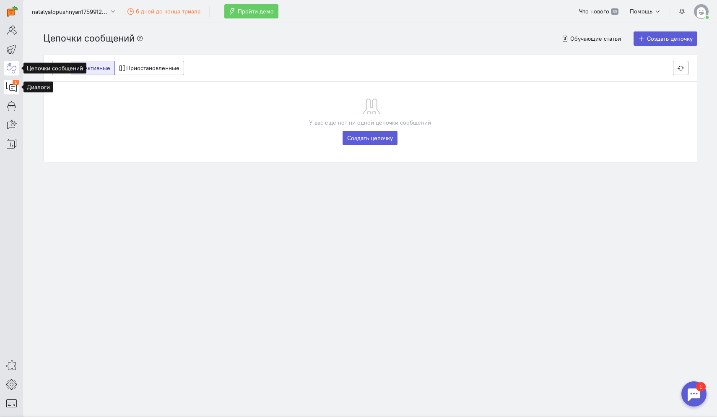
click at [12, 88] on icon at bounding box center [11, 87] width 10 height 10
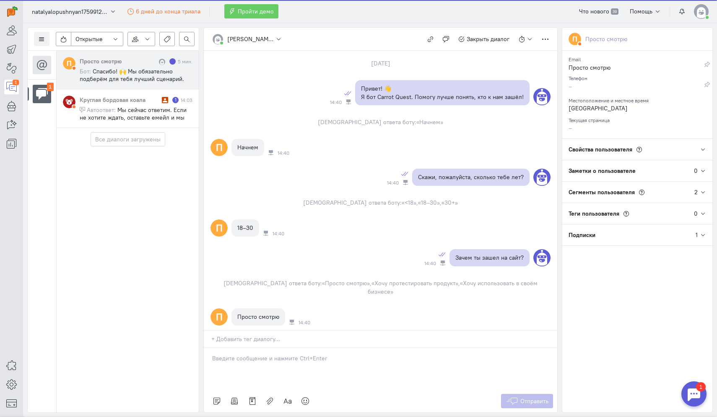
scroll to position [54, 0]
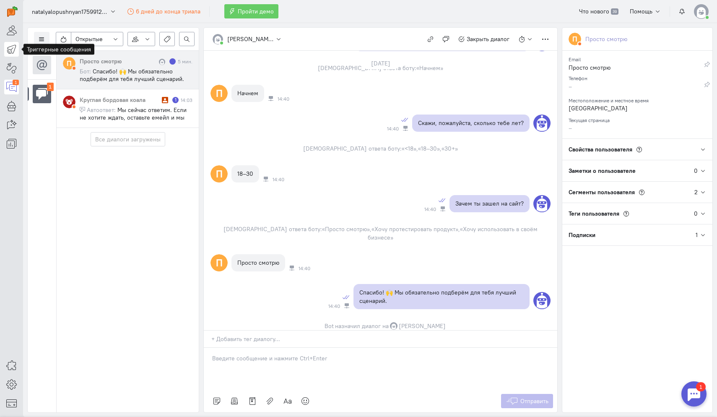
click at [18, 47] on link at bounding box center [11, 49] width 15 height 15
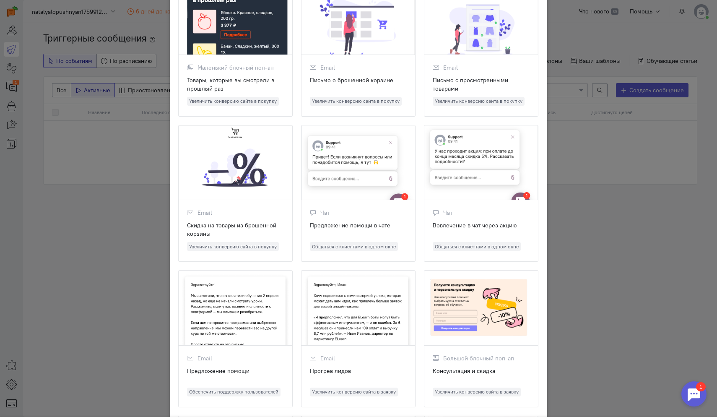
scroll to position [141, 0]
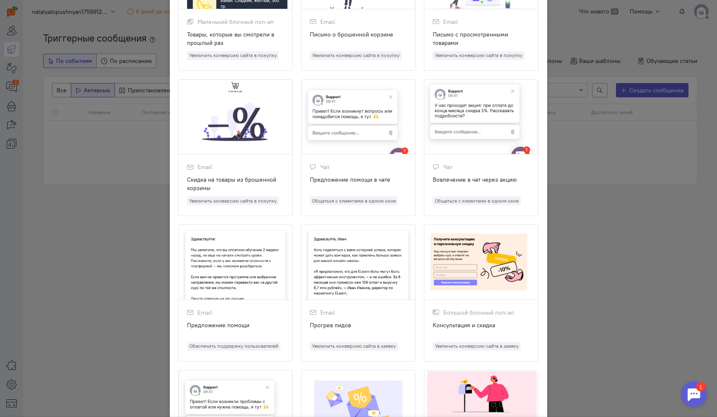
click at [622, 249] on ngb-modal-window "Шаблоны триггерных сообщений Выберите шаблон, с которого вы хотите начать созда…" at bounding box center [358, 208] width 717 height 417
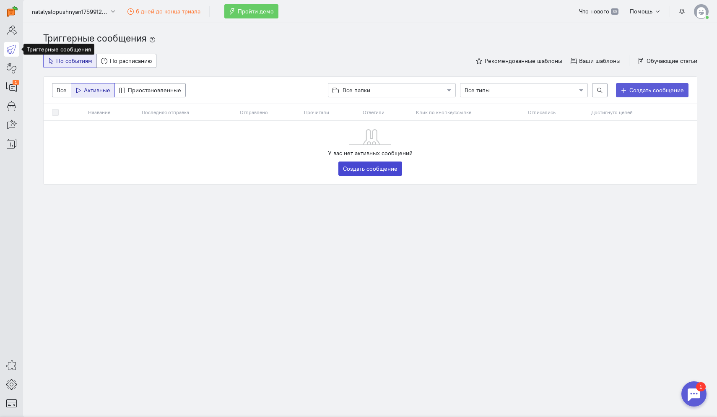
click at [381, 167] on link "Создать сообщение" at bounding box center [370, 168] width 64 height 14
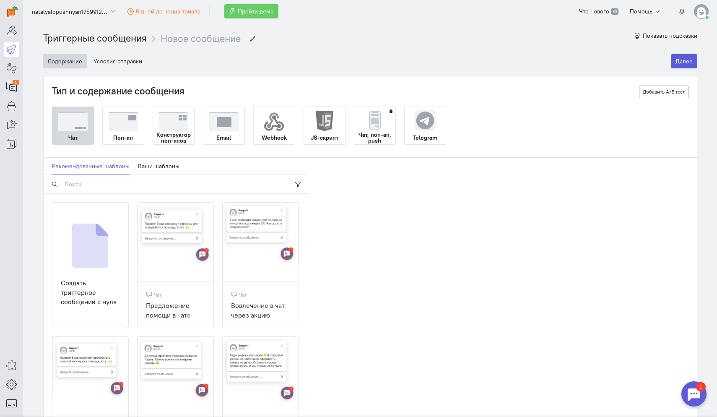
click at [119, 135] on strong "Поп-ап" at bounding box center [123, 138] width 20 height 6
click at [0, 0] on input "Поп-ап" at bounding box center [0, 0] width 0 height 0
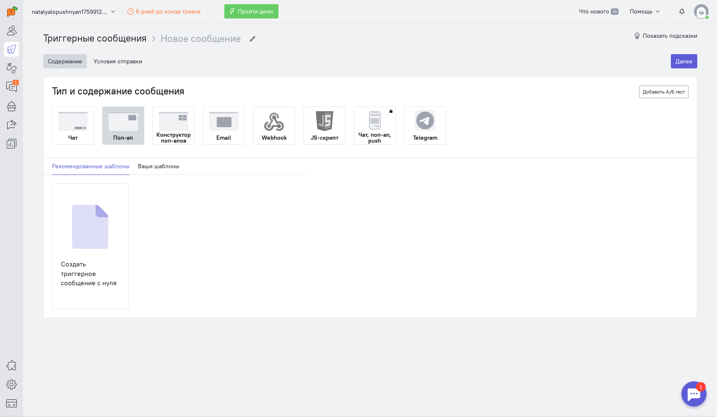
click at [165, 129] on img at bounding box center [173, 121] width 29 height 19
click at [0, 0] on input "Конструктор поп-апов" at bounding box center [0, 0] width 0 height 0
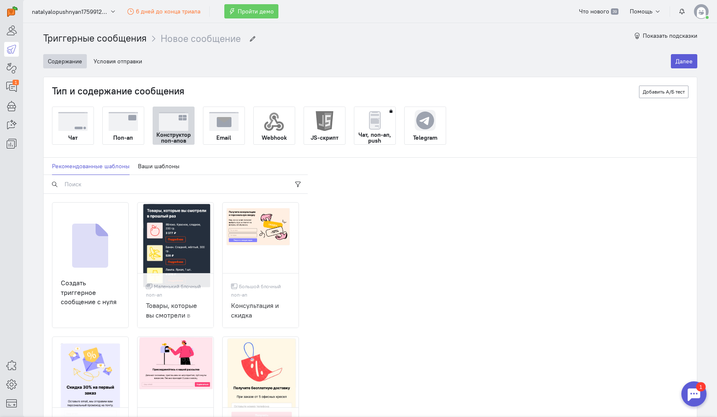
click at [135, 123] on img at bounding box center [123, 121] width 29 height 19
click at [0, 0] on input "Поп-ап" at bounding box center [0, 0] width 0 height 0
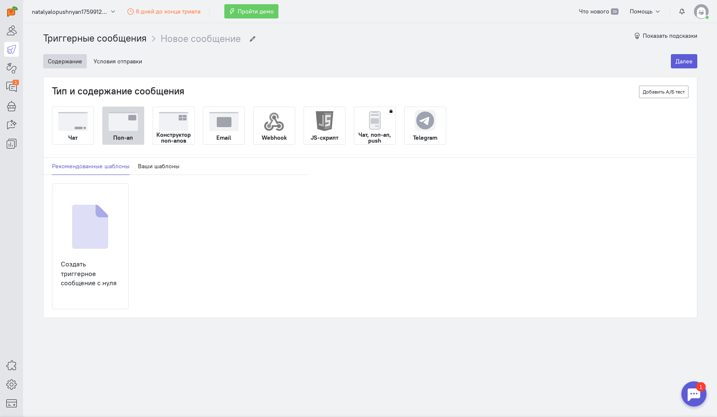
click at [387, 132] on strong "Чат, поп-ап, push" at bounding box center [374, 138] width 41 height 12
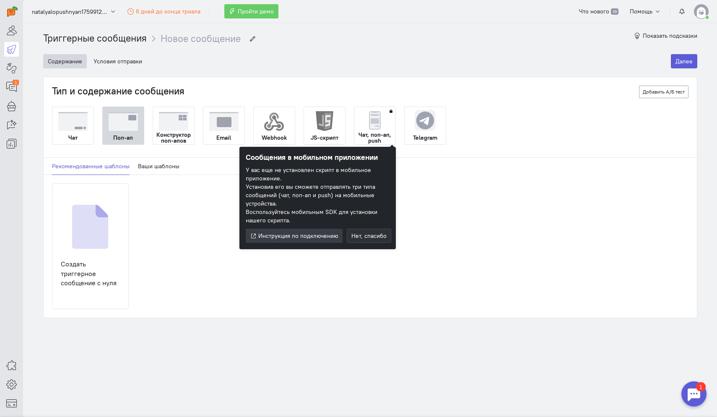
click at [135, 129] on img at bounding box center [123, 121] width 29 height 19
click at [0, 0] on input "Поп-ап" at bounding box center [0, 0] width 0 height 0
click at [96, 248] on img at bounding box center [90, 227] width 36 height 44
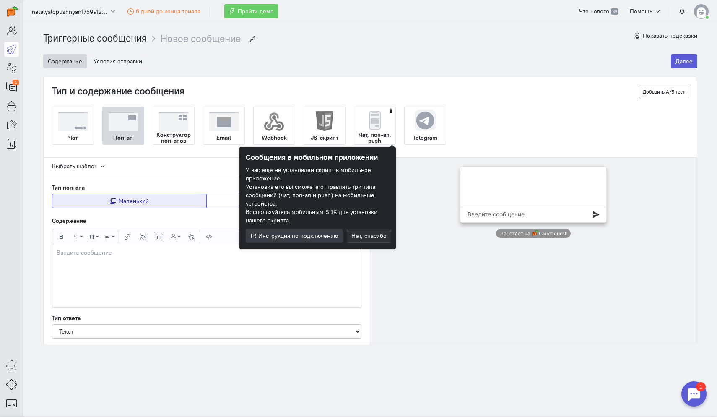
click at [435, 218] on div at bounding box center [534, 205] width 310 height 78
